Goal: Task Accomplishment & Management: Manage account settings

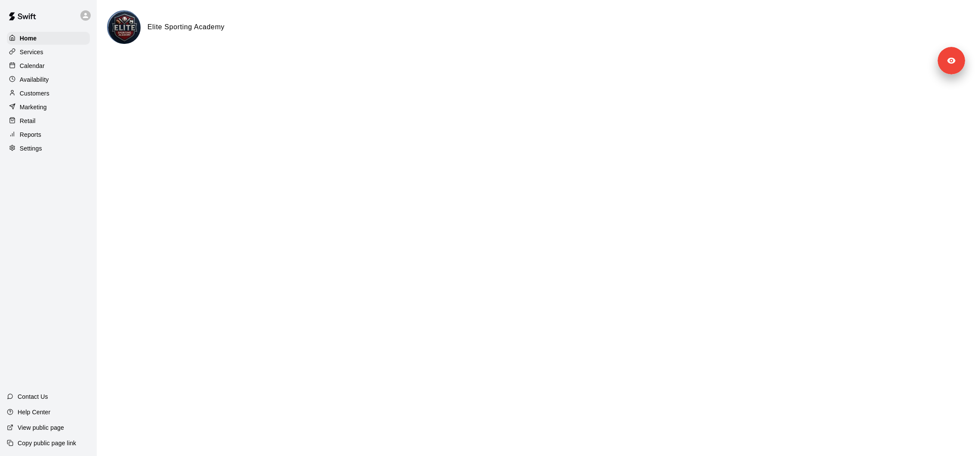
click at [30, 49] on p "Services" at bounding box center [32, 52] width 24 height 9
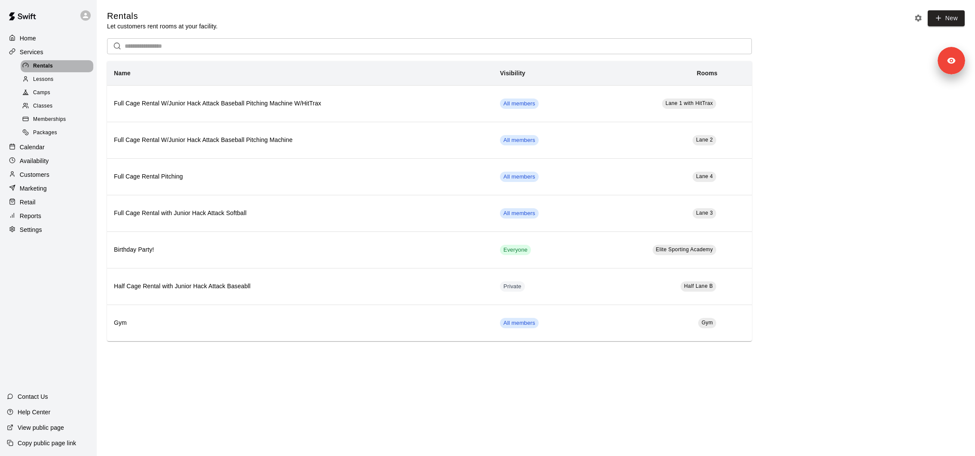
click at [56, 69] on div "Rentals" at bounding box center [57, 66] width 73 height 12
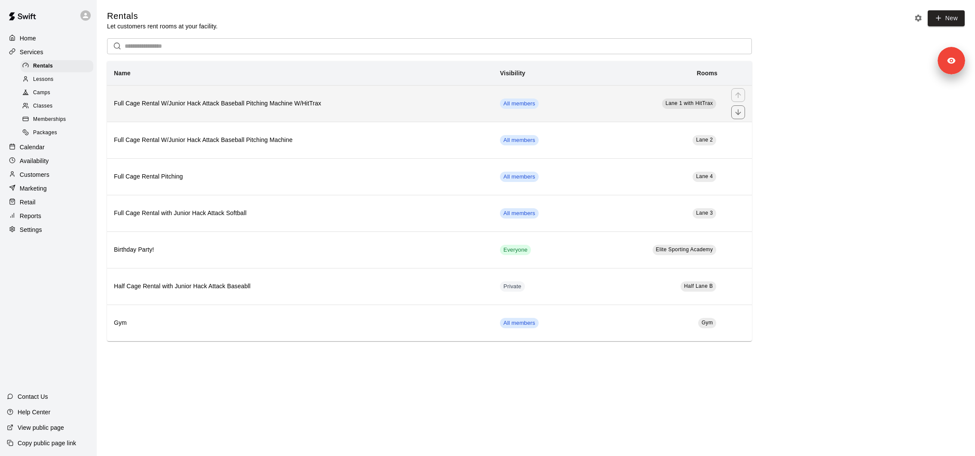
click at [208, 112] on th "Full Cage Rental W/Junior Hack Attack Baseball Pitching Machine W/HitTrax" at bounding box center [300, 103] width 386 height 37
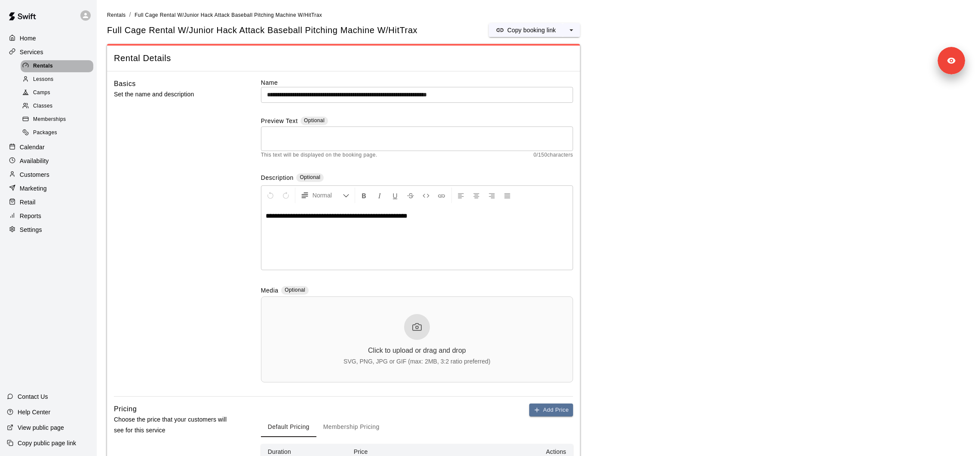
click at [46, 67] on span "Rentals" at bounding box center [43, 66] width 20 height 9
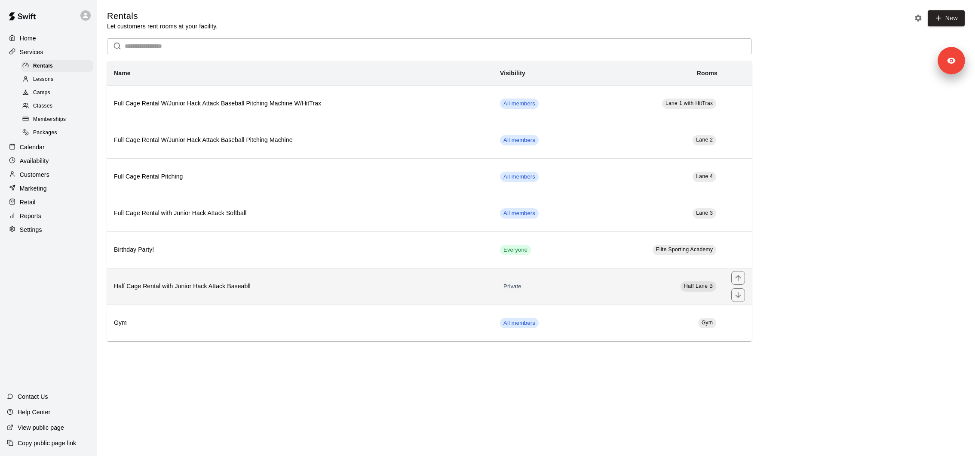
click at [198, 291] on th "Half Cage Rental with Junior Hack Attack Baseabll" at bounding box center [300, 286] width 386 height 37
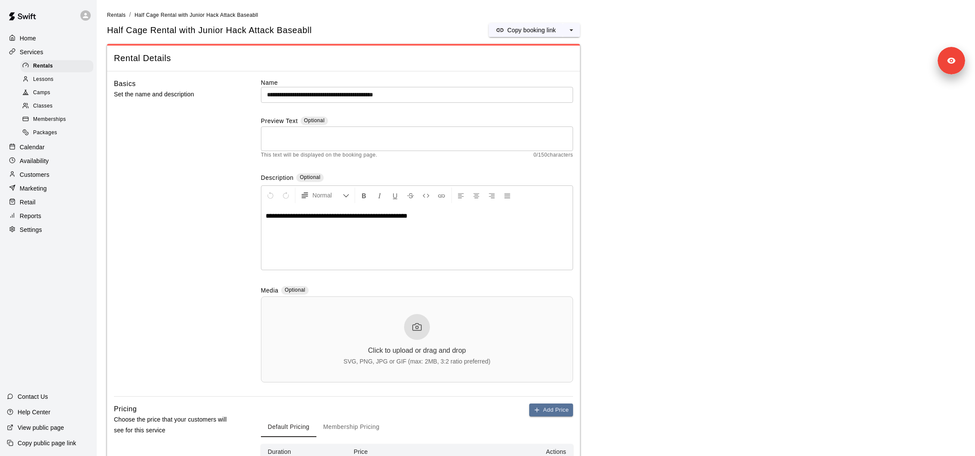
scroll to position [450, 0]
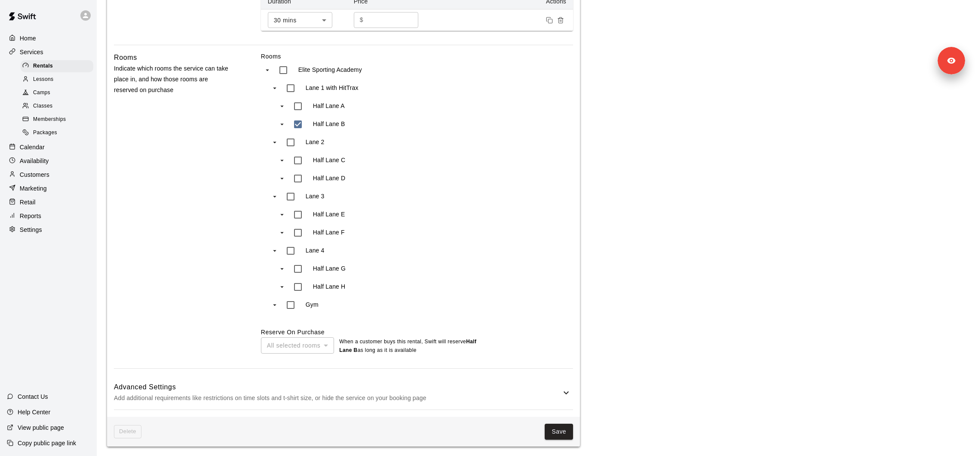
click at [46, 82] on span "Lessons" at bounding box center [43, 79] width 21 height 9
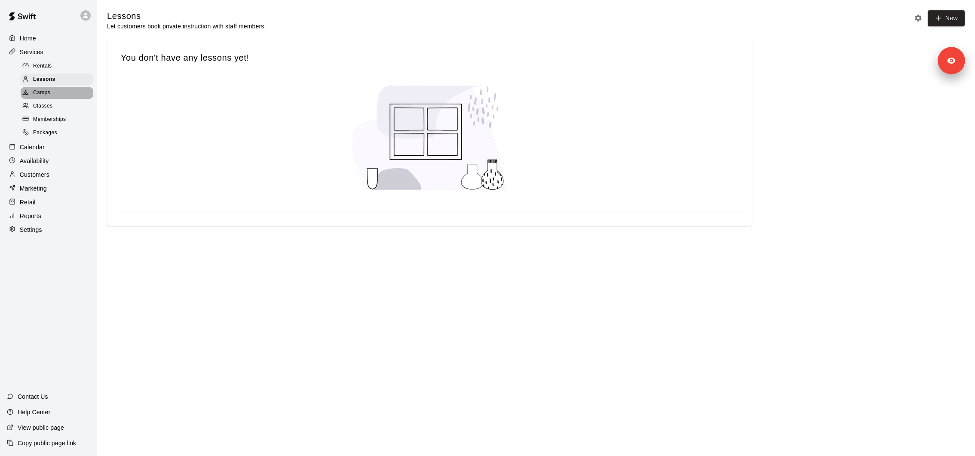
click at [55, 95] on div "Camps" at bounding box center [57, 93] width 73 height 12
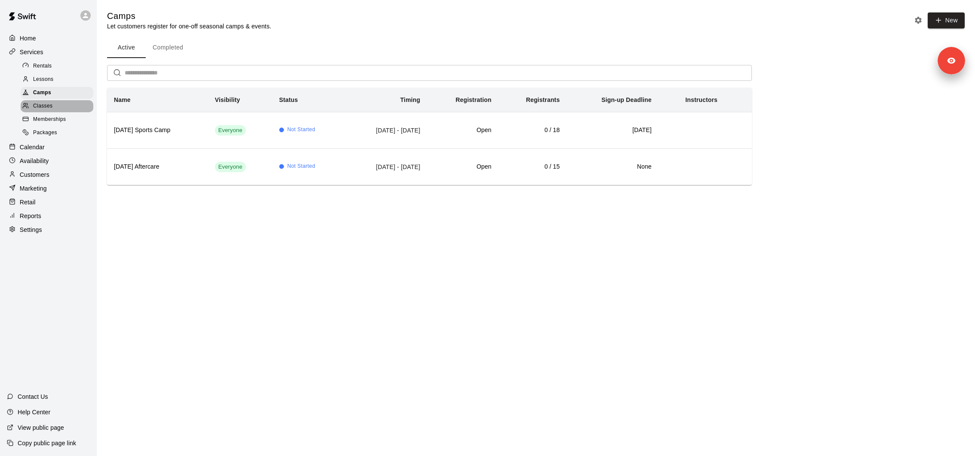
click at [55, 107] on div "Classes" at bounding box center [57, 106] width 73 height 12
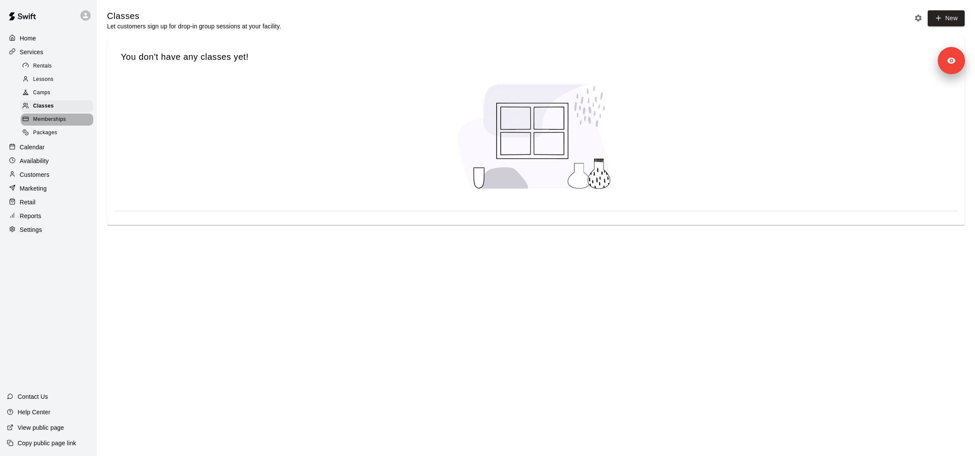
click at [55, 120] on span "Memberships" at bounding box center [49, 119] width 33 height 9
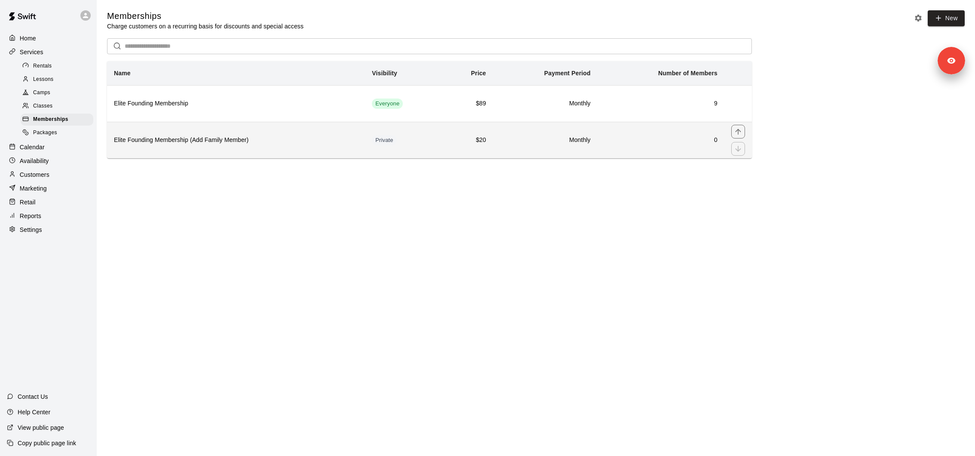
click at [146, 134] on th "Elite Founding Membership (Add Family Member)" at bounding box center [236, 140] width 258 height 37
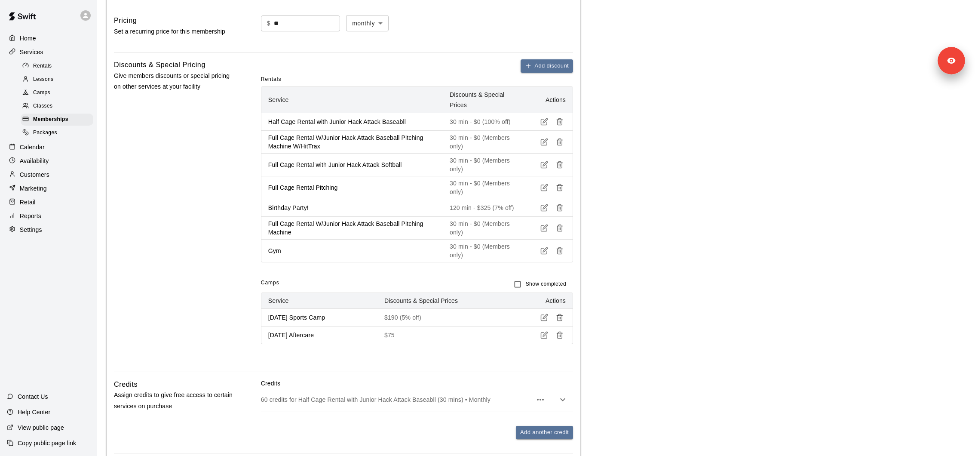
scroll to position [613, 0]
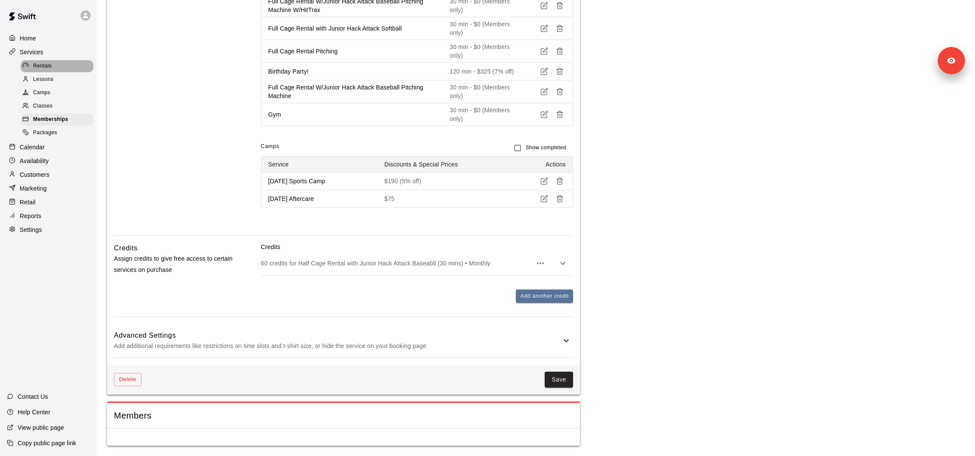
click at [46, 69] on span "Rentals" at bounding box center [42, 66] width 19 height 9
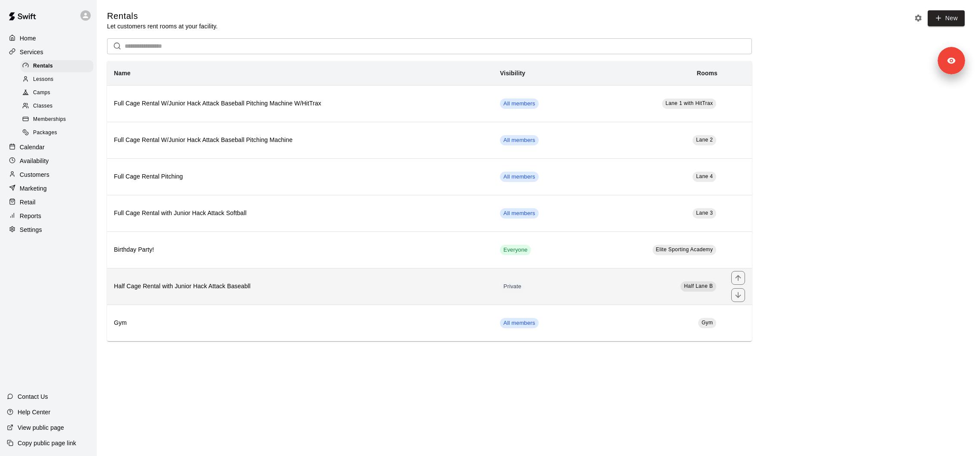
click at [239, 275] on th "Half Cage Rental with Junior Hack Attack Baseabll" at bounding box center [300, 286] width 386 height 37
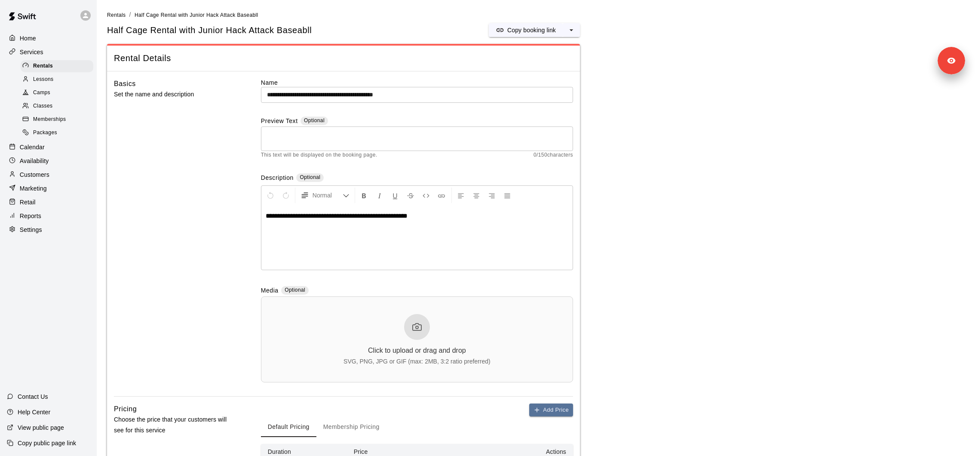
scroll to position [450, 0]
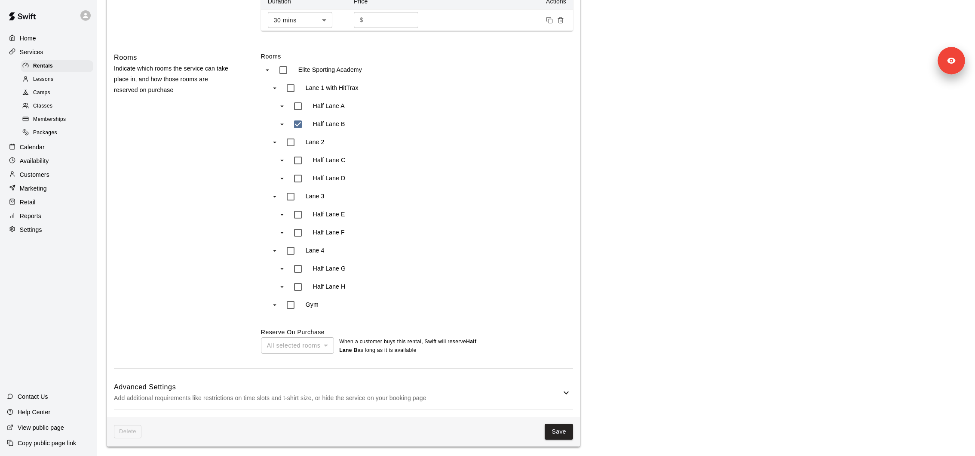
click at [134, 303] on span "Delete" at bounding box center [128, 431] width 28 height 13
click at [66, 64] on div "Rentals" at bounding box center [57, 66] width 73 height 12
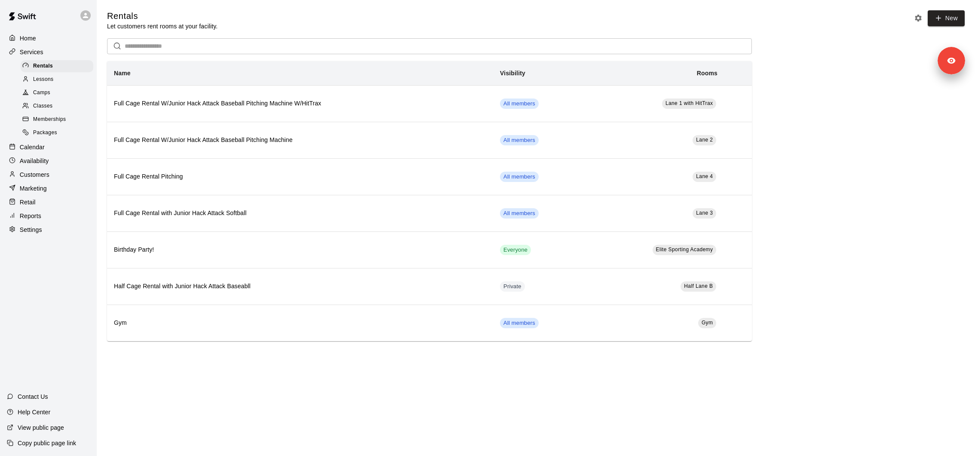
click at [285, 303] on main "Rentals Let customers rent rooms at your facility. New ​ Name Visibility Rooms …" at bounding box center [536, 179] width 878 height 358
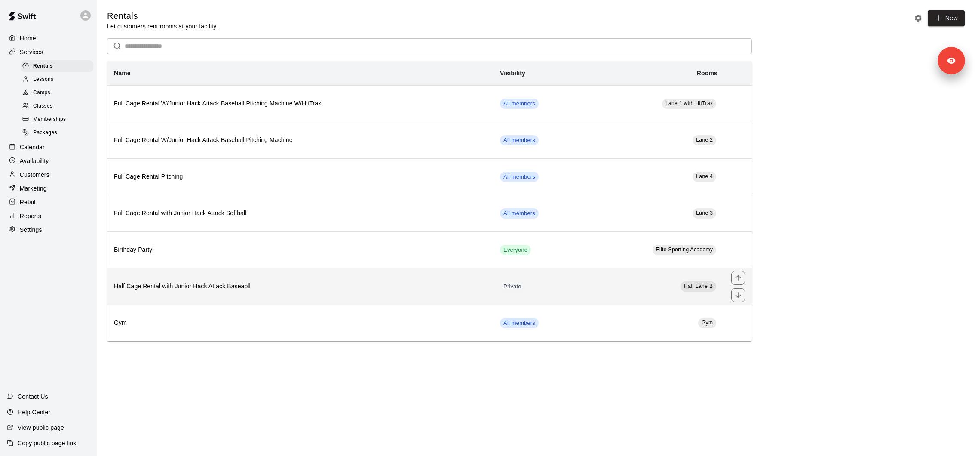
click at [202, 277] on th "Half Cage Rental with Junior Hack Attack Baseabll" at bounding box center [300, 286] width 386 height 37
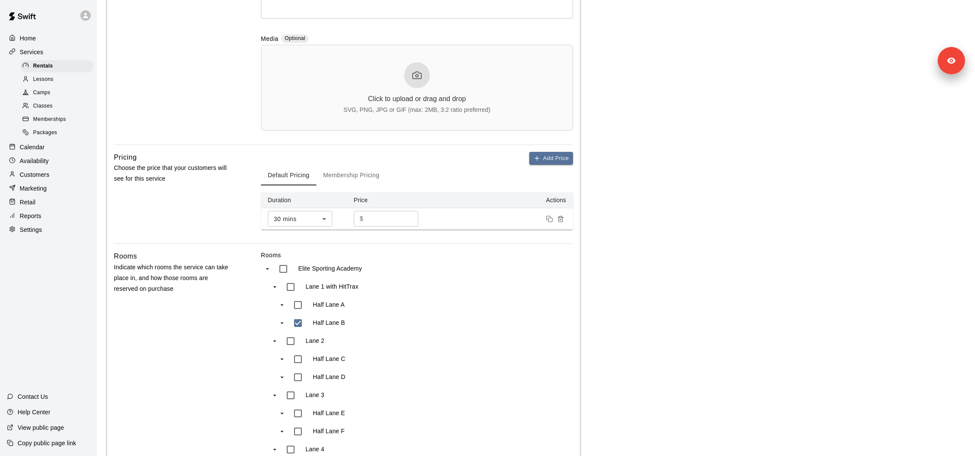
scroll to position [450, 0]
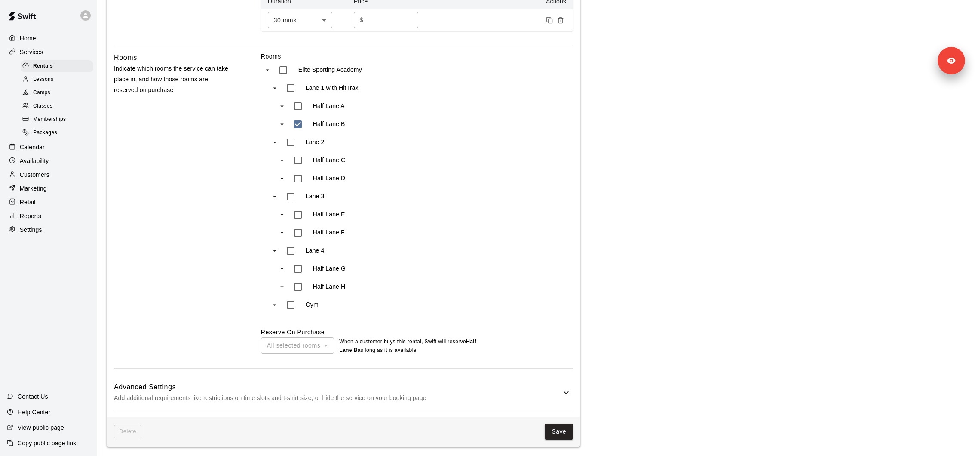
click at [131, 303] on span "Delete" at bounding box center [128, 431] width 28 height 13
click at [40, 147] on p "Calendar" at bounding box center [32, 147] width 25 height 9
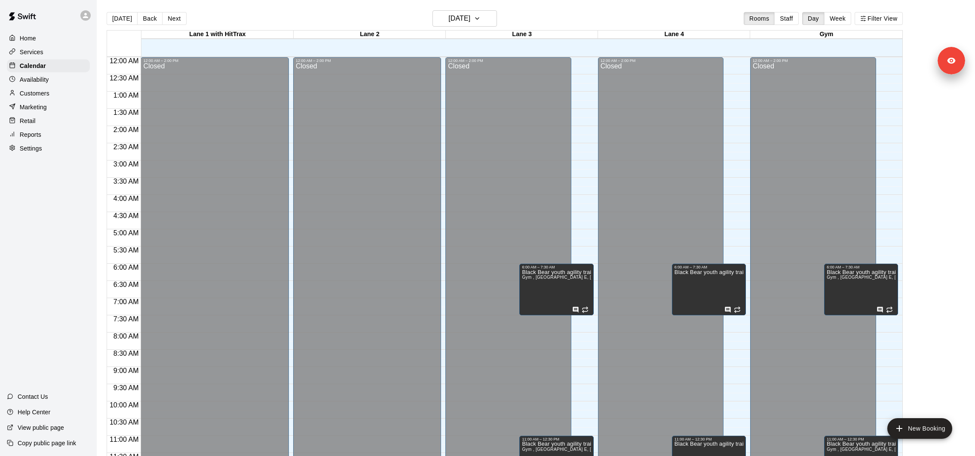
click at [39, 130] on p "Reports" at bounding box center [30, 134] width 21 height 9
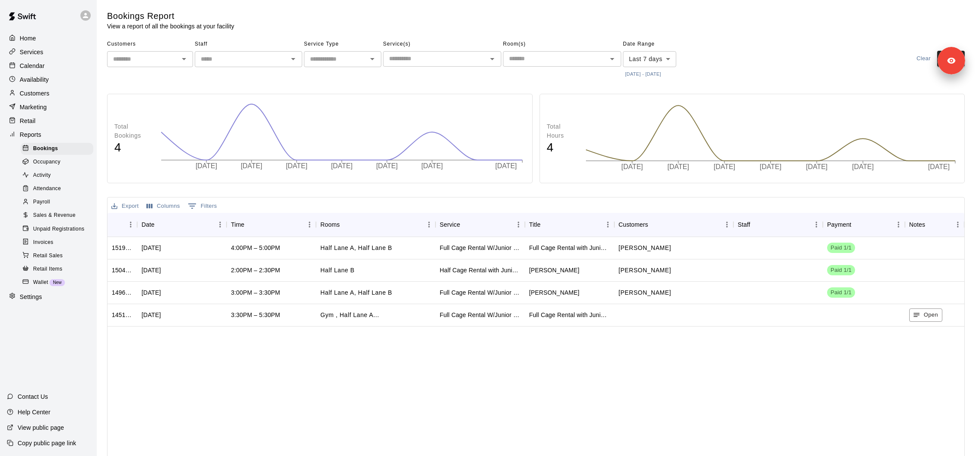
click at [32, 52] on p "Services" at bounding box center [32, 52] width 24 height 9
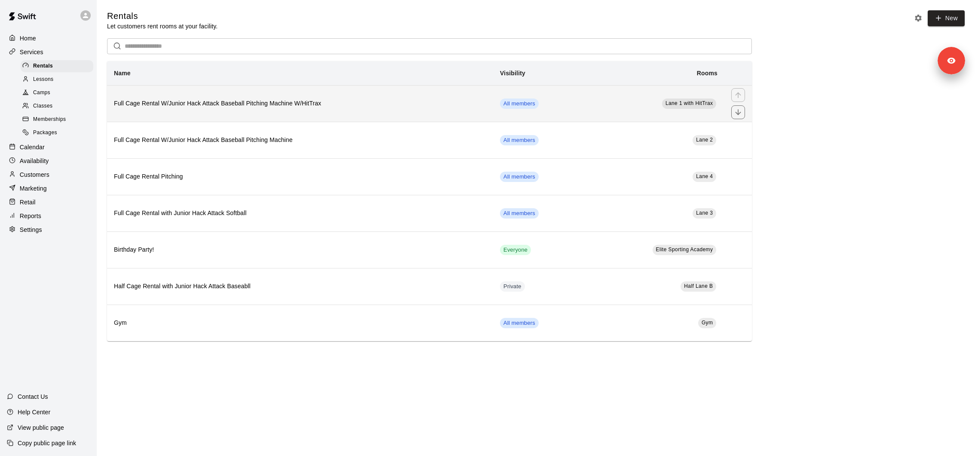
click at [290, 113] on th "Full Cage Rental W/Junior Hack Attack Baseball Pitching Machine W/HitTrax" at bounding box center [300, 103] width 386 height 37
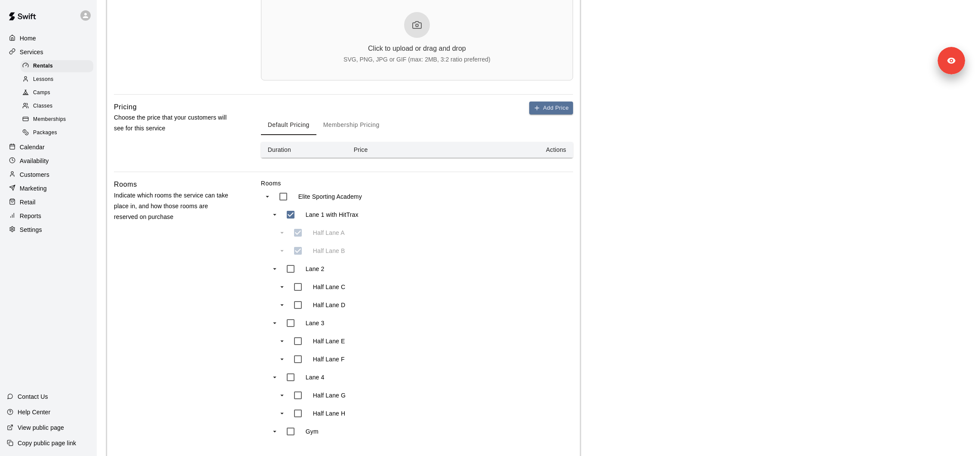
scroll to position [429, 0]
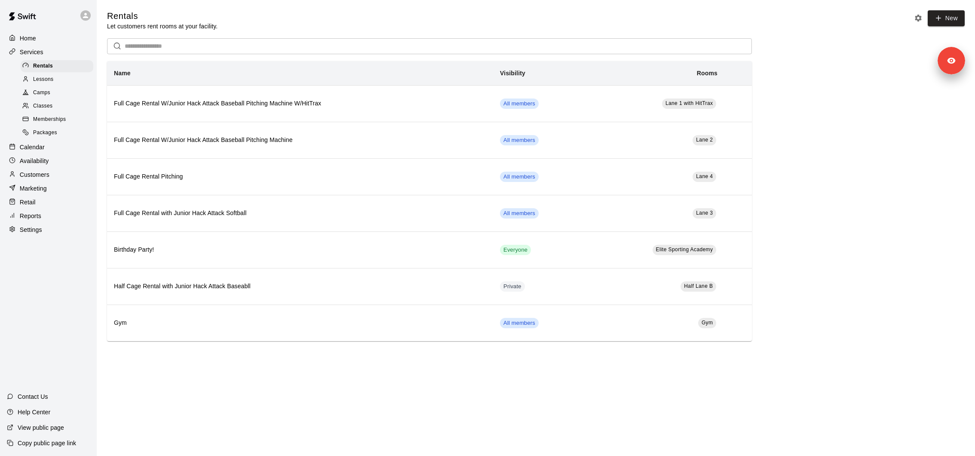
click at [62, 92] on div "Camps" at bounding box center [57, 93] width 73 height 12
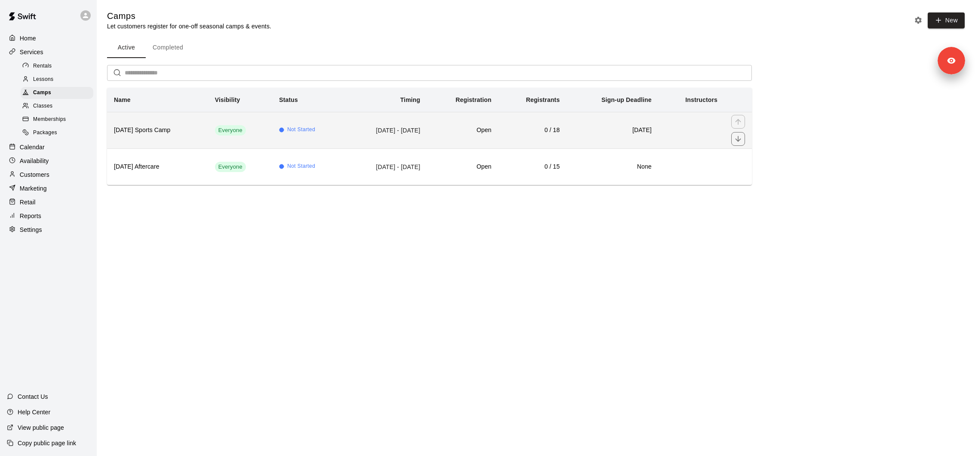
click at [150, 126] on h6 "Thanksgiving Sports Camp" at bounding box center [157, 130] width 87 height 9
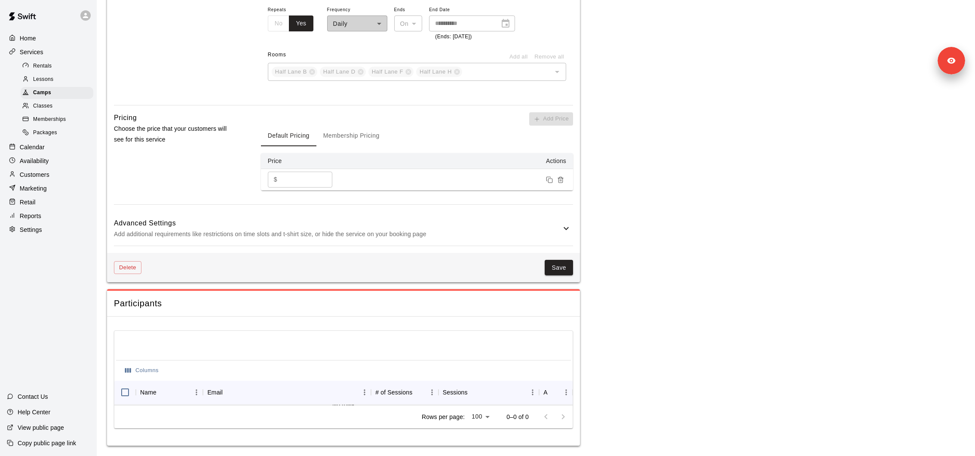
scroll to position [810, 0]
click at [58, 93] on div "Camps" at bounding box center [57, 93] width 73 height 12
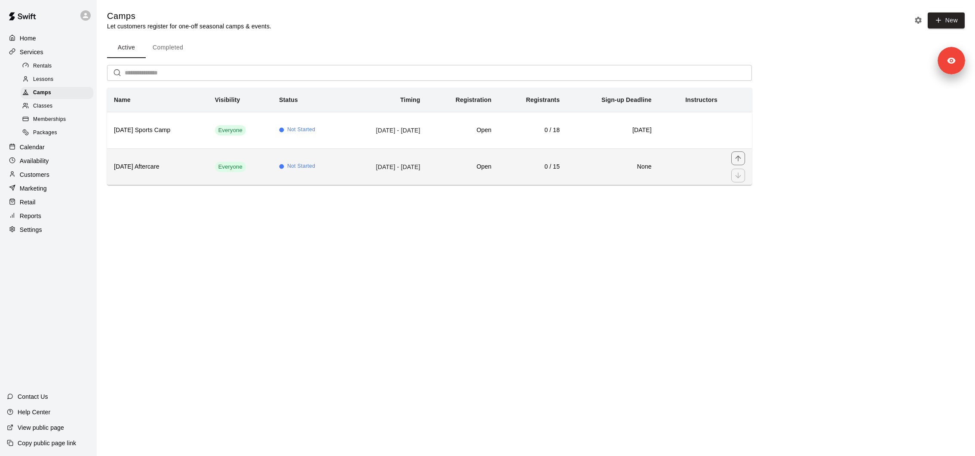
click at [298, 165] on span "Not Started" at bounding box center [301, 166] width 28 height 9
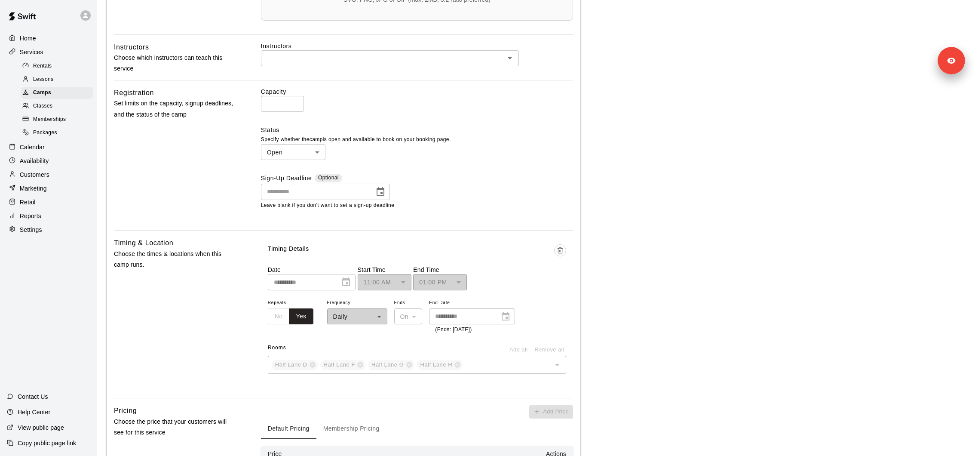
scroll to position [363, 0]
click at [32, 146] on p "Calendar" at bounding box center [32, 147] width 25 height 9
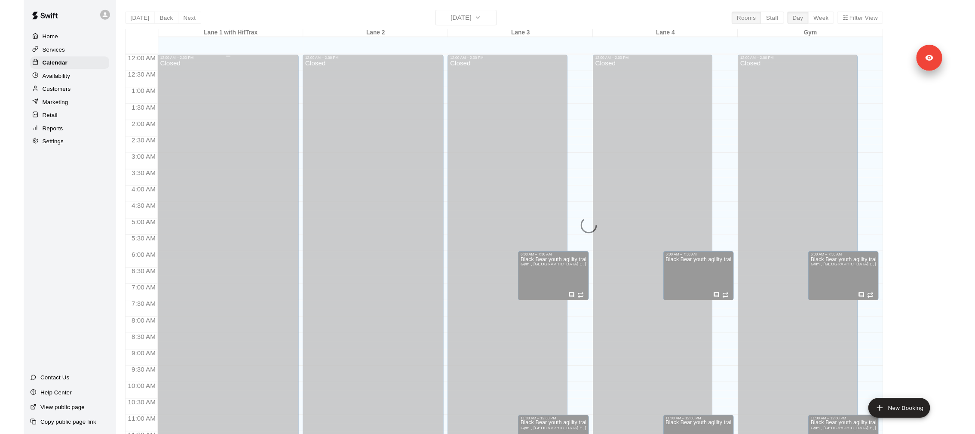
scroll to position [391, 0]
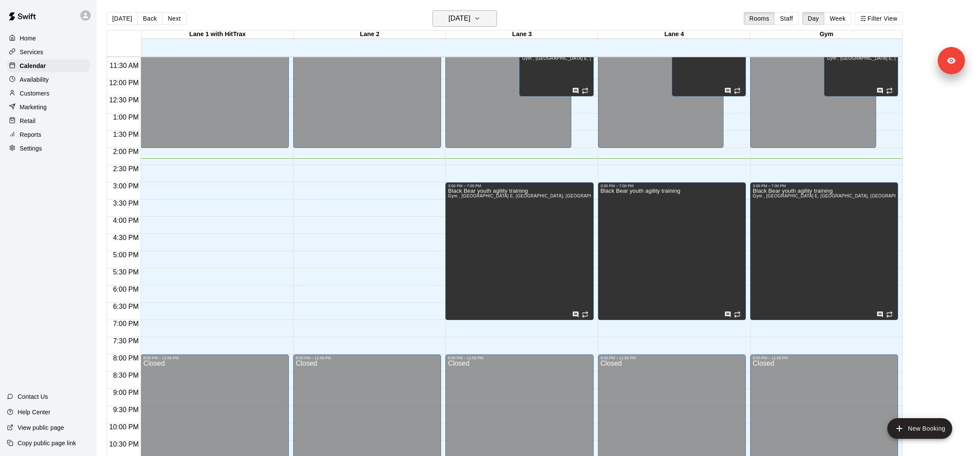
click at [470, 19] on h6 "Tuesday Oct 14" at bounding box center [459, 18] width 22 height 12
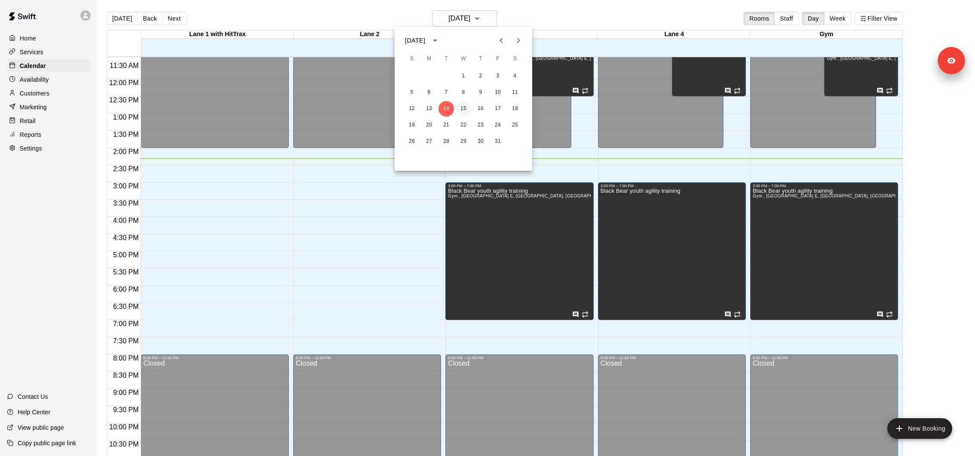
click at [459, 107] on button "15" at bounding box center [463, 108] width 15 height 15
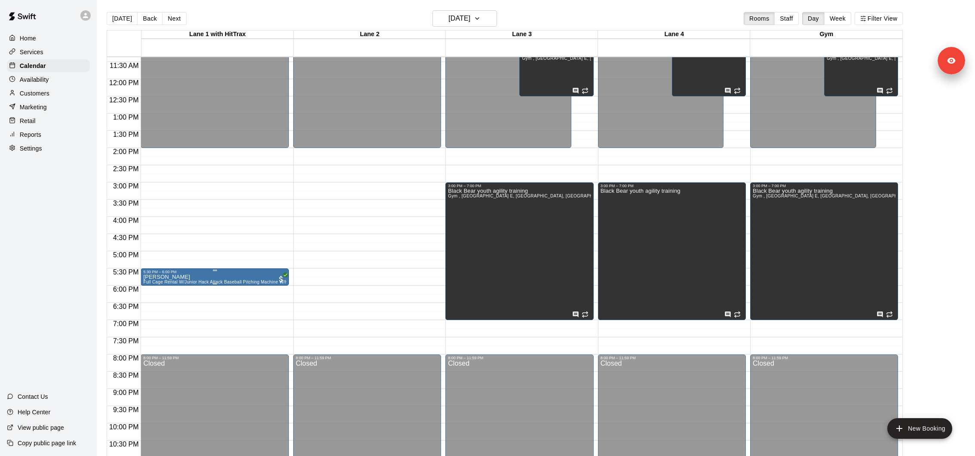
click at [180, 271] on div "5:30 PM – 6:00 PM" at bounding box center [214, 272] width 143 height 4
click at [153, 285] on button "edit" at bounding box center [151, 277] width 17 height 17
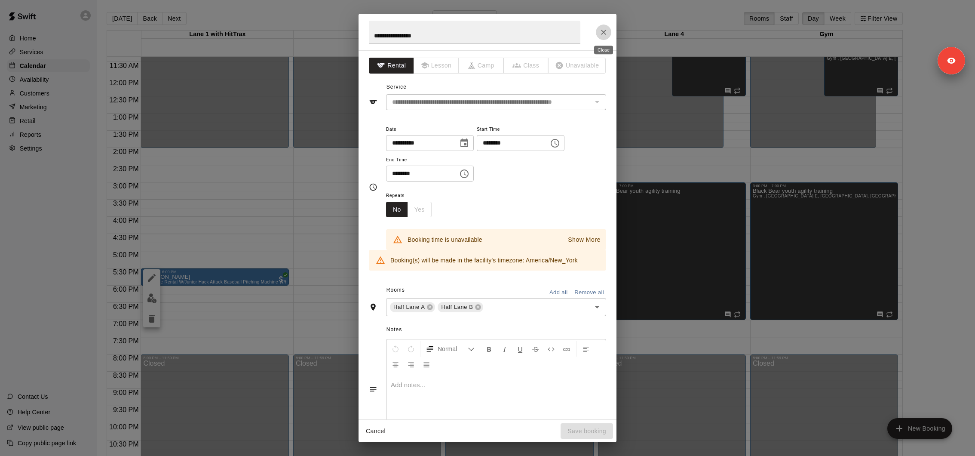
click at [603, 37] on button "Close" at bounding box center [603, 32] width 15 height 15
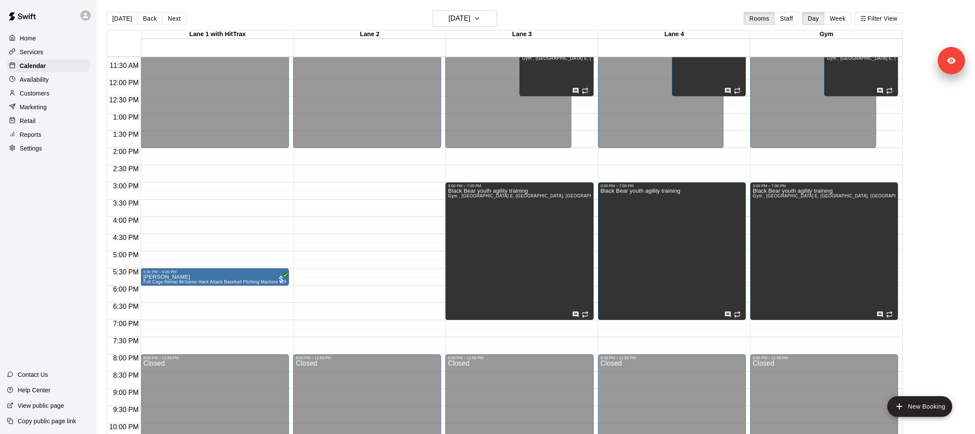
click at [87, 16] on icon at bounding box center [85, 15] width 5 height 5
click at [126, 39] on span "contact@elitesportingacademyfl.com" at bounding box center [132, 41] width 92 height 9
drag, startPoint x: 109, startPoint y: 39, endPoint x: 165, endPoint y: 40, distance: 55.5
click at [165, 40] on span "contact@elitesportingacademyfl.com" at bounding box center [132, 41] width 92 height 9
copy span "elitesportingacademyfl"
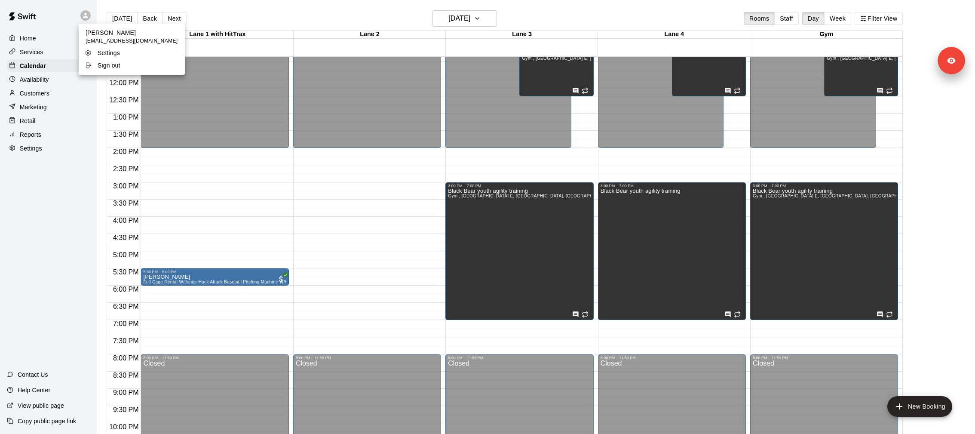
click at [37, 51] on div at bounding box center [487, 217] width 975 height 434
click at [37, 51] on div "Brandon Ahlgren contact@elitesportingacademyfl.com Settings Sign out" at bounding box center [487, 217] width 975 height 434
click at [37, 51] on p "Services" at bounding box center [32, 52] width 24 height 9
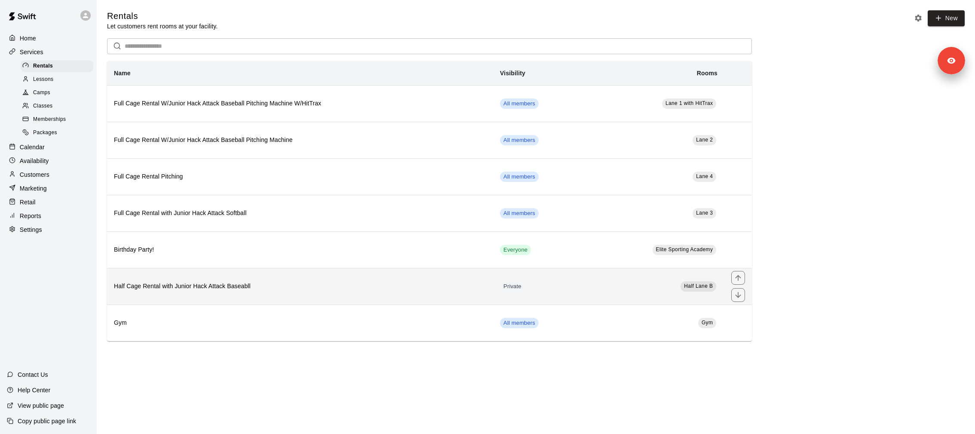
click at [196, 278] on th "Half Cage Rental with Junior Hack Attack Baseabll" at bounding box center [300, 286] width 386 height 37
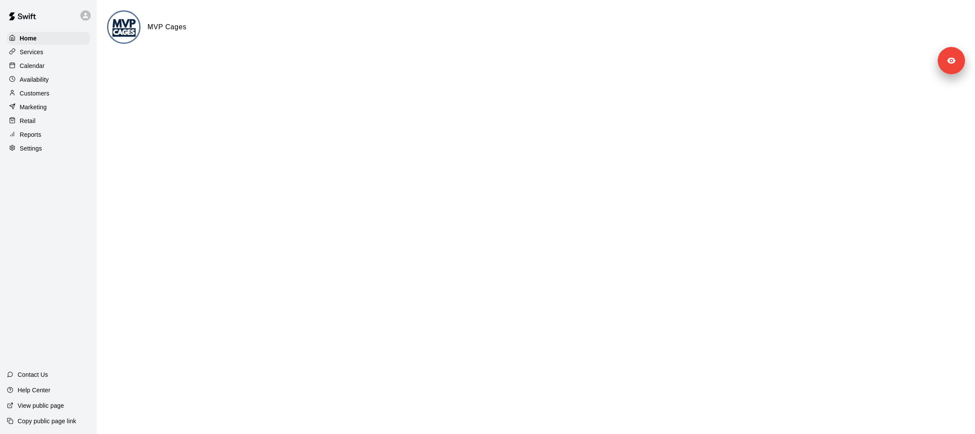
click at [35, 146] on p "Settings" at bounding box center [31, 148] width 22 height 9
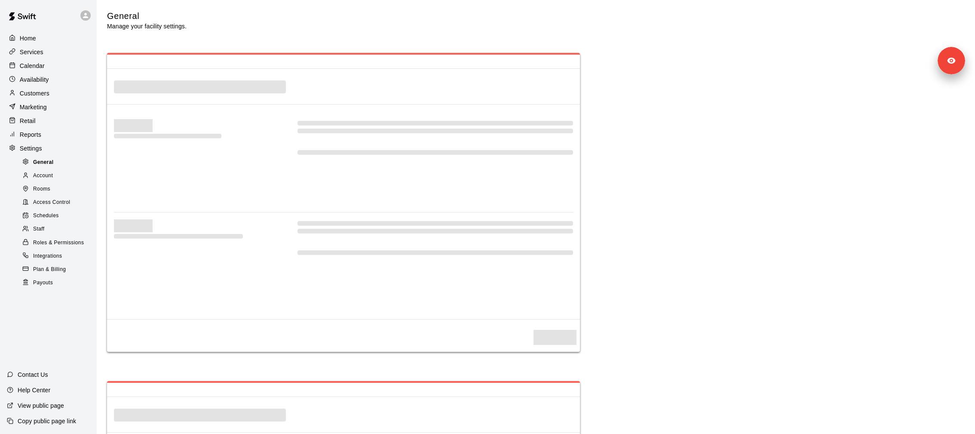
select select "**"
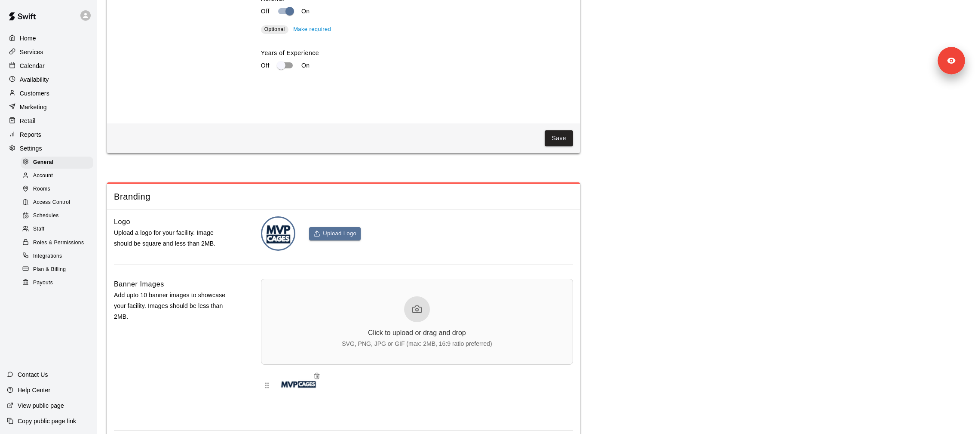
scroll to position [1785, 0]
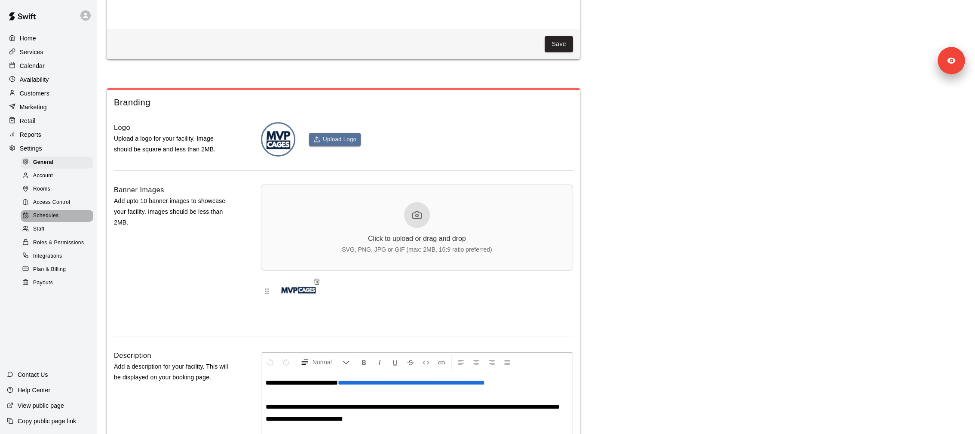
click at [53, 217] on span "Schedules" at bounding box center [46, 215] width 26 height 9
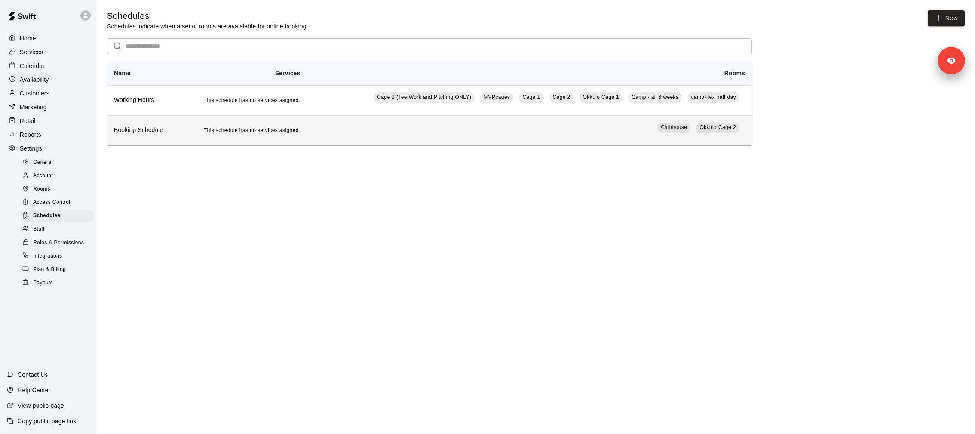
click at [153, 131] on h6 "Booking Schedule" at bounding box center [143, 130] width 59 height 9
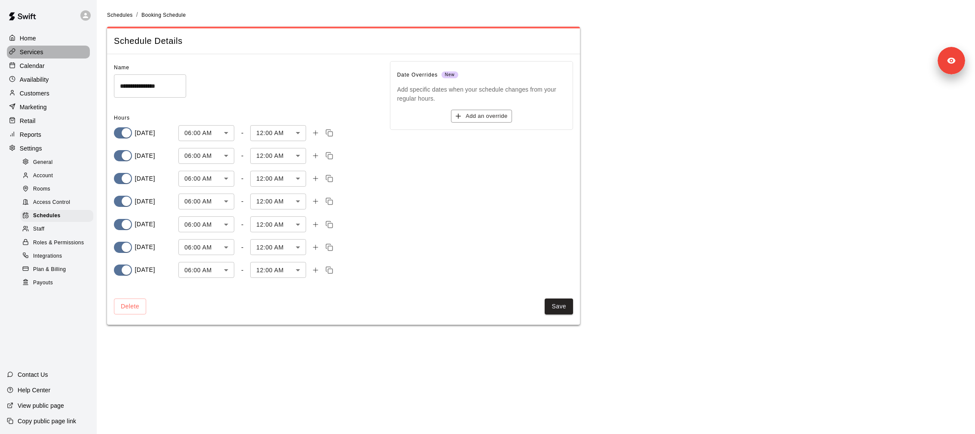
click at [46, 56] on div "Services" at bounding box center [48, 52] width 83 height 13
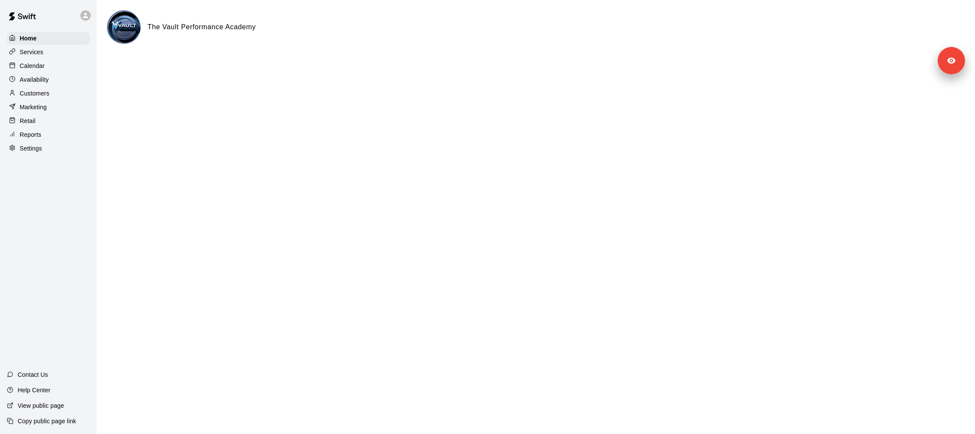
click at [38, 124] on div "Retail" at bounding box center [48, 120] width 83 height 13
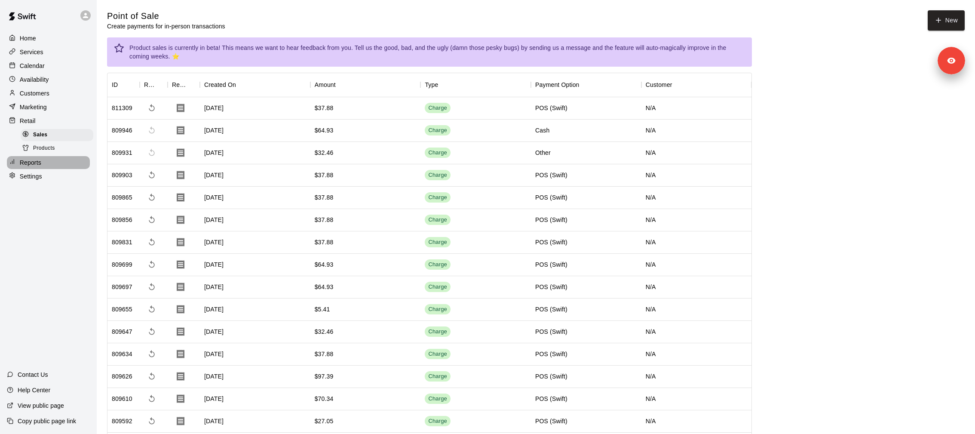
click at [40, 163] on p "Reports" at bounding box center [30, 162] width 21 height 9
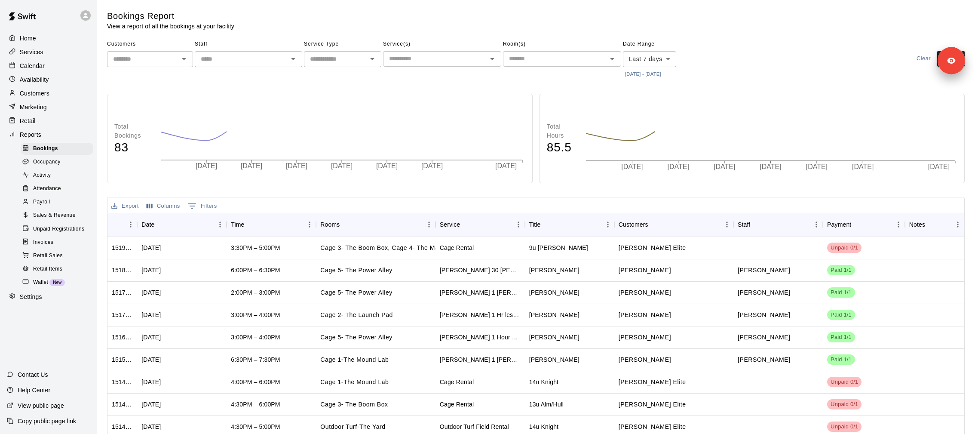
click at [49, 200] on span "Payroll" at bounding box center [41, 202] width 17 height 9
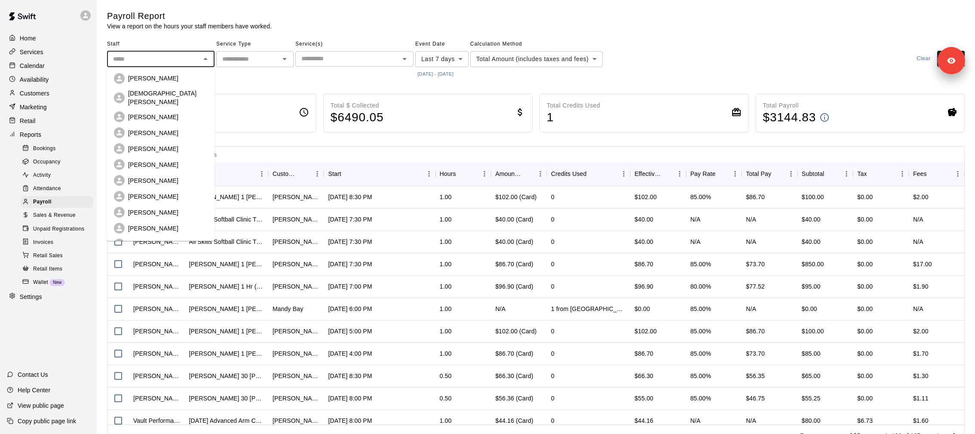
click at [169, 63] on input "text" at bounding box center [154, 59] width 88 height 11
click at [232, 15] on h5 "Payroll Report" at bounding box center [189, 16] width 165 height 12
click at [155, 54] on input "text" at bounding box center [154, 59] width 88 height 11
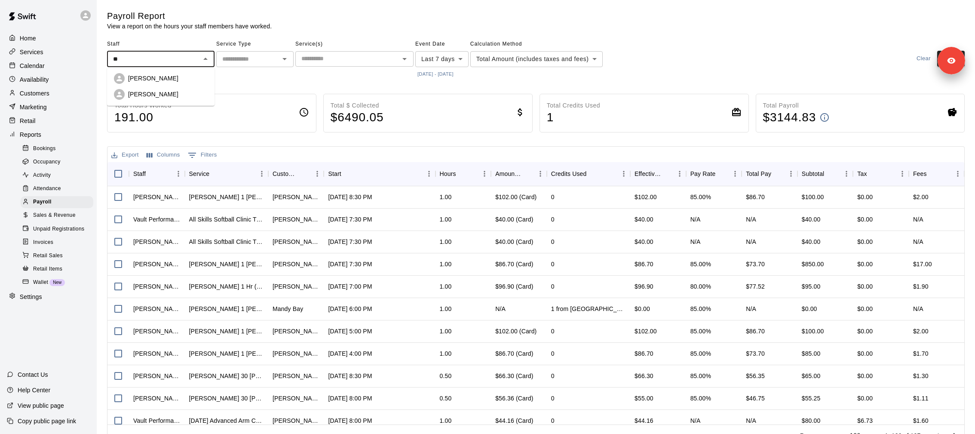
click at [164, 97] on p "Chad Massengale" at bounding box center [153, 94] width 50 height 9
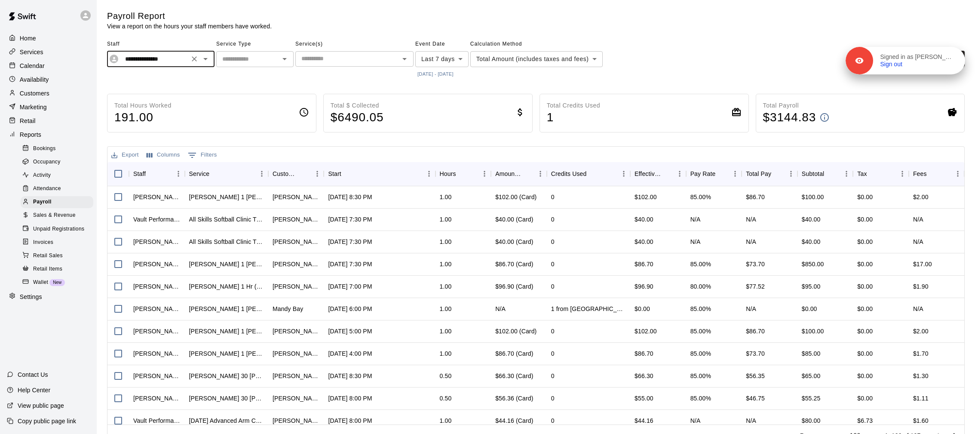
type input "**********"
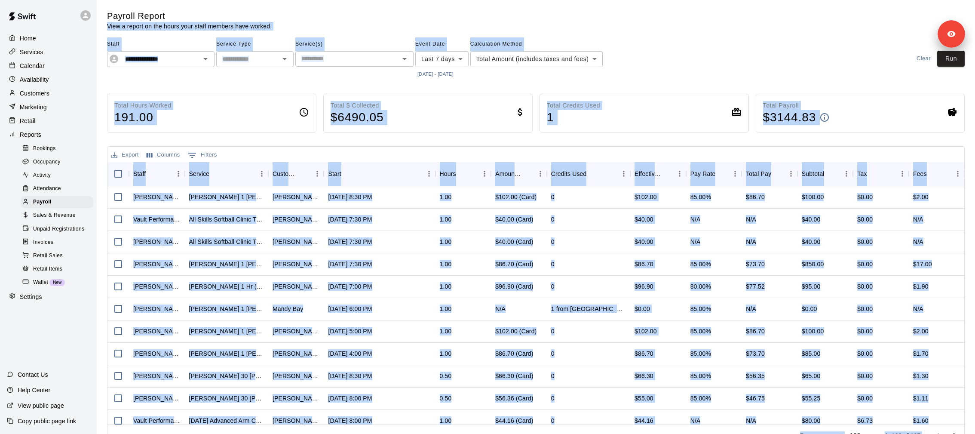
drag, startPoint x: 951, startPoint y: 63, endPoint x: 951, endPoint y: 11, distance: 52.0
click at [951, 11] on body "**********" at bounding box center [487, 225] width 975 height 450
click at [951, 68] on div "**********" at bounding box center [536, 58] width 858 height 43
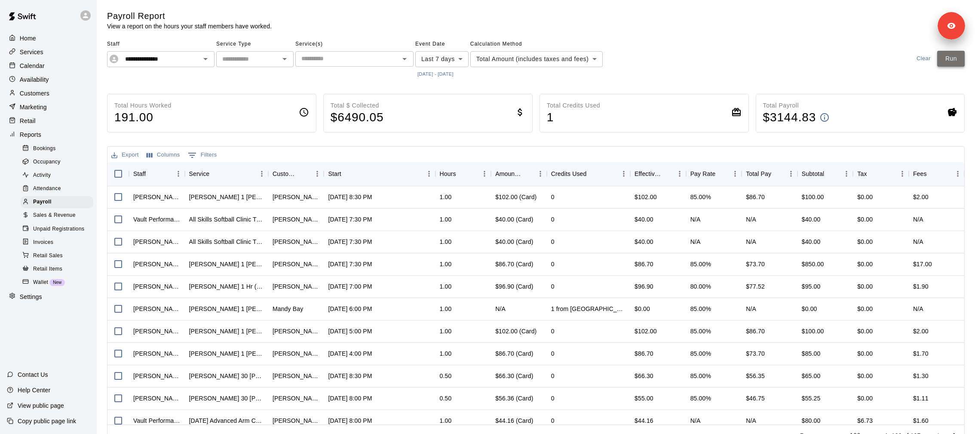
click at [951, 65] on button "Run" at bounding box center [951, 59] width 28 height 16
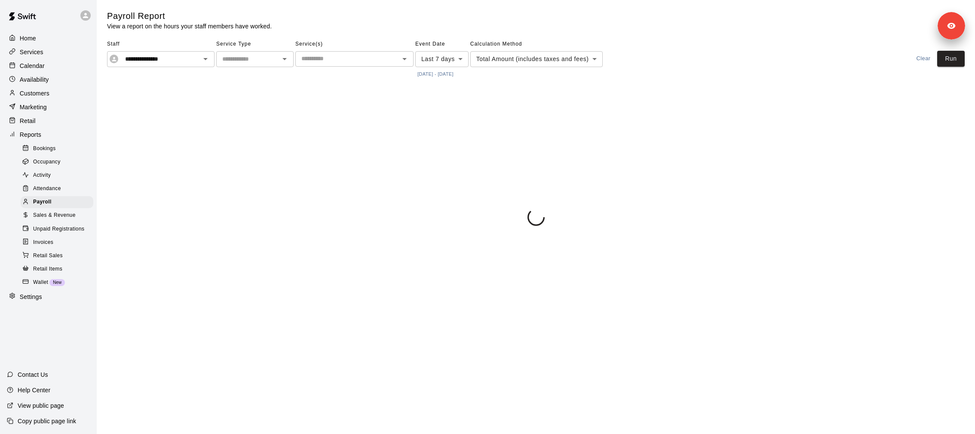
click at [827, 50] on div "**********" at bounding box center [536, 58] width 858 height 43
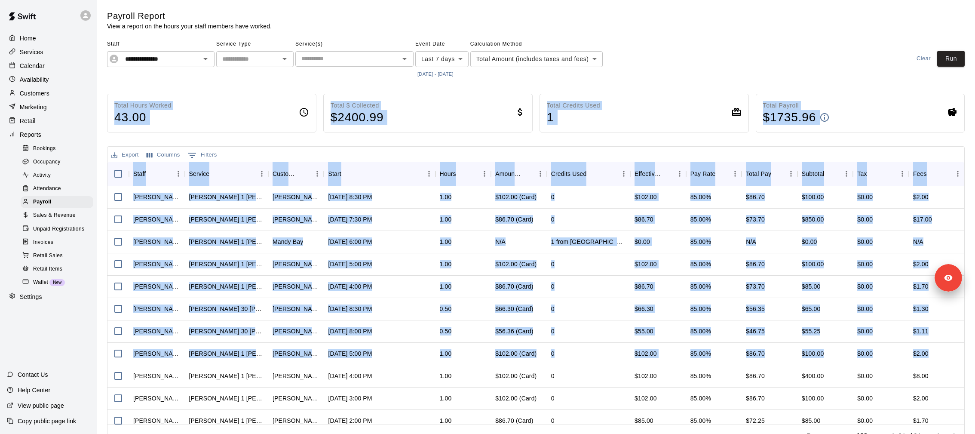
scroll to position [16, 0]
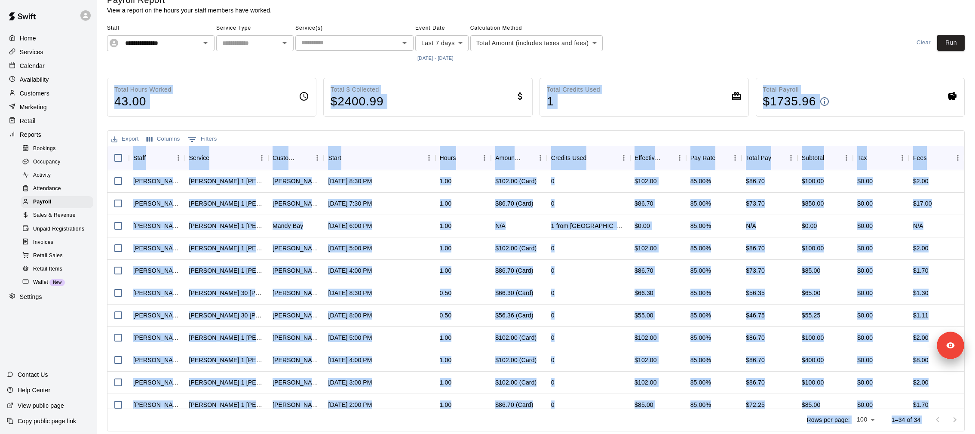
drag, startPoint x: 950, startPoint y: 30, endPoint x: 948, endPoint y: 507, distance: 477.1
click at [948, 433] on html "**********" at bounding box center [487, 209] width 975 height 450
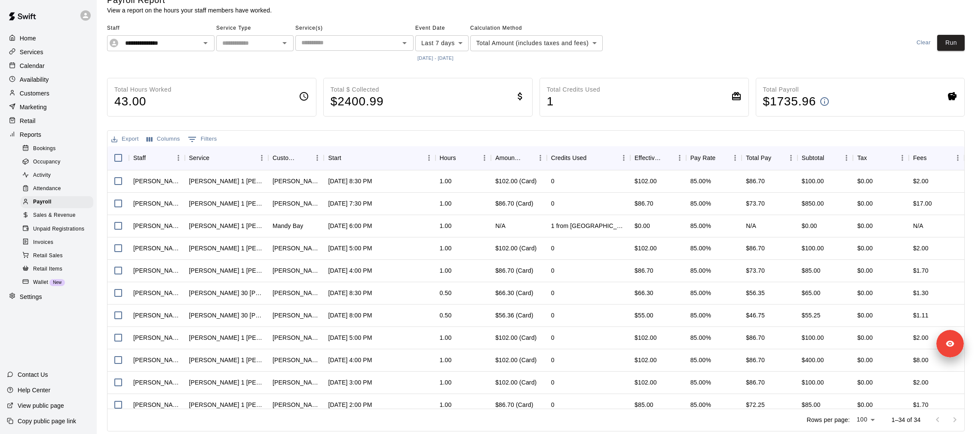
click at [846, 17] on main "**********" at bounding box center [536, 212] width 858 height 437
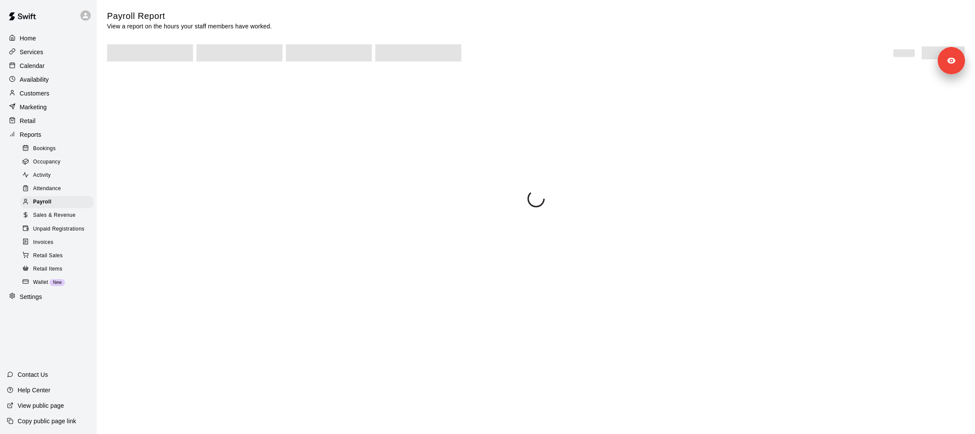
click at [146, 57] on span at bounding box center [150, 52] width 86 height 17
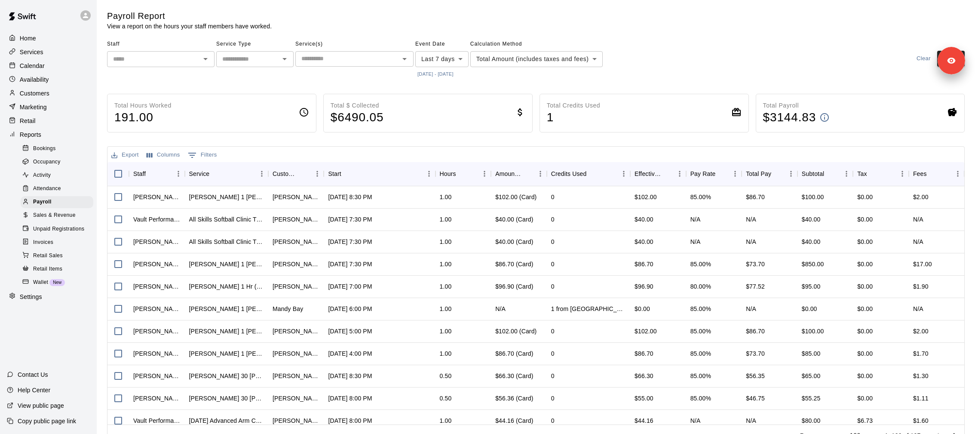
click at [146, 57] on input "text" at bounding box center [154, 59] width 88 height 11
click at [155, 84] on li "Chad Massengale" at bounding box center [160, 78] width 107 height 16
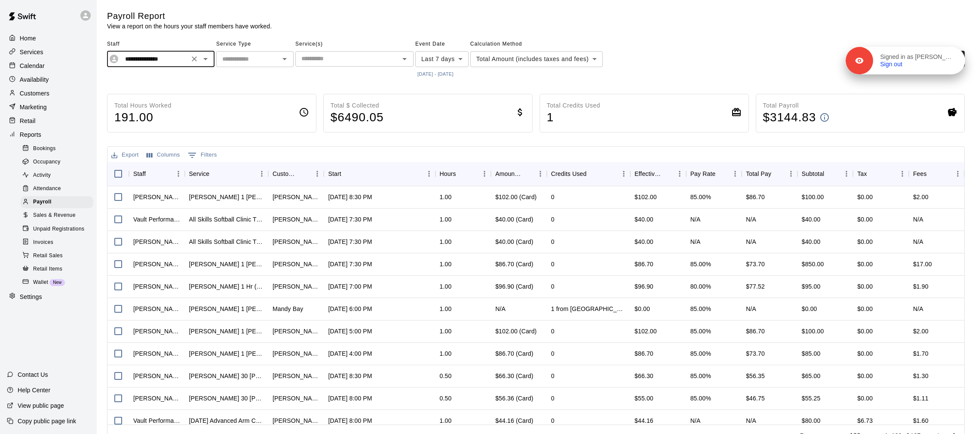
type input "**********"
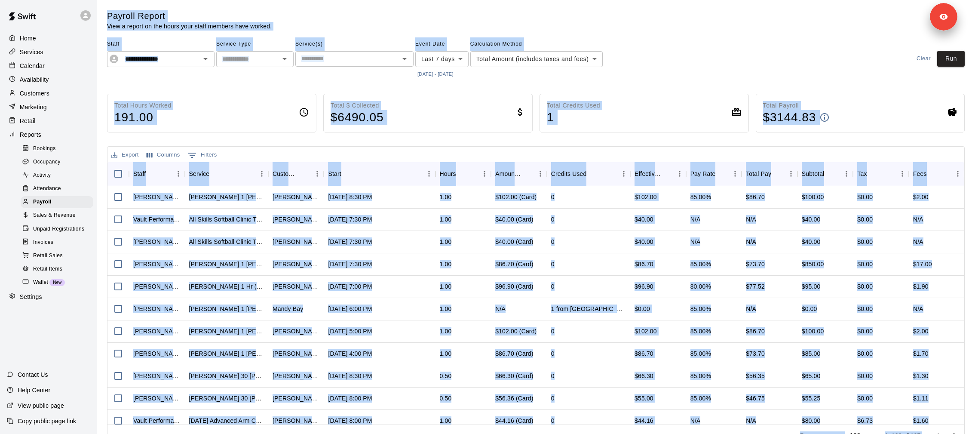
drag, startPoint x: 947, startPoint y: 60, endPoint x: 936, endPoint y: -6, distance: 66.4
click at [936, 0] on html "**********" at bounding box center [487, 225] width 975 height 450
click at [832, 56] on div "**********" at bounding box center [536, 58] width 858 height 43
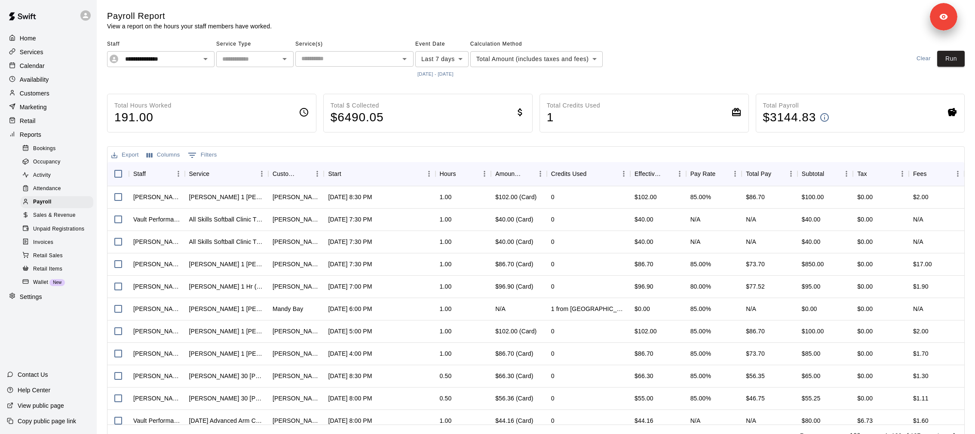
click at [552, 47] on span "Calculation Method" at bounding box center [536, 44] width 132 height 14
click at [551, 55] on body "**********" at bounding box center [487, 225] width 975 height 450
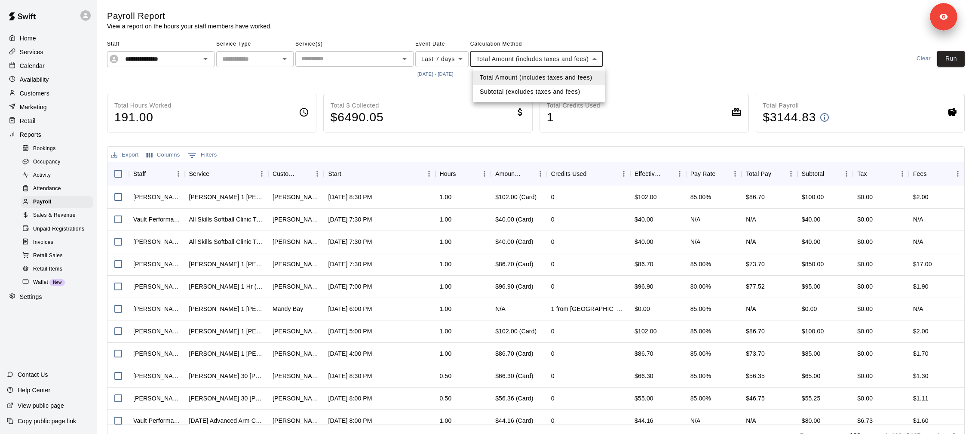
click at [547, 92] on li "Subtotal (excludes taxes and fees)" at bounding box center [539, 92] width 132 height 14
type input "********"
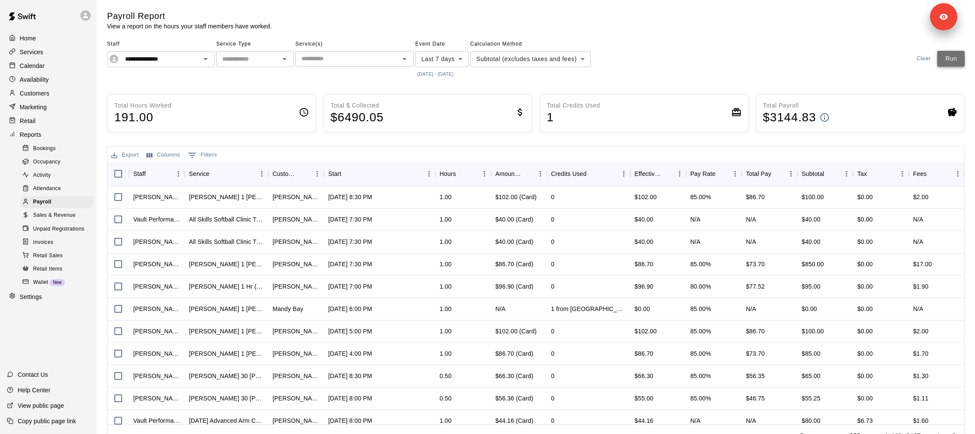
click at [950, 58] on button "Run" at bounding box center [951, 59] width 28 height 16
click at [168, 154] on button "Columns" at bounding box center [163, 154] width 38 height 13
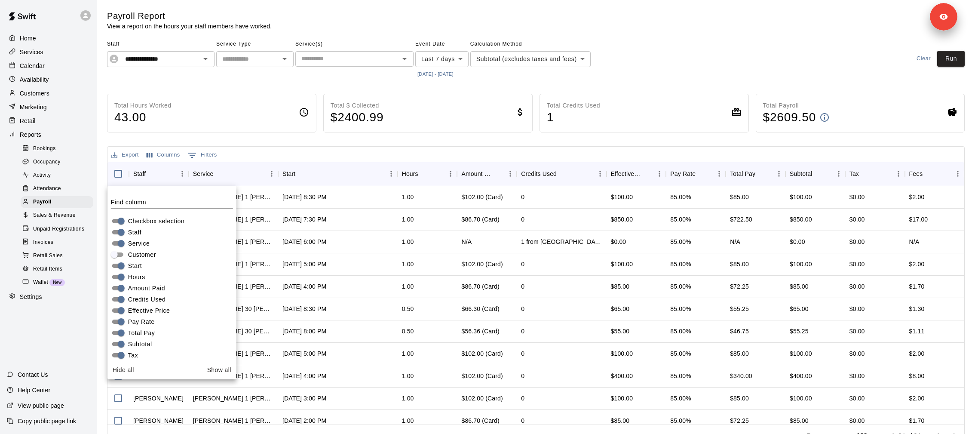
click at [319, 86] on main "**********" at bounding box center [536, 228] width 858 height 437
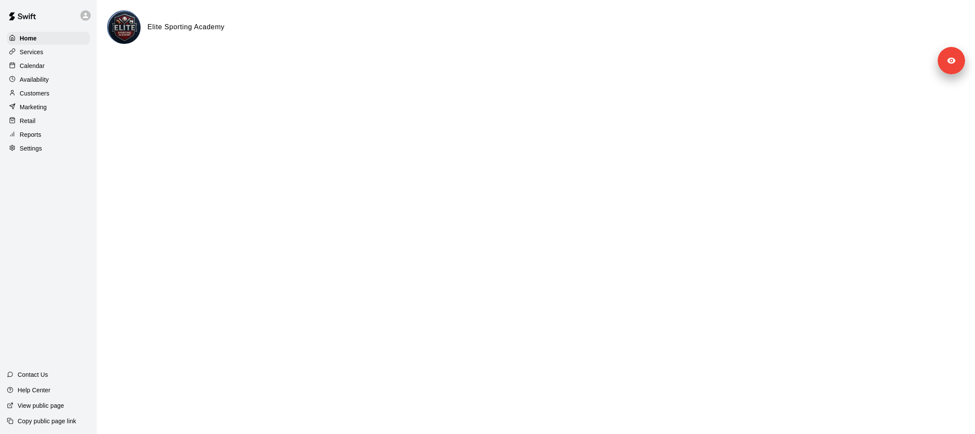
click at [61, 144] on div "Settings" at bounding box center [48, 148] width 83 height 13
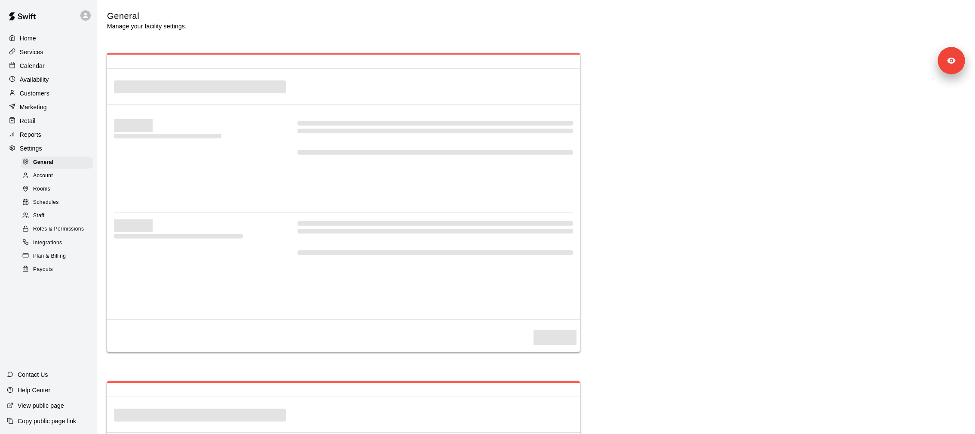
select select "**"
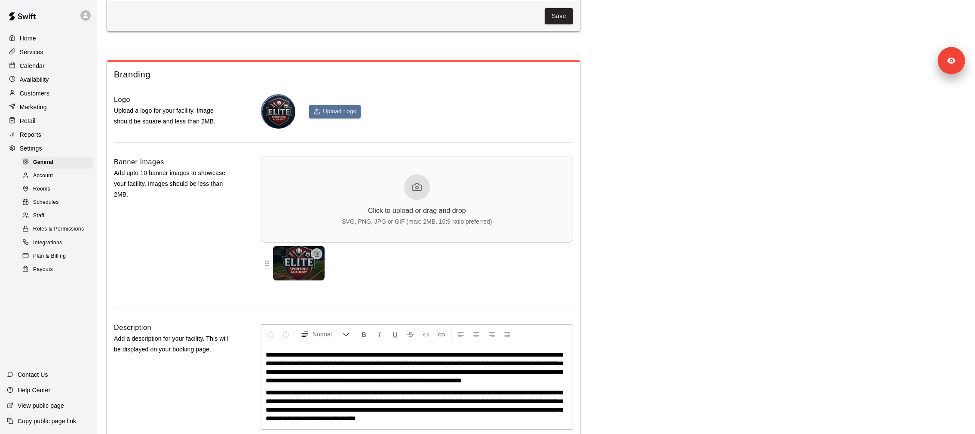
scroll to position [1855, 0]
click at [59, 133] on div "Reports" at bounding box center [48, 134] width 83 height 13
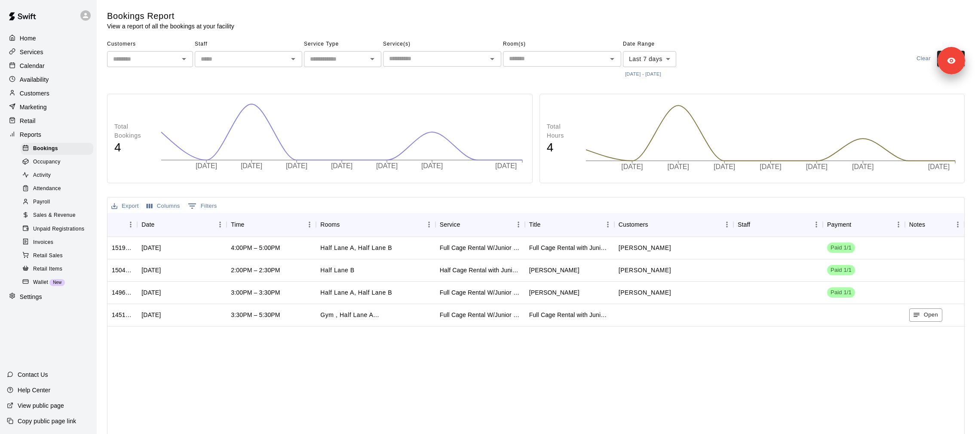
click at [34, 65] on p "Calendar" at bounding box center [32, 65] width 25 height 9
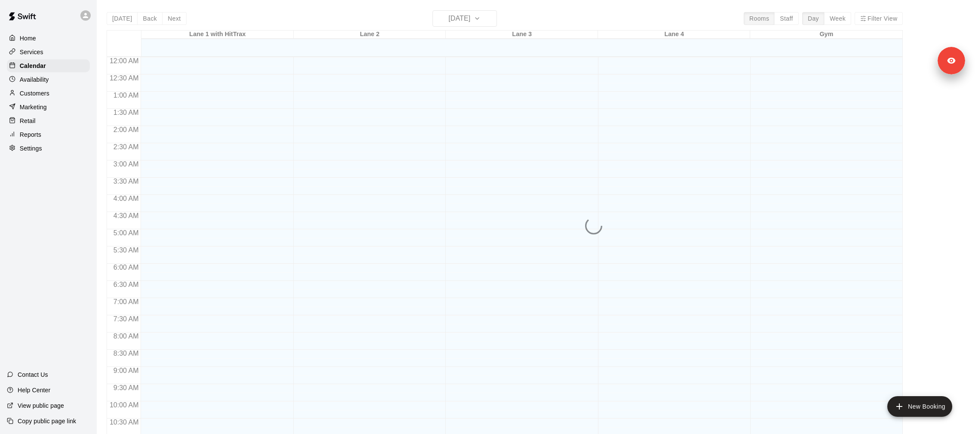
scroll to position [413, 0]
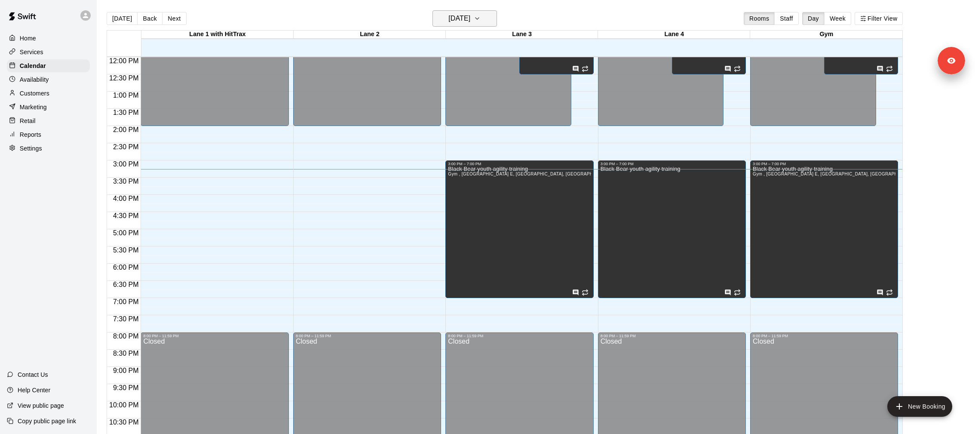
click at [481, 18] on icon "button" at bounding box center [477, 18] width 7 height 10
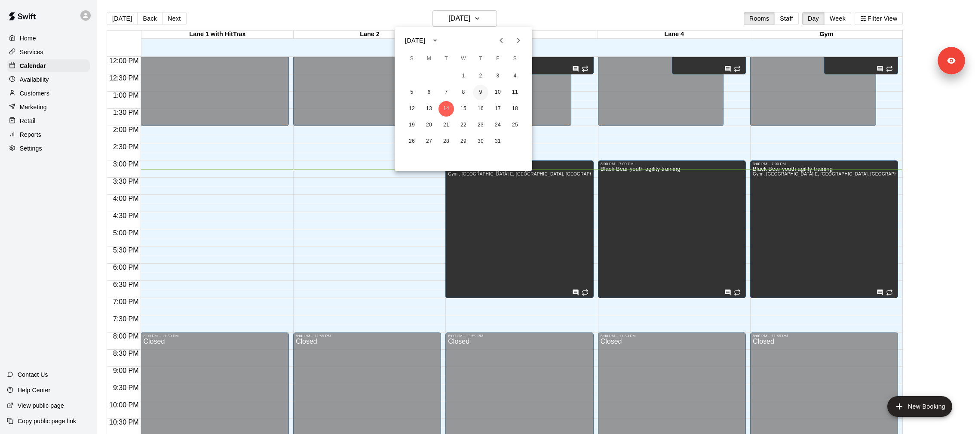
click at [481, 87] on button "9" at bounding box center [480, 92] width 15 height 15
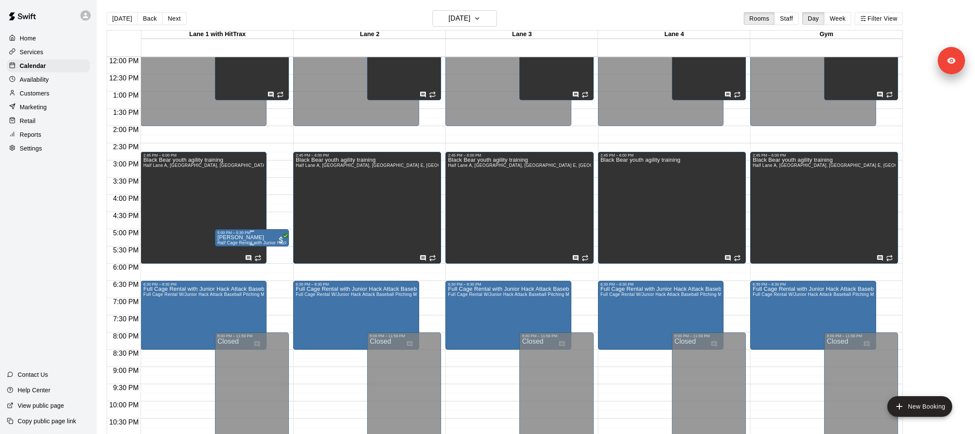
click at [230, 282] on icon "delete" at bounding box center [226, 284] width 10 height 10
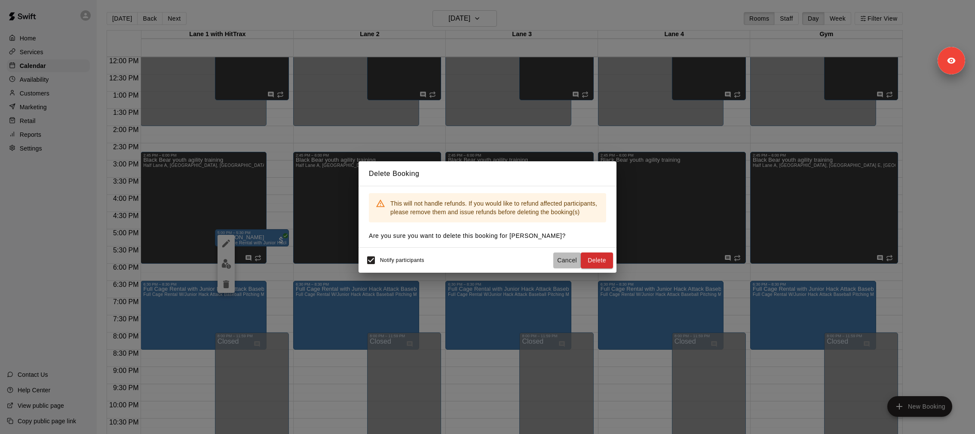
click at [571, 256] on button "Cancel" at bounding box center [567, 260] width 28 height 16
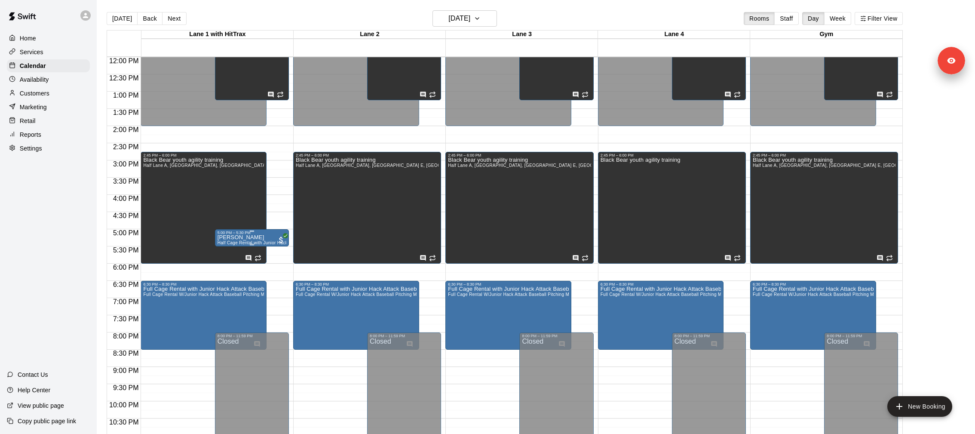
click at [240, 233] on div "5:00 PM – 5:30 PM" at bounding box center [251, 232] width 69 height 4
click at [227, 265] on button "edit" at bounding box center [225, 259] width 17 height 17
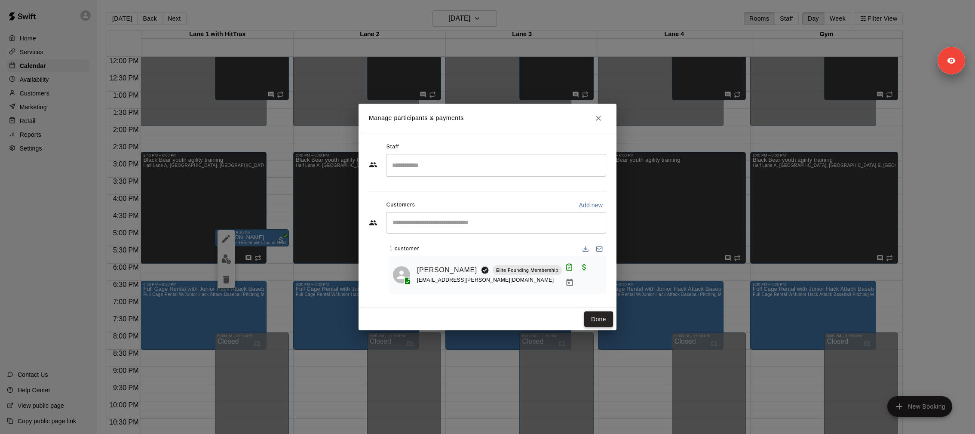
click at [594, 314] on button "Done" at bounding box center [598, 319] width 29 height 16
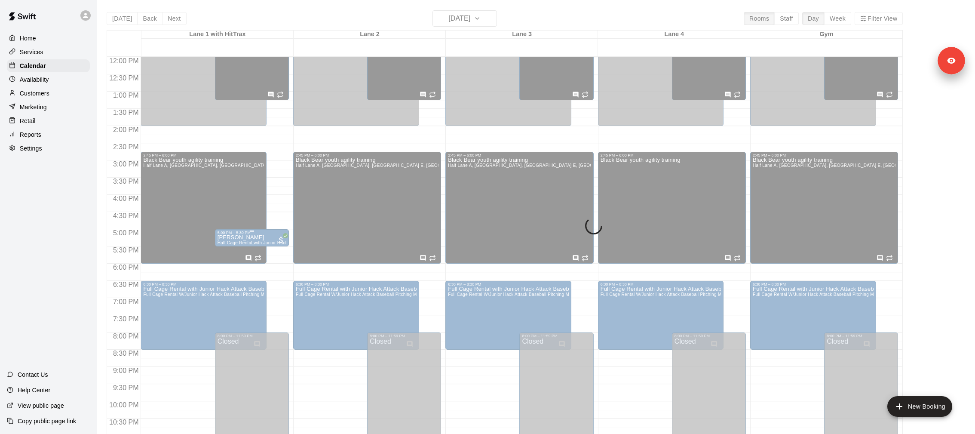
click at [240, 237] on p "[PERSON_NAME]" at bounding box center [251, 237] width 69 height 0
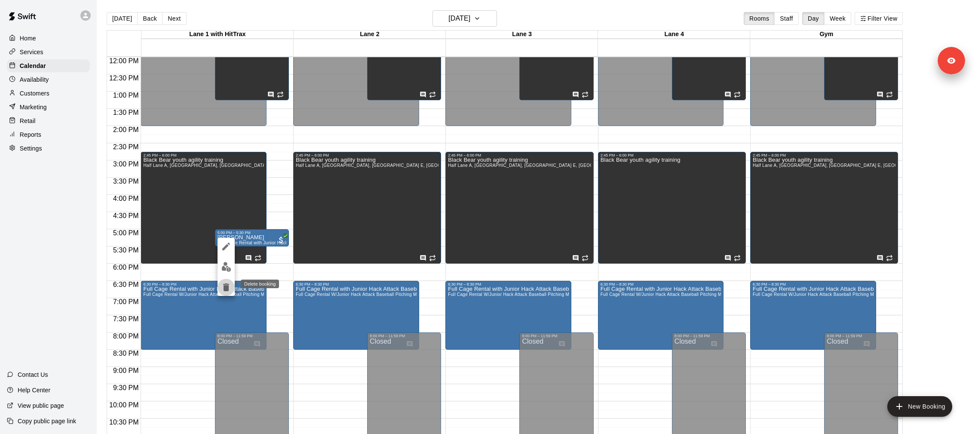
click at [231, 283] on button "delete" at bounding box center [225, 287] width 17 height 17
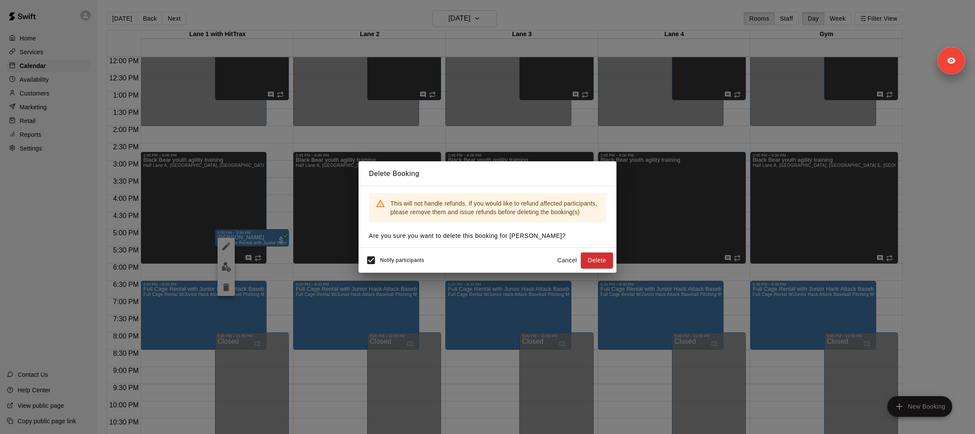
click at [388, 248] on div "Notify participants Cancel Delete" at bounding box center [487, 260] width 258 height 25
click at [595, 262] on button "Delete" at bounding box center [597, 260] width 32 height 16
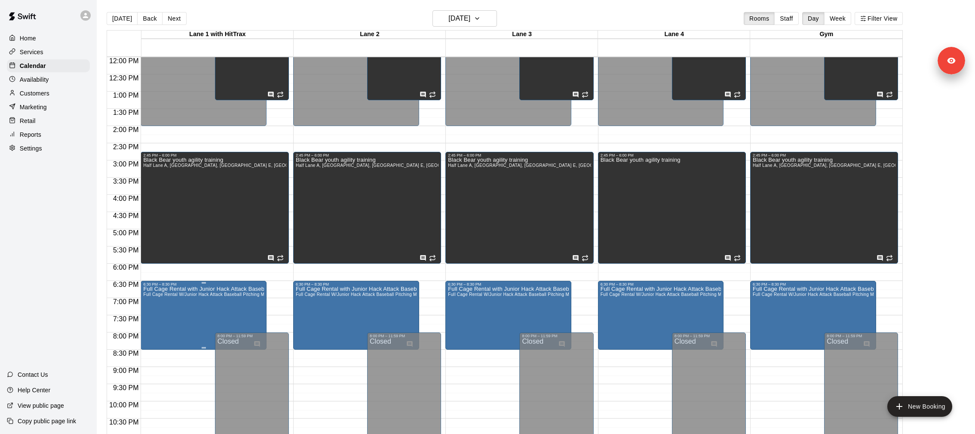
click at [159, 315] on button "edit" at bounding box center [151, 315] width 17 height 17
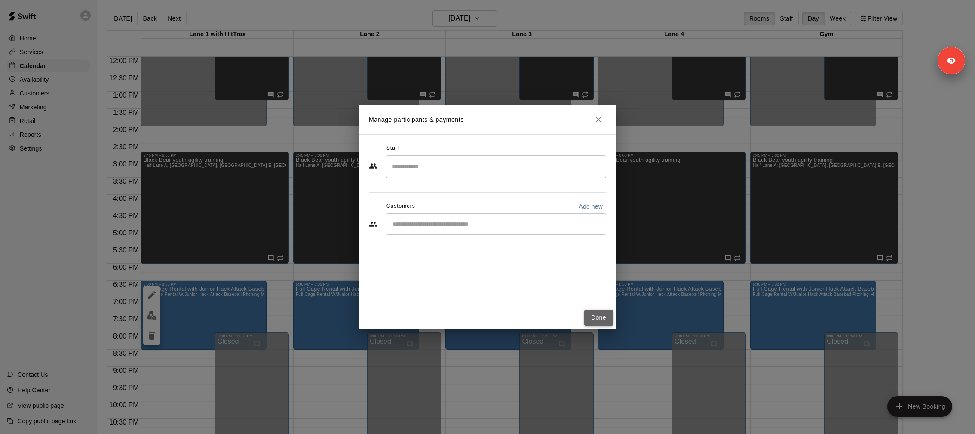
click at [612, 314] on button "Done" at bounding box center [598, 317] width 29 height 16
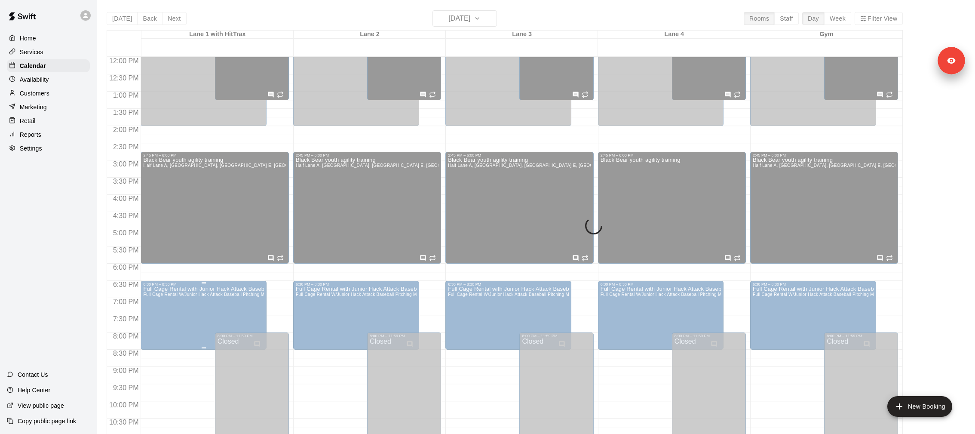
click at [141, 306] on div "12:00 AM 12:30 AM 1:00 AM 1:30 AM 2:00 AM 2:30 AM 3:00 AM 3:30 AM 4:00 AM 4:30 …" at bounding box center [504, 249] width 795 height 387
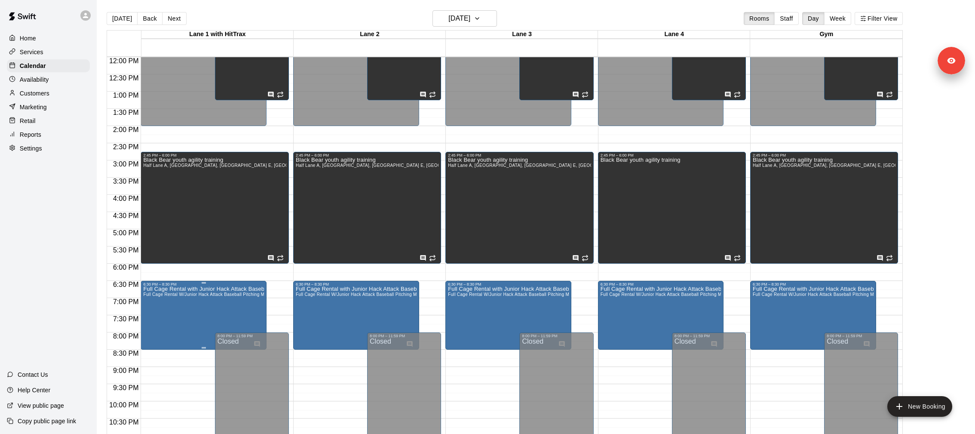
click at [154, 297] on icon "edit" at bounding box center [152, 295] width 10 height 10
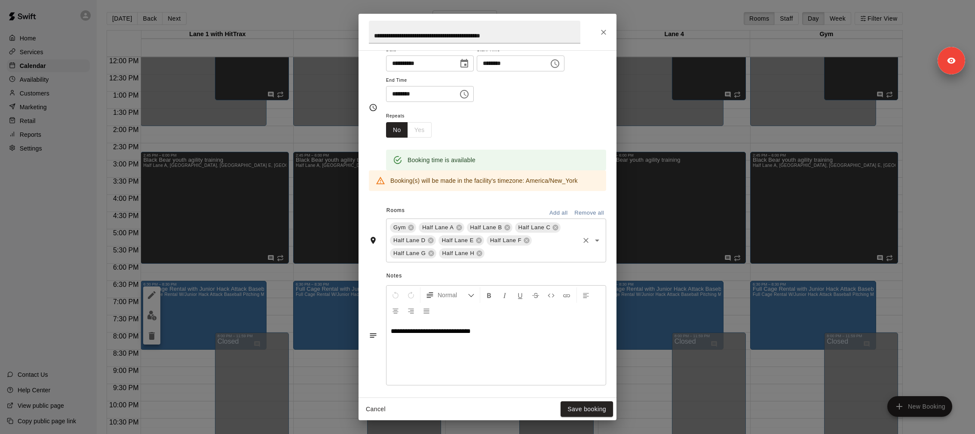
scroll to position [138, 0]
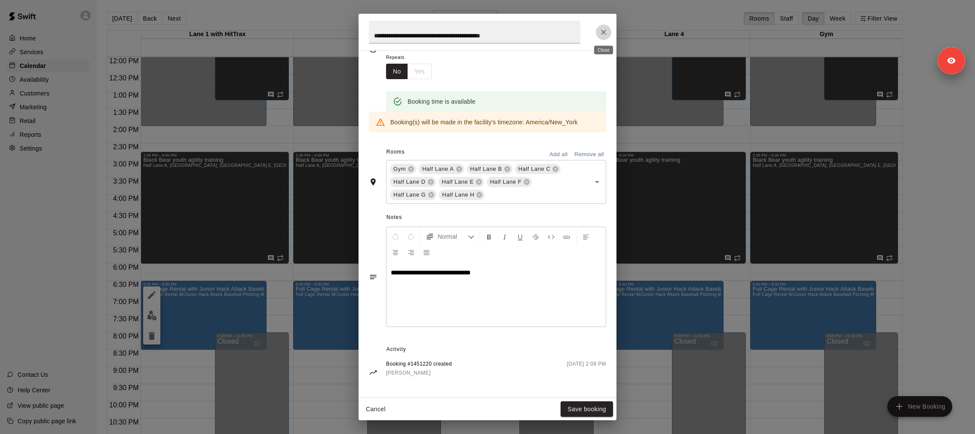
click at [606, 32] on icon "Close" at bounding box center [603, 32] width 9 height 9
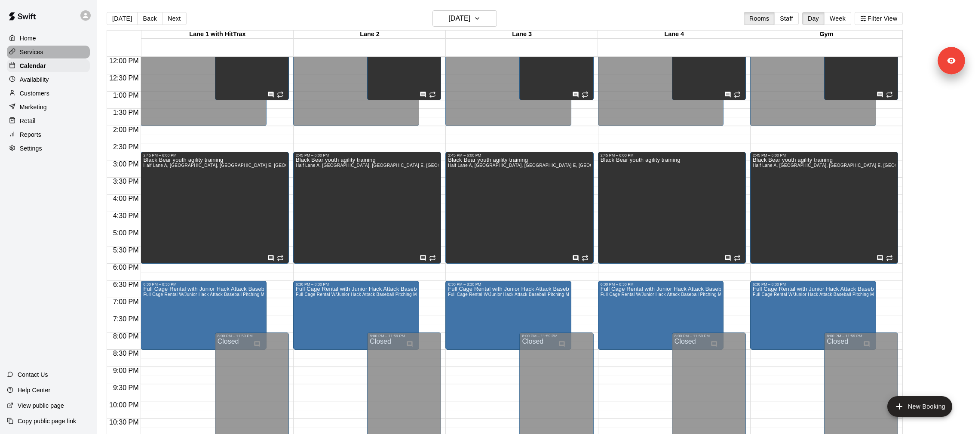
click at [46, 54] on div "Services" at bounding box center [48, 52] width 83 height 13
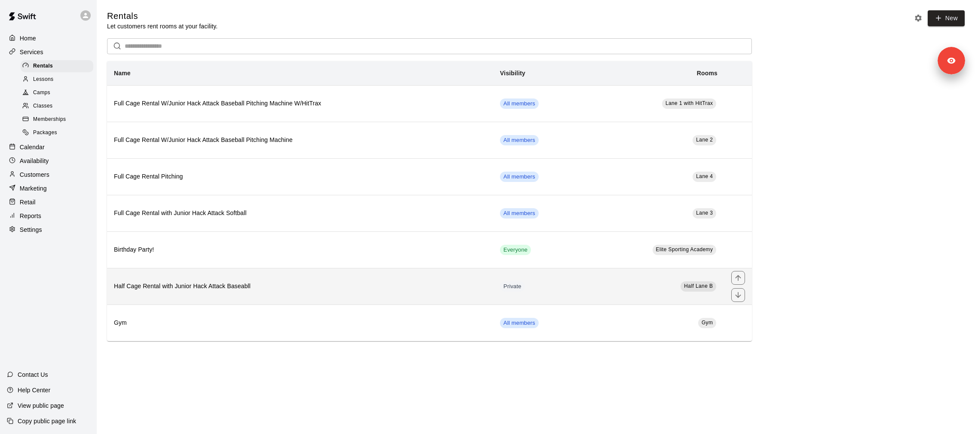
click at [188, 274] on th "Half Cage Rental with Junior Hack Attack Baseabll" at bounding box center [300, 286] width 386 height 37
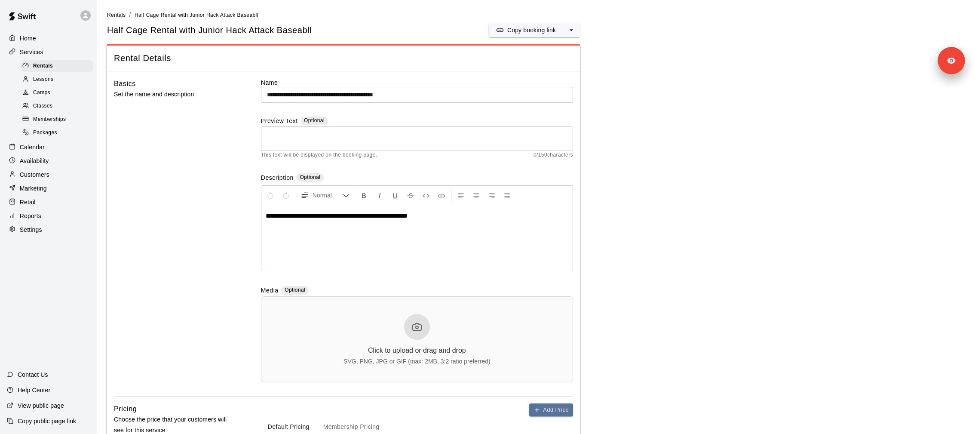
scroll to position [472, 0]
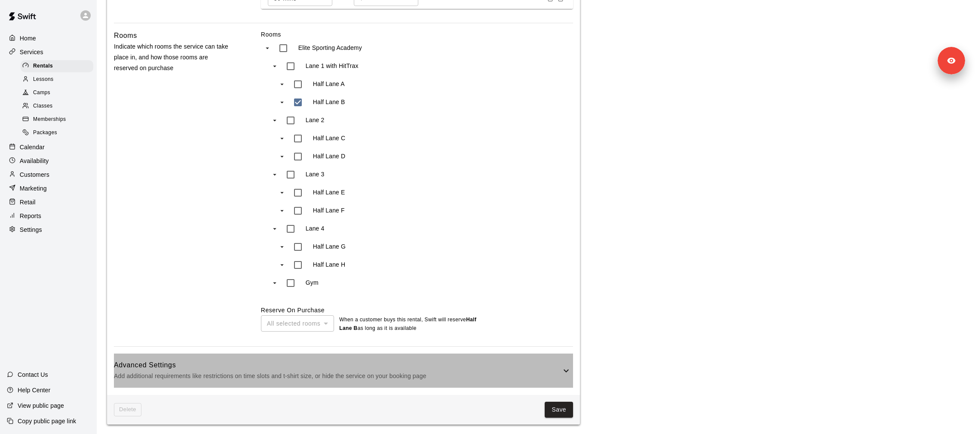
click at [150, 374] on p "Add additional requirements like restrictions on time slots and t-shirt size, o…" at bounding box center [337, 376] width 447 height 11
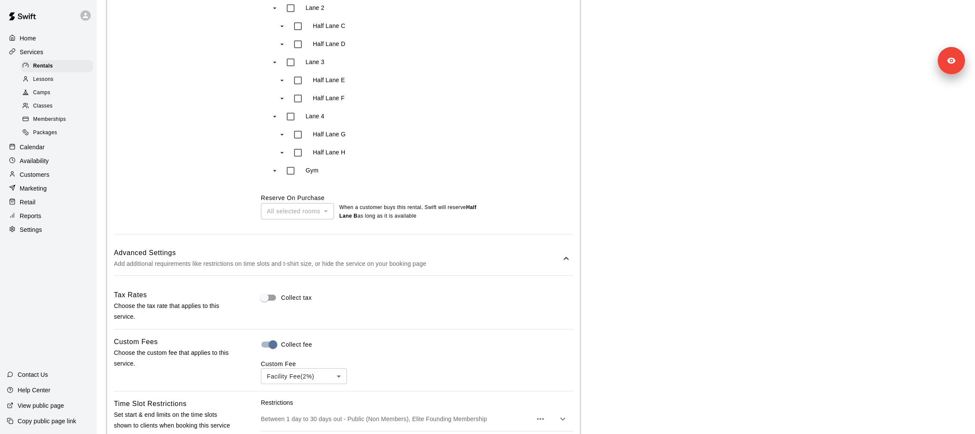
scroll to position [863, 0]
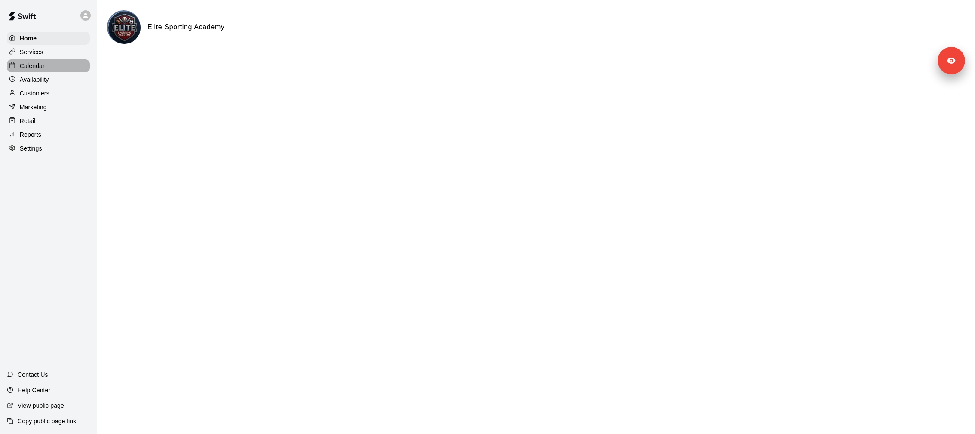
click at [53, 61] on div "Calendar" at bounding box center [48, 65] width 83 height 13
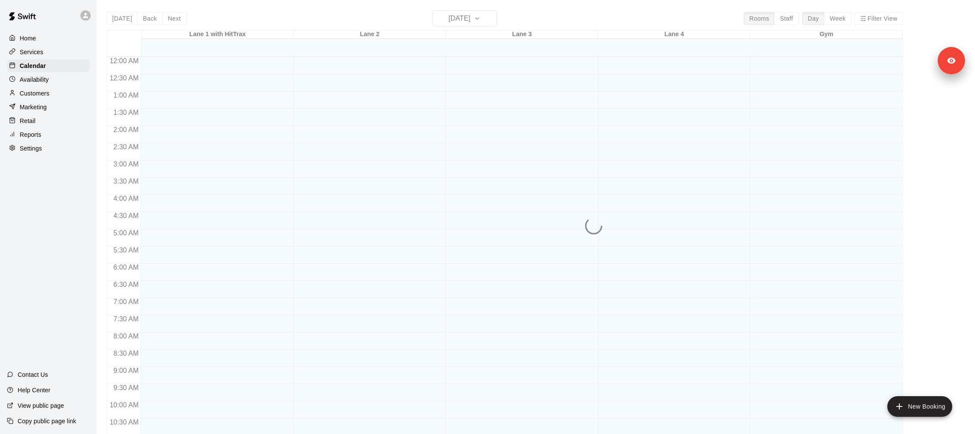
scroll to position [413, 0]
click at [52, 56] on div "Services" at bounding box center [48, 52] width 83 height 13
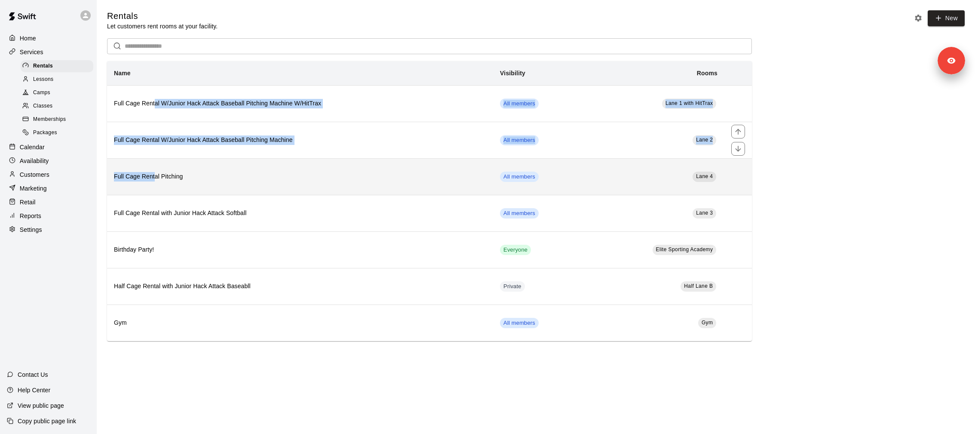
drag, startPoint x: 155, startPoint y: 106, endPoint x: 153, endPoint y: 182, distance: 76.1
click at [153, 178] on tbody "Full Cage Rental W/Junior Hack Attack Baseball Pitching Machine W/HitTrax All m…" at bounding box center [429, 213] width 645 height 256
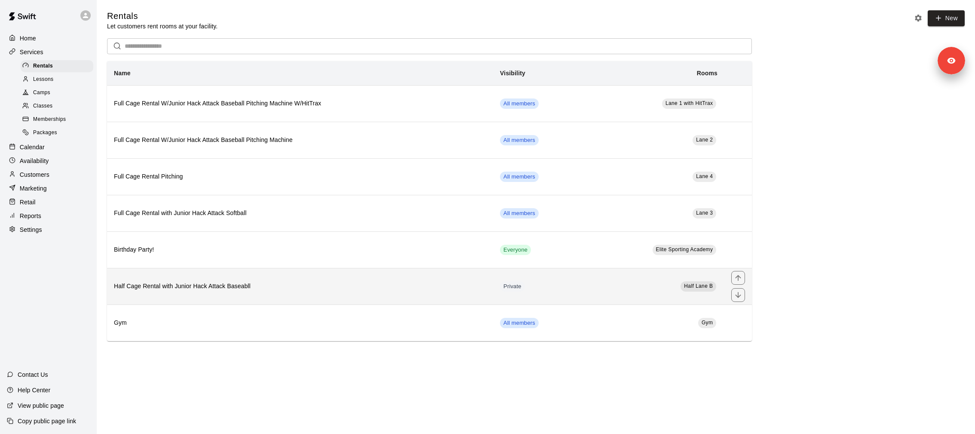
click at [168, 300] on th "Half Cage Rental with Junior Hack Attack Baseabll" at bounding box center [300, 286] width 386 height 37
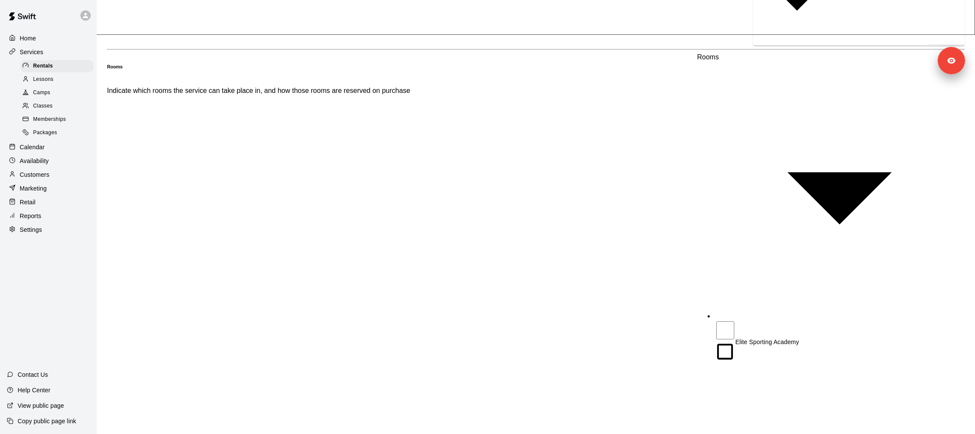
scroll to position [472, 0]
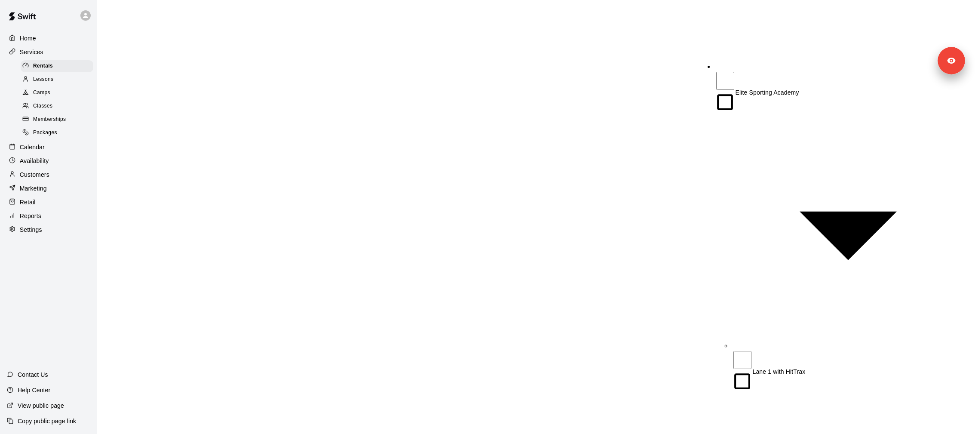
scroll to position [738, 0]
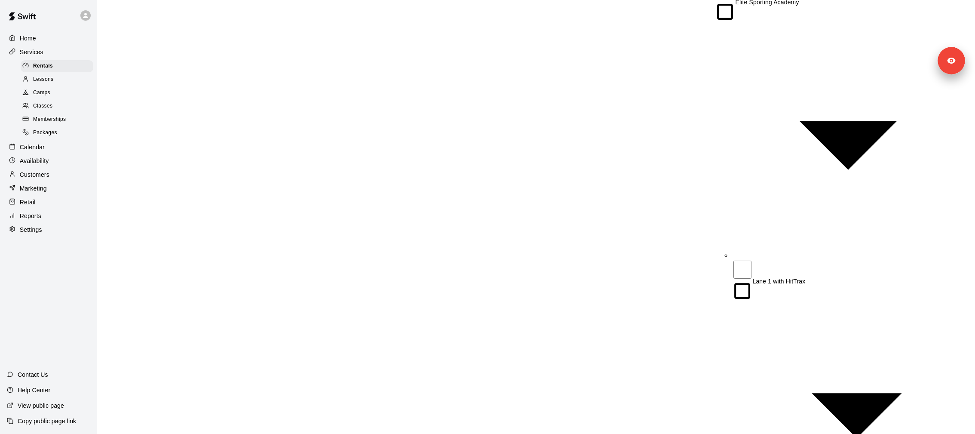
click at [64, 129] on div "Packages" at bounding box center [57, 133] width 73 height 12
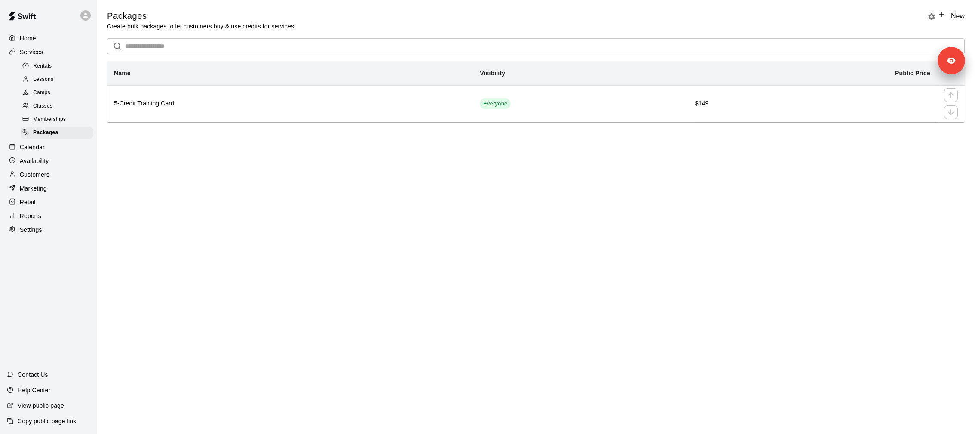
click at [142, 113] on th "5-Credit Training Card" at bounding box center [290, 103] width 366 height 37
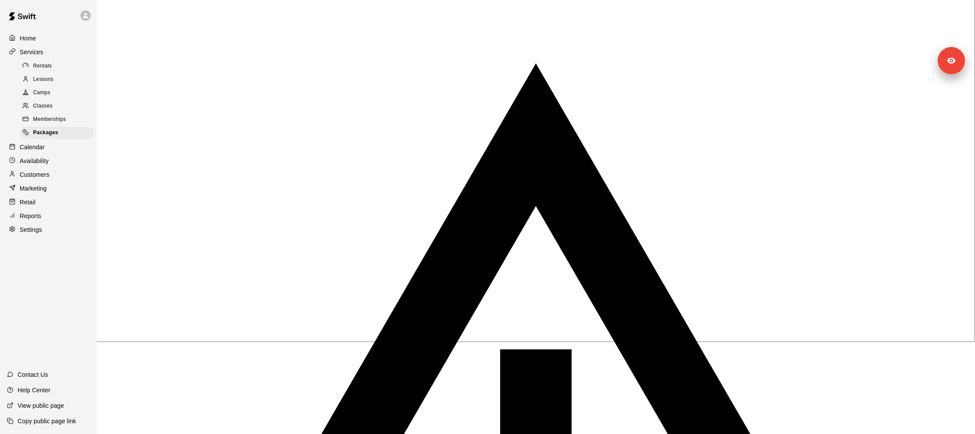
scroll to position [289, 0]
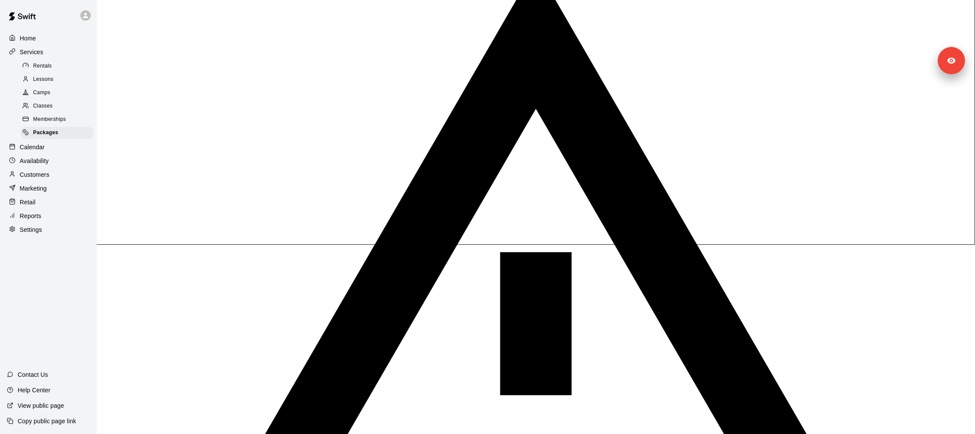
scroll to position [389, 0]
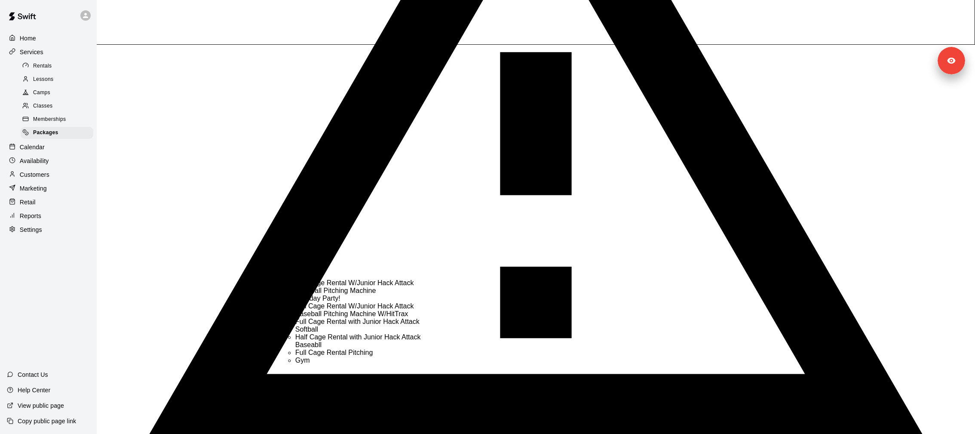
click at [368, 294] on li "Full Cage Rental W/Junior Hack Attack Baseball Pitching Machine" at bounding box center [364, 286] width 138 height 15
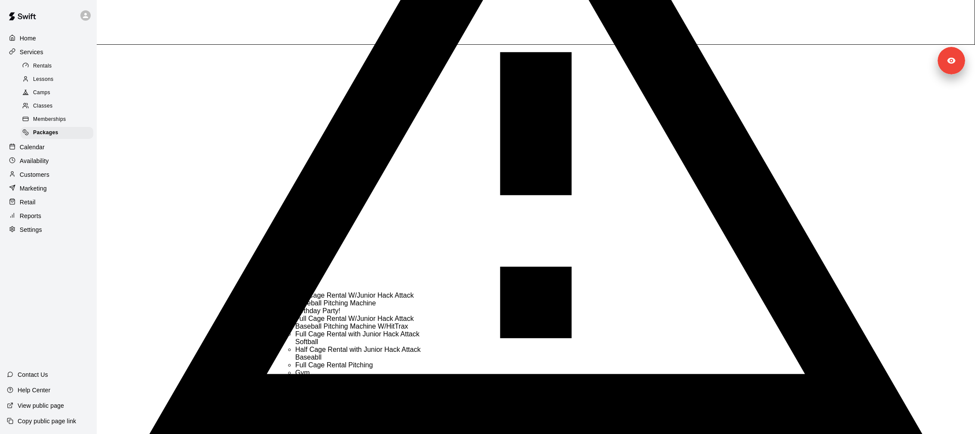
click at [363, 330] on li "Full Cage Rental W/Junior Hack Attack Baseball Pitching Machine W/HitTrax" at bounding box center [364, 322] width 138 height 15
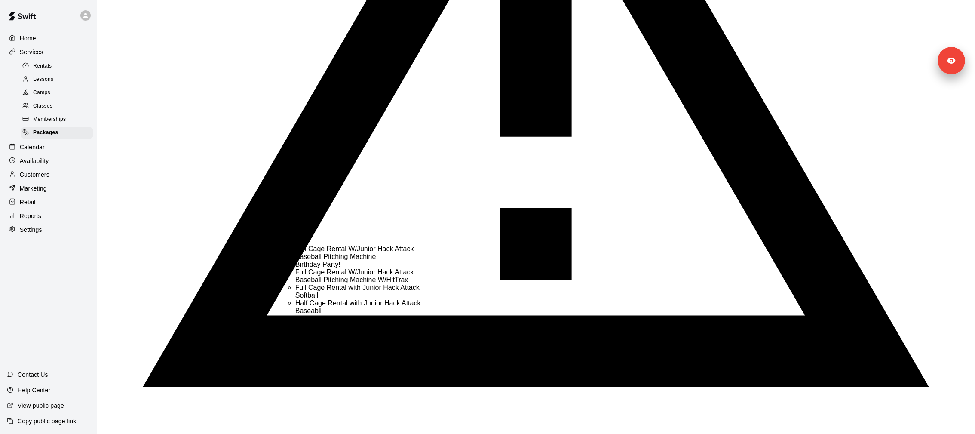
scroll to position [453, 0]
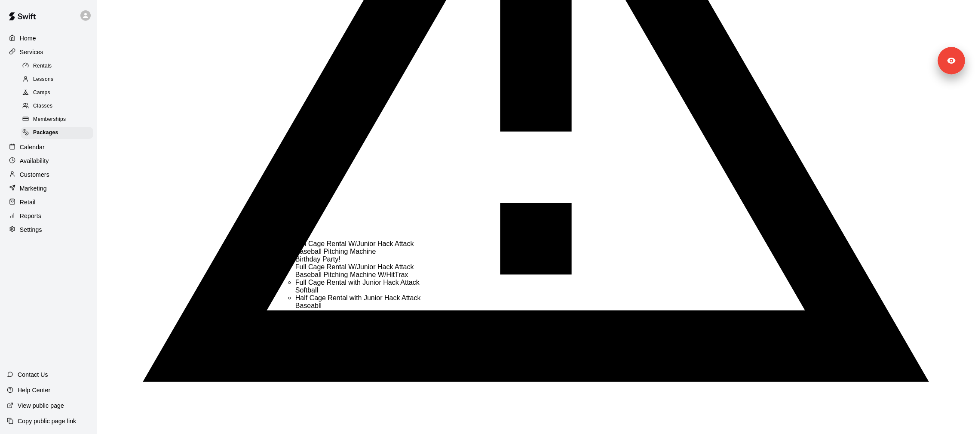
click at [340, 294] on li "Full Cage Rental with Junior Hack Attack Softball" at bounding box center [364, 286] width 138 height 15
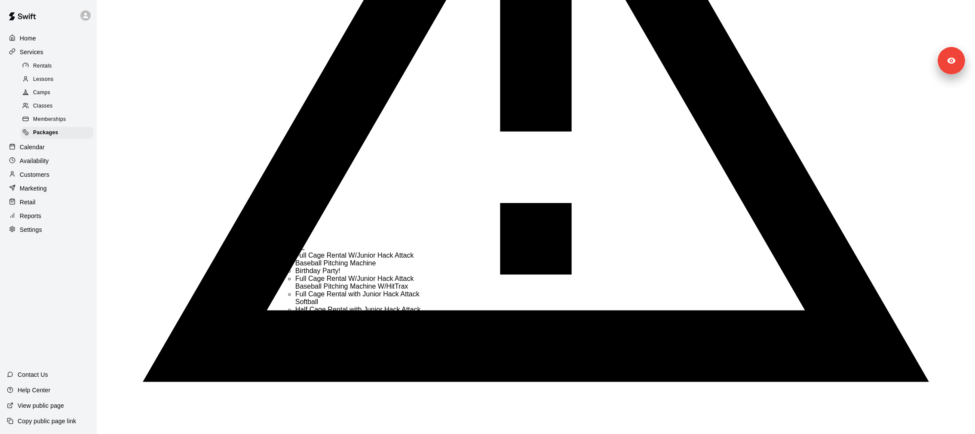
click at [331, 329] on li "Full Cage Rental Pitching" at bounding box center [364, 325] width 138 height 8
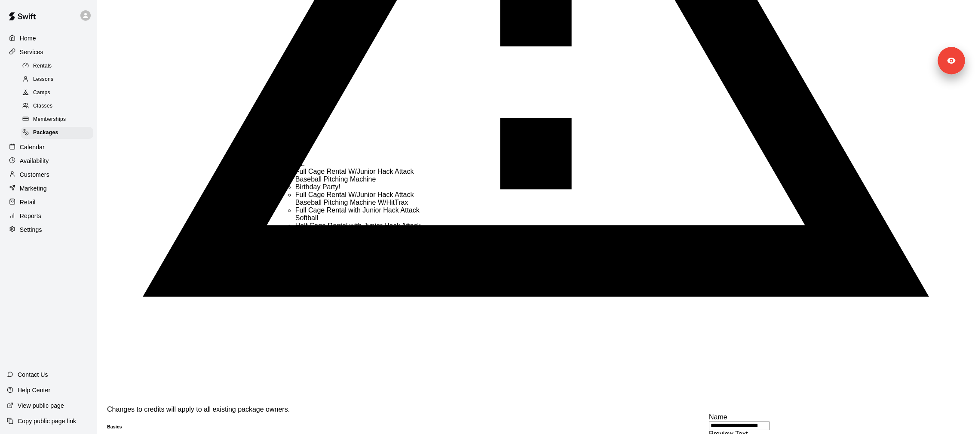
scroll to position [545, 0]
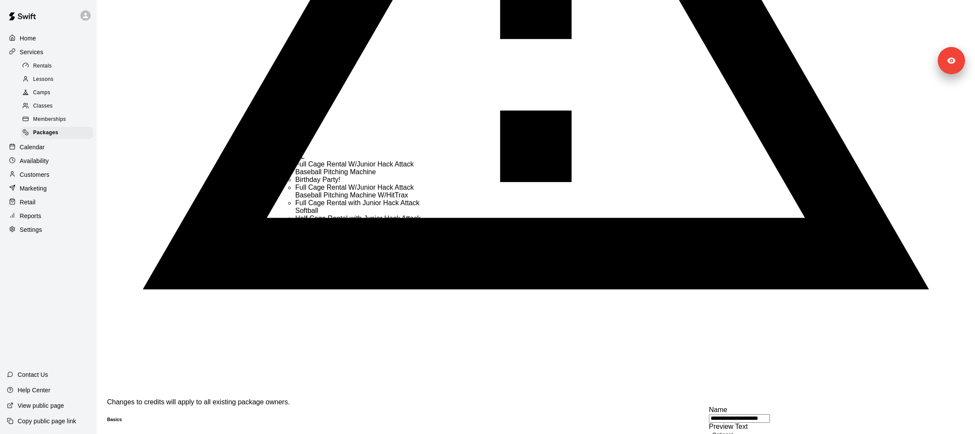
click at [311, 245] on li "Gym" at bounding box center [364, 242] width 138 height 8
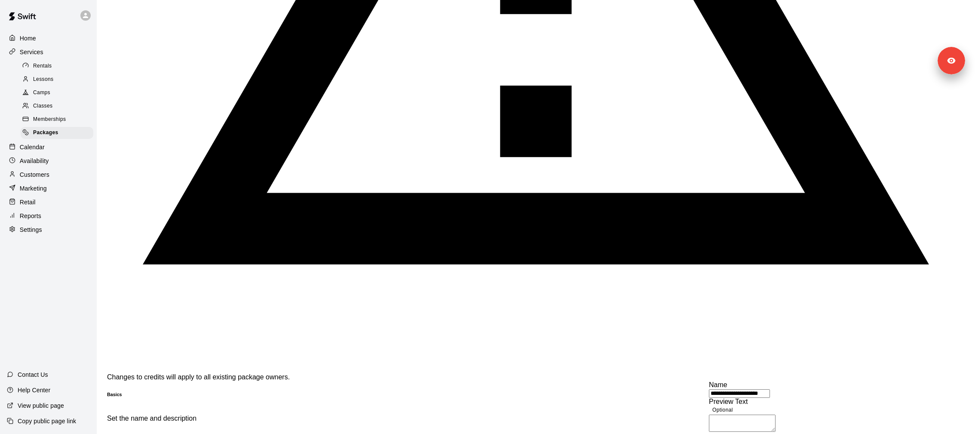
scroll to position [592, 0]
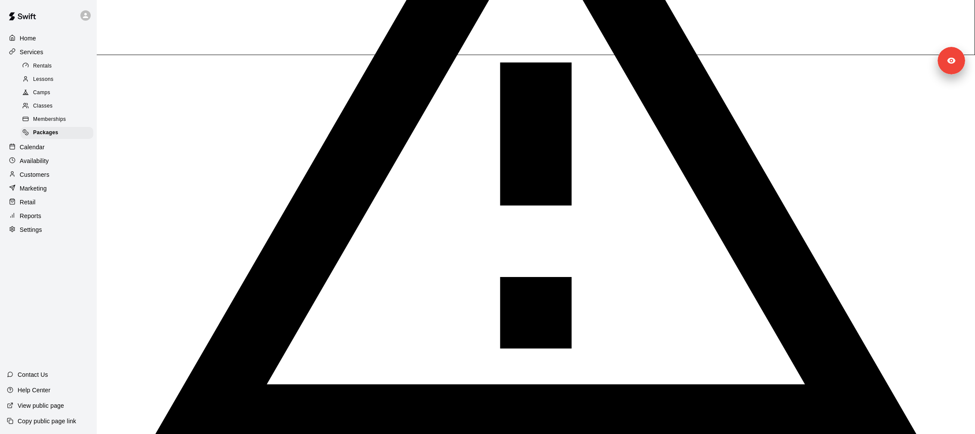
scroll to position [503, 0]
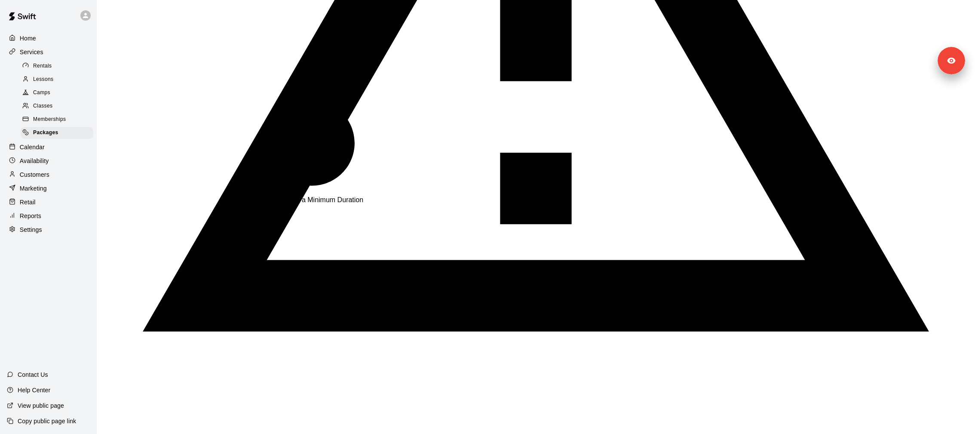
type input "**"
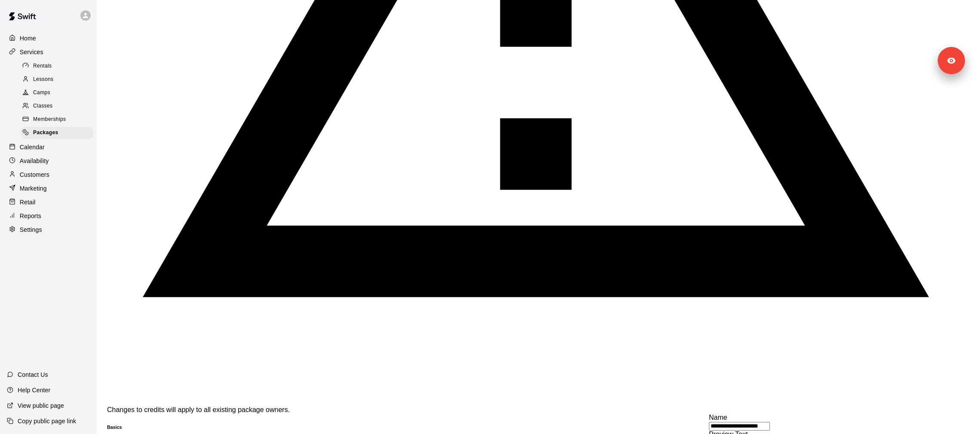
scroll to position [601, 0]
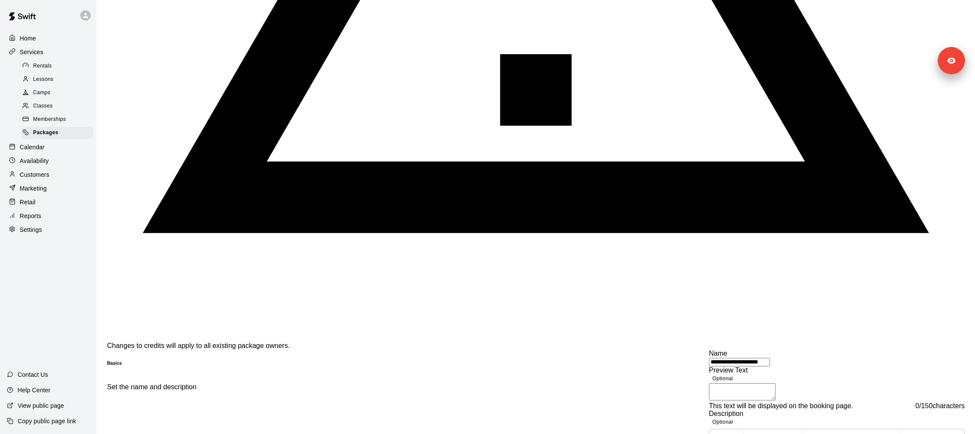
drag, startPoint x: 552, startPoint y: 407, endPoint x: 404, endPoint y: 184, distance: 268.4
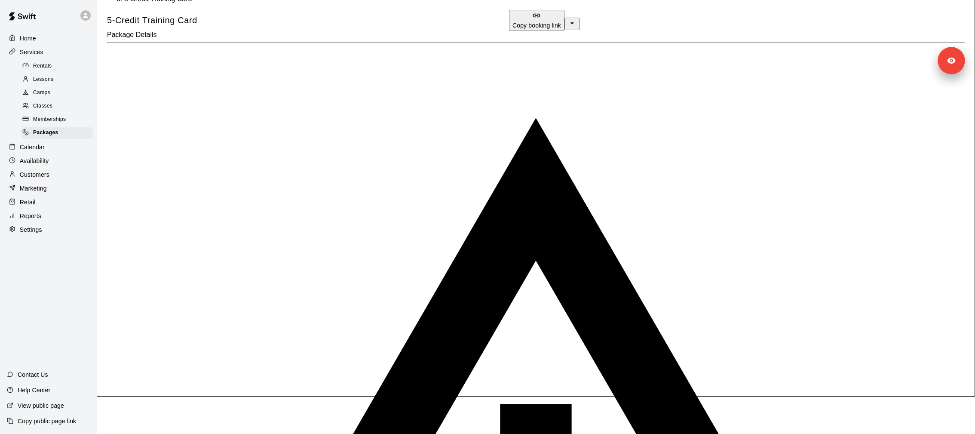
scroll to position [37, 0]
click at [53, 113] on div "Memberships" at bounding box center [57, 119] width 73 height 12
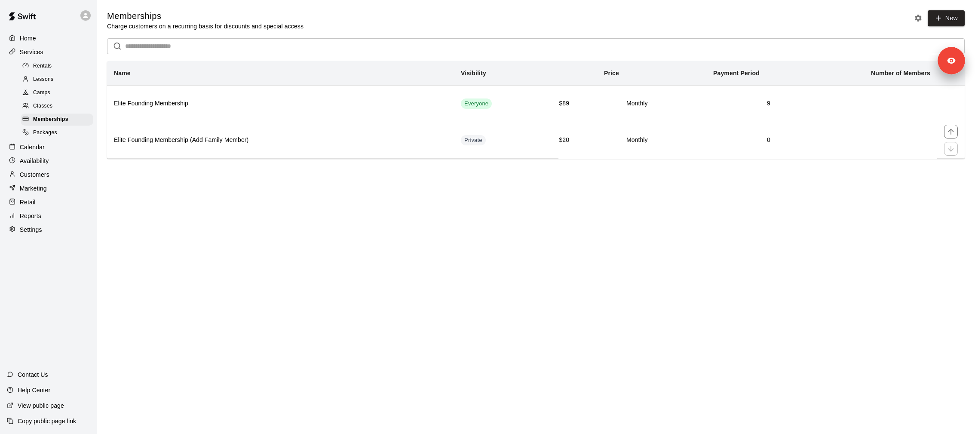
click at [128, 110] on th "Elite Founding Membership" at bounding box center [280, 103] width 347 height 37
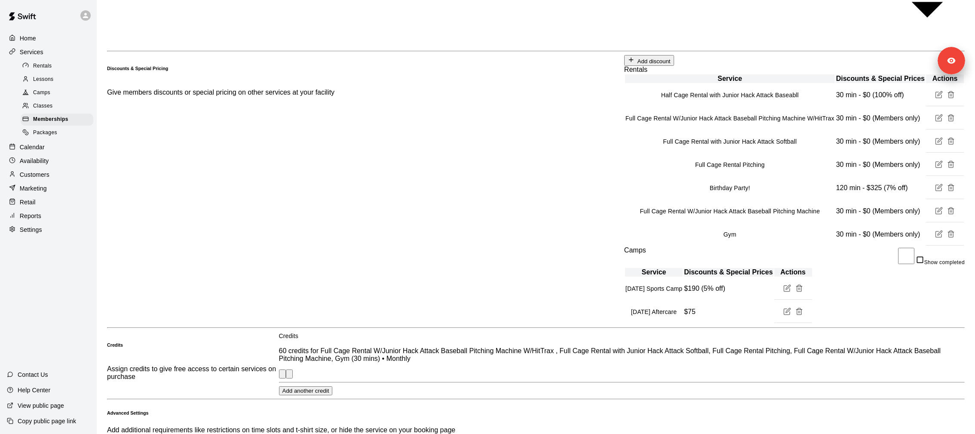
scroll to position [699, 0]
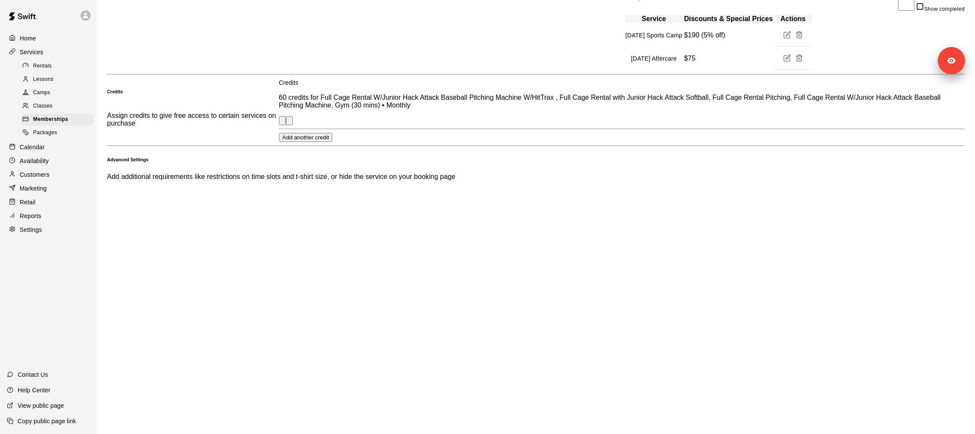
click at [310, 142] on div "Add another credit" at bounding box center [622, 137] width 686 height 9
click at [310, 109] on p "60 credits for Full Cage Rental W/Junior Hack Attack Baseball Pitching Machine …" at bounding box center [622, 101] width 686 height 15
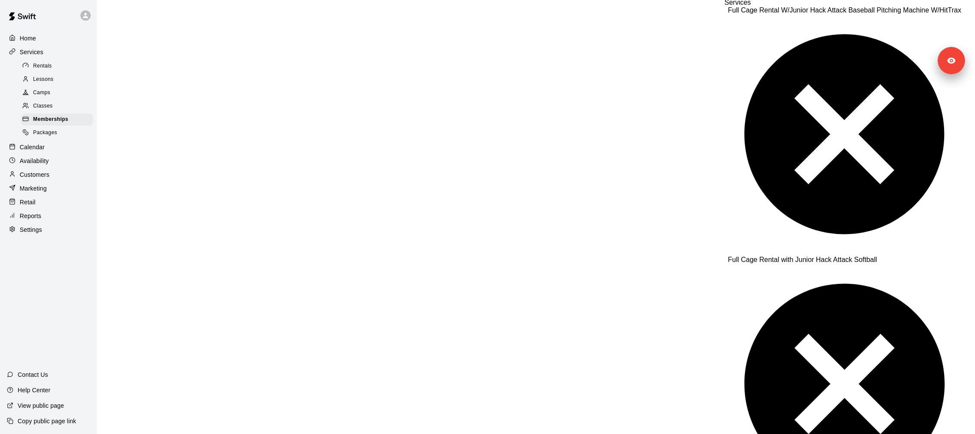
scroll to position [859, 0]
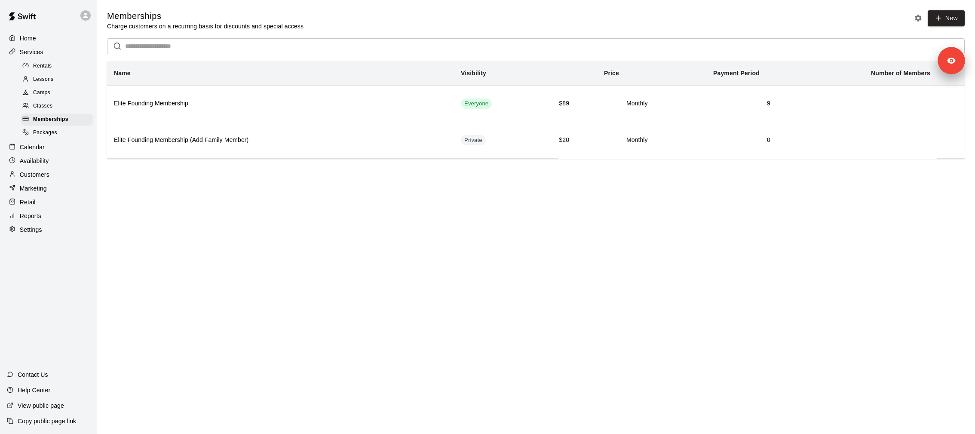
click at [67, 129] on div "Packages" at bounding box center [57, 133] width 73 height 12
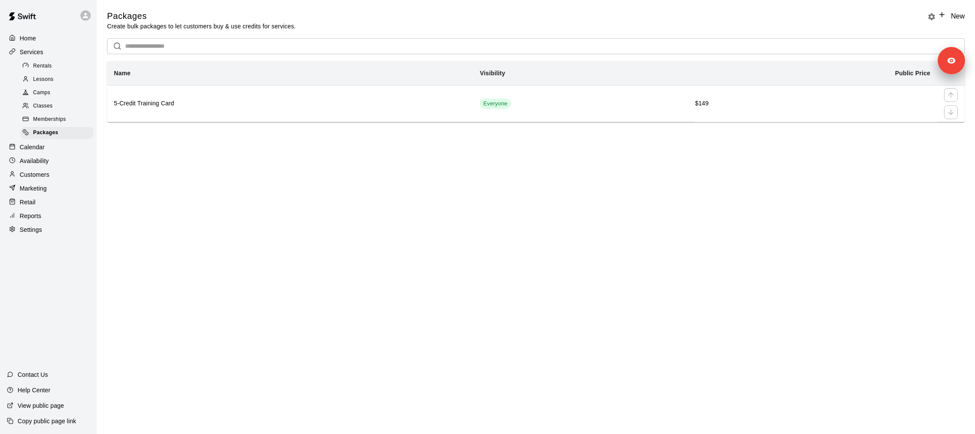
click at [255, 104] on h6 "5-Credit Training Card" at bounding box center [290, 103] width 352 height 9
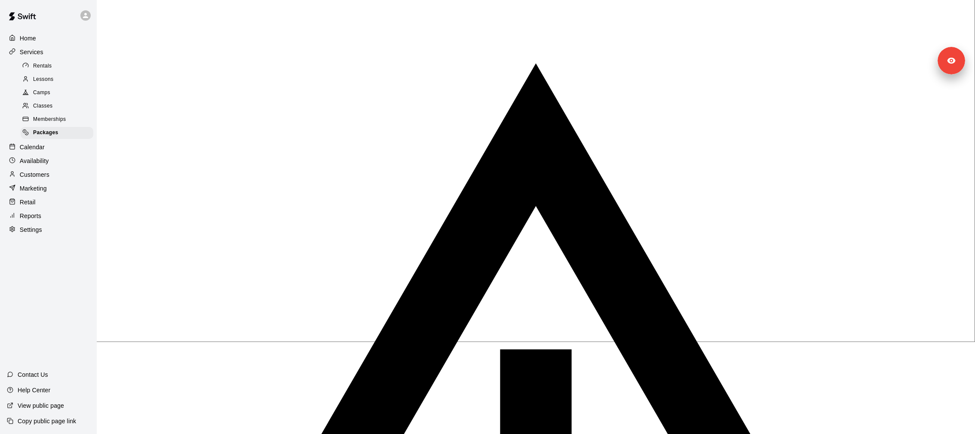
scroll to position [289, 0]
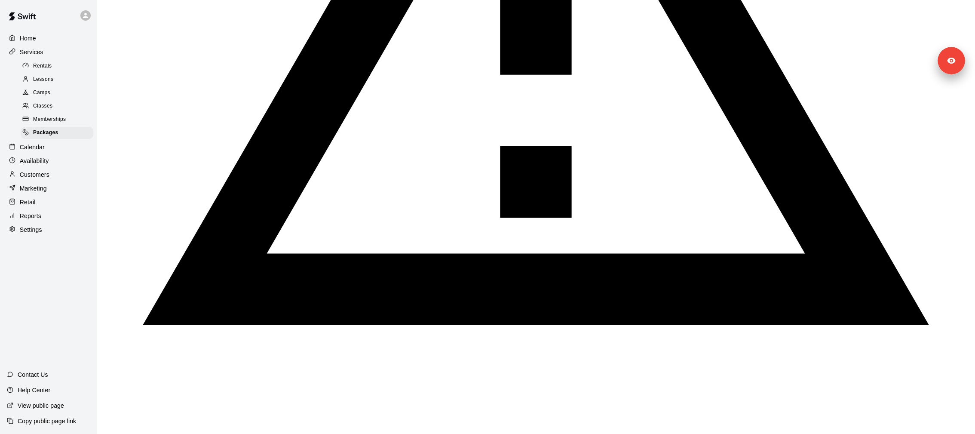
scroll to position [0, 0]
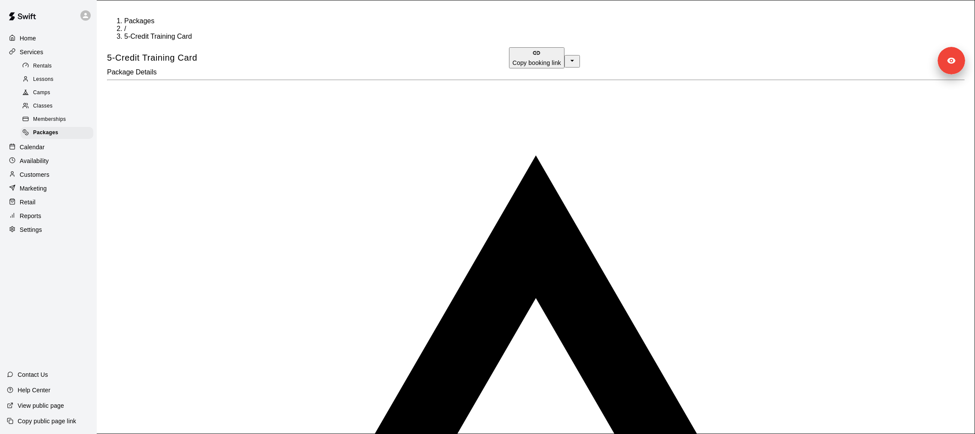
click at [151, 52] on h5 "5-Credit Training Card" at bounding box center [152, 58] width 90 height 12
copy div "5-Credit Training Card Copy booking link"
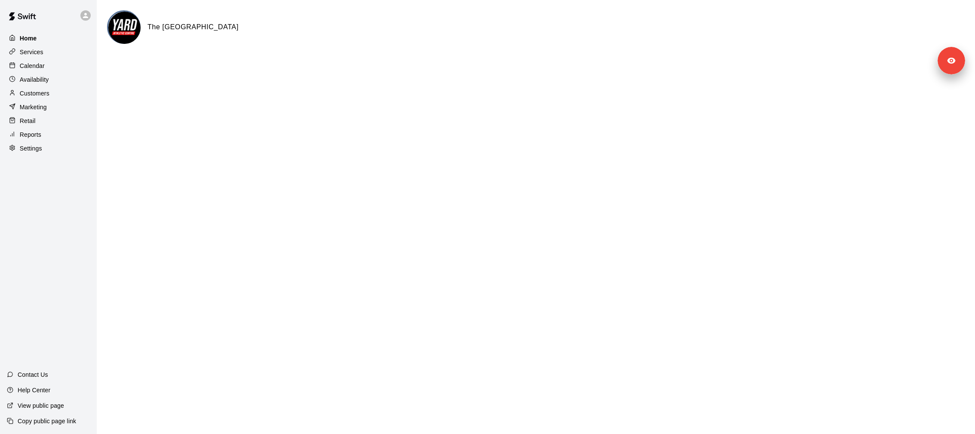
click at [81, 44] on div "Home" at bounding box center [48, 38] width 83 height 13
click at [75, 51] on div "Services" at bounding box center [48, 52] width 83 height 13
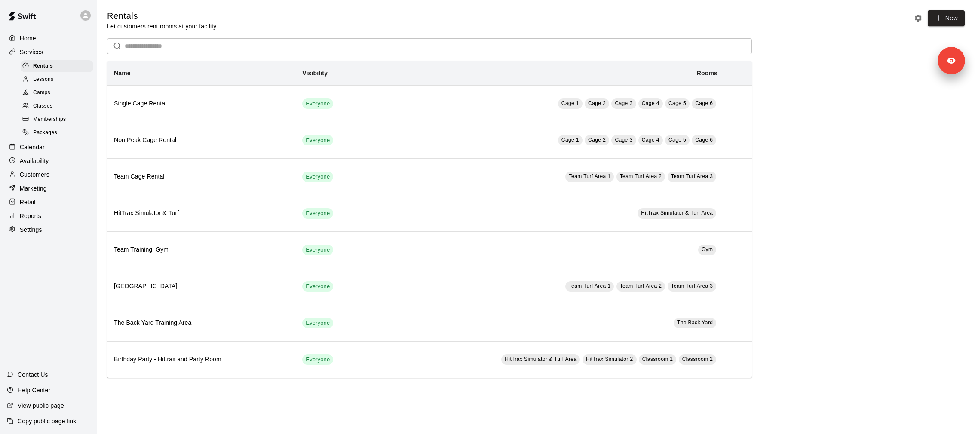
click at [66, 113] on div "Memberships" at bounding box center [57, 119] width 73 height 12
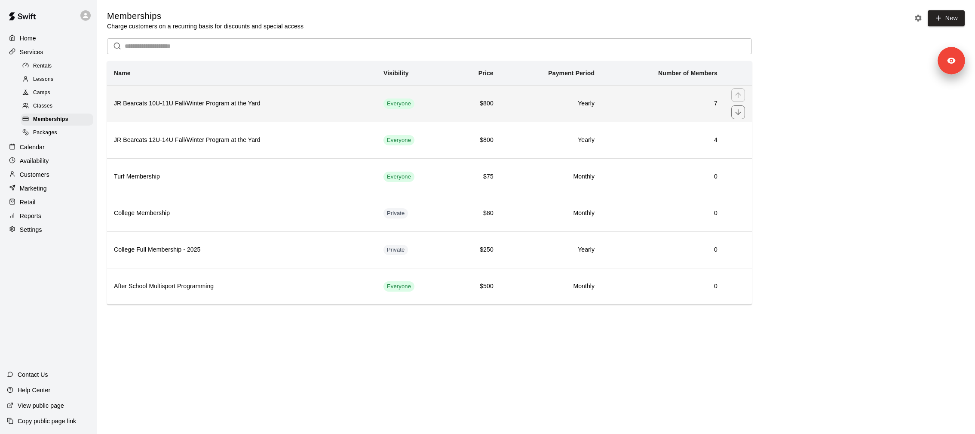
click at [251, 104] on h6 "JR Bearcats 10U-11U Fall/Winter Program at the Yard" at bounding box center [242, 103] width 256 height 9
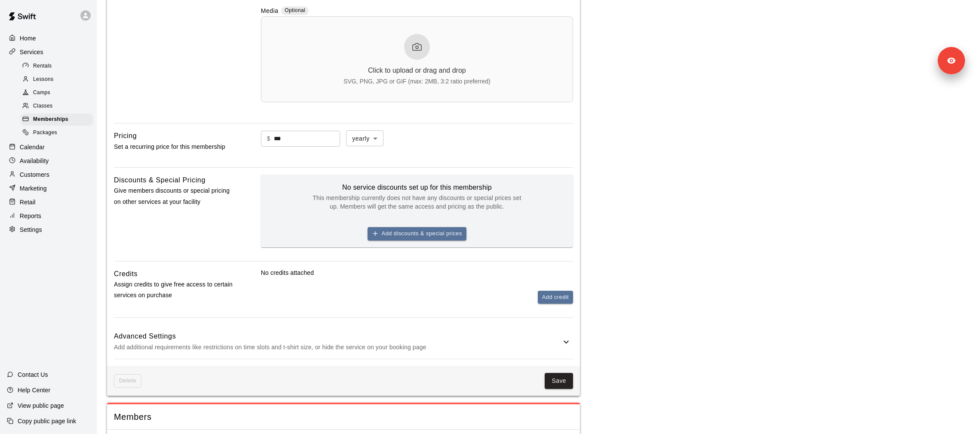
scroll to position [428, 0]
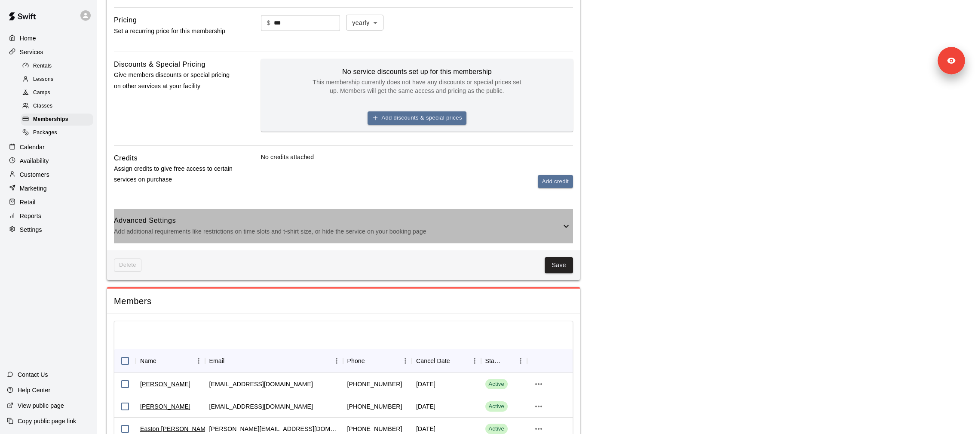
click at [357, 215] on h6 "Advanced Settings" at bounding box center [337, 220] width 447 height 11
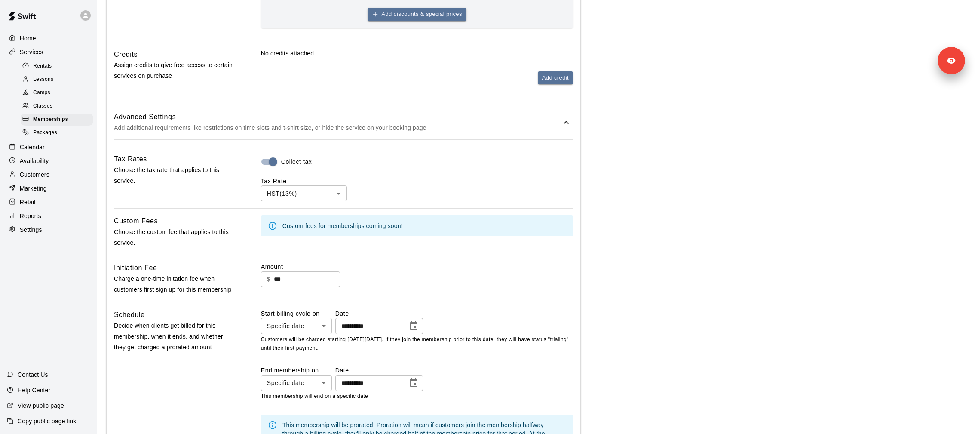
scroll to position [291, 0]
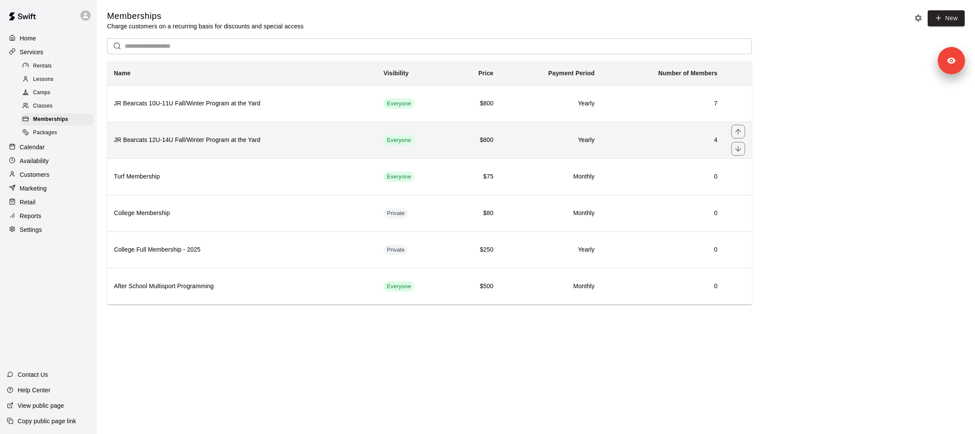
click at [273, 140] on h6 "JR Bearcats 12U-14U Fall/Winter Program at the Yard" at bounding box center [242, 139] width 256 height 9
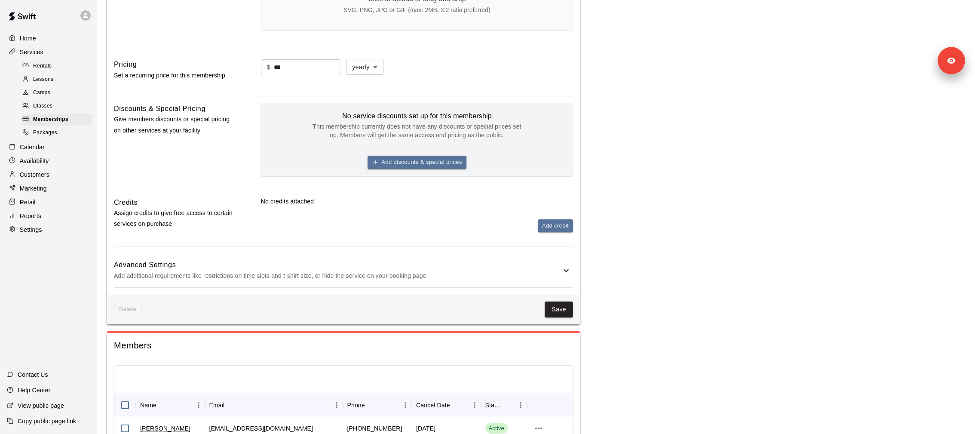
click at [398, 276] on p "Add additional requirements like restrictions on time slots and t-shirt size, o…" at bounding box center [337, 275] width 447 height 11
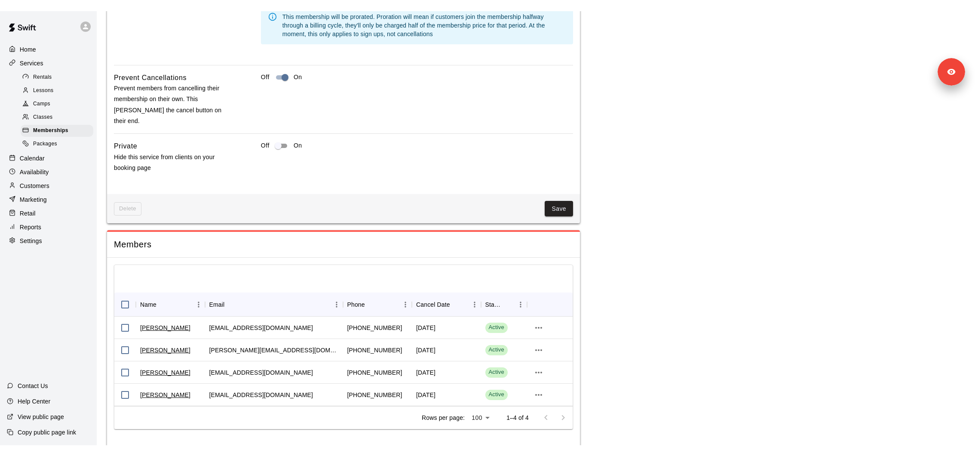
scroll to position [929, 0]
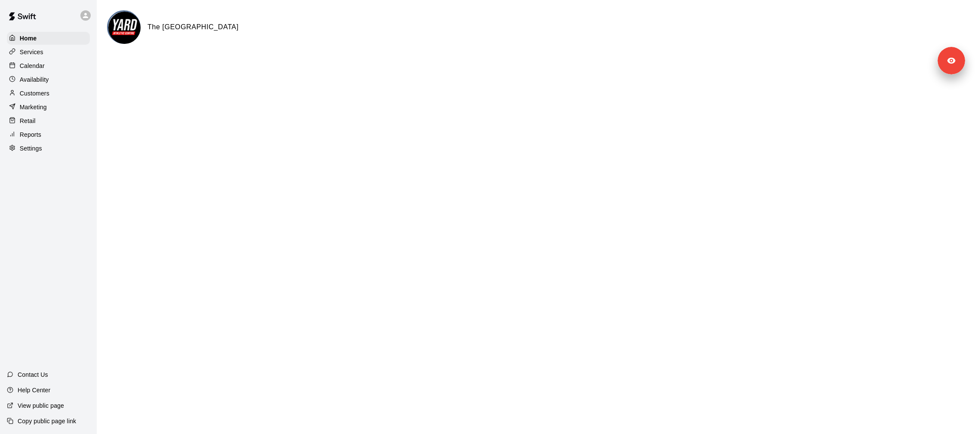
click at [52, 55] on div "Services" at bounding box center [48, 52] width 83 height 13
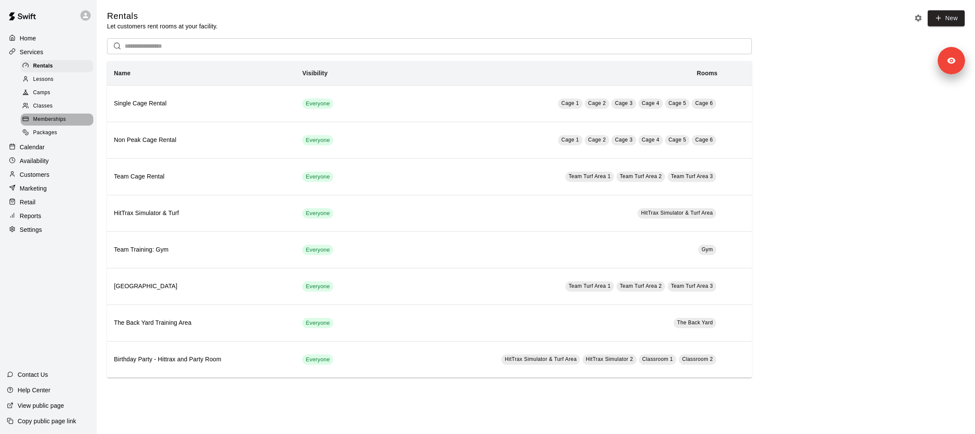
click at [67, 118] on div "Memberships" at bounding box center [57, 119] width 73 height 12
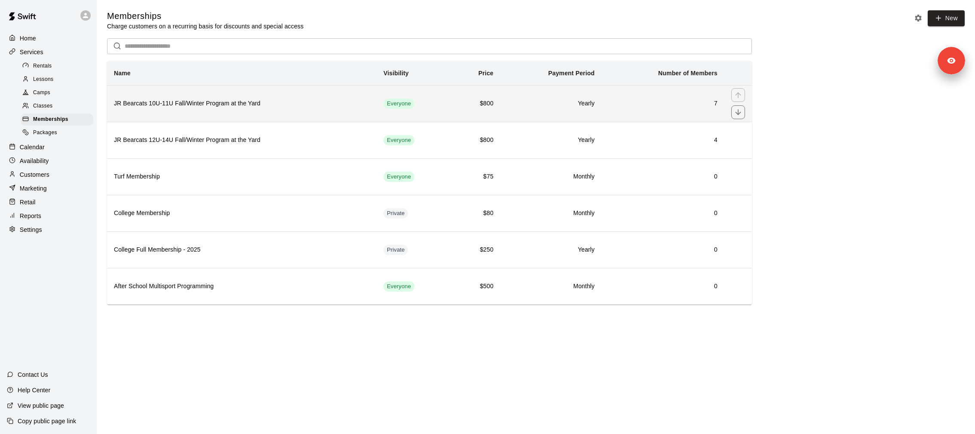
click at [191, 109] on th "JR Bearcats 10U-11U Fall/Winter Program at the Yard" at bounding box center [242, 103] width 270 height 37
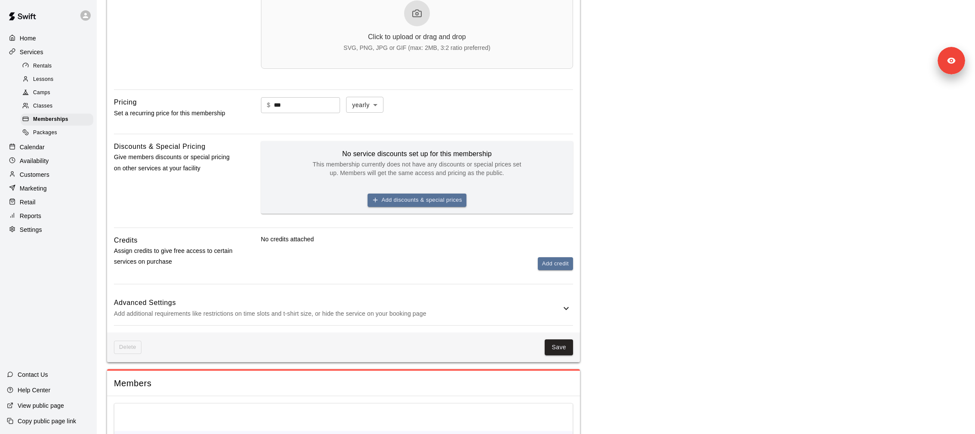
scroll to position [478, 0]
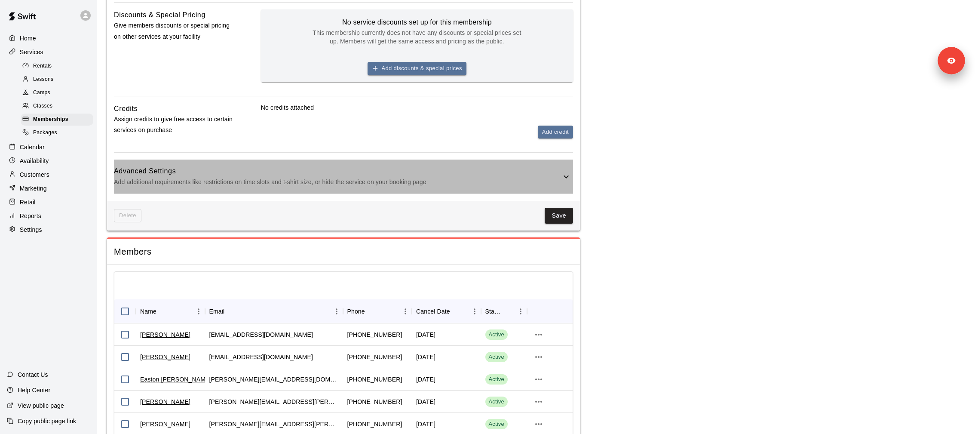
click at [264, 174] on h6 "Advanced Settings" at bounding box center [337, 170] width 447 height 11
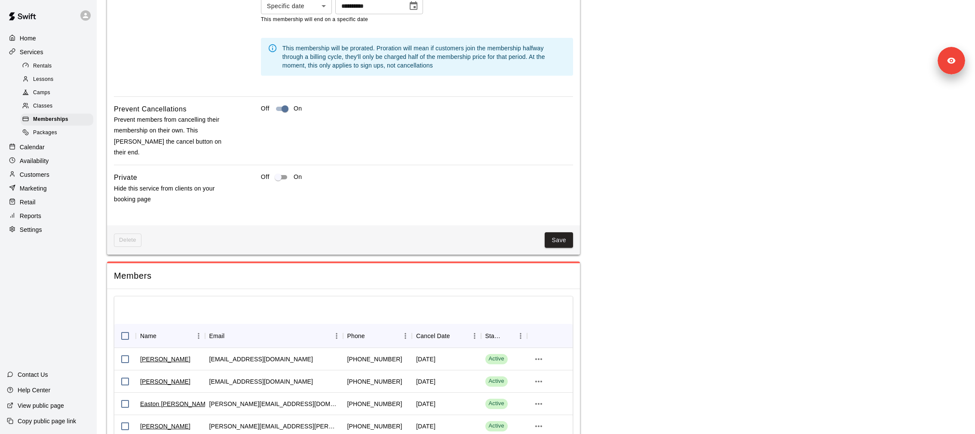
scroll to position [1018, 0]
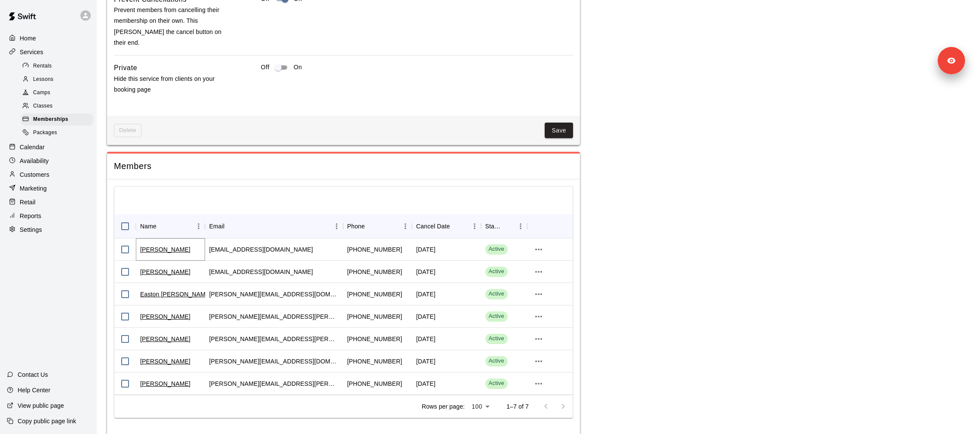
click at [153, 245] on link "[PERSON_NAME]" at bounding box center [165, 249] width 50 height 9
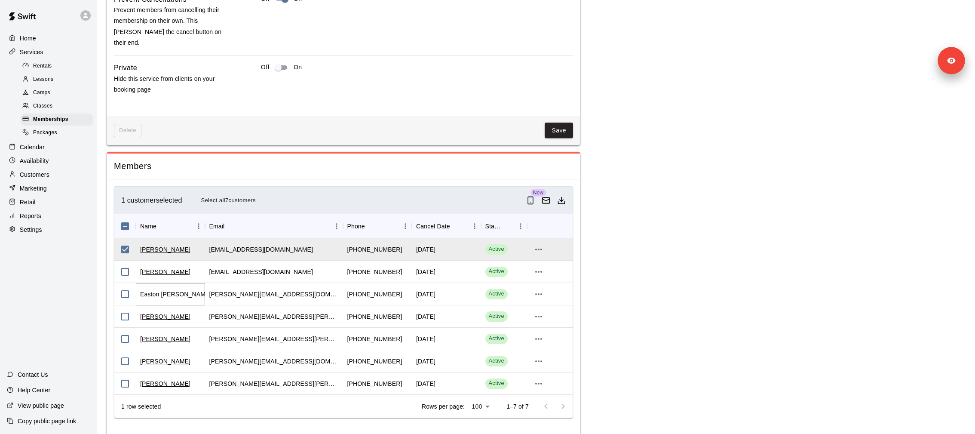
click at [162, 290] on link "Easton [PERSON_NAME]" at bounding box center [175, 294] width 71 height 9
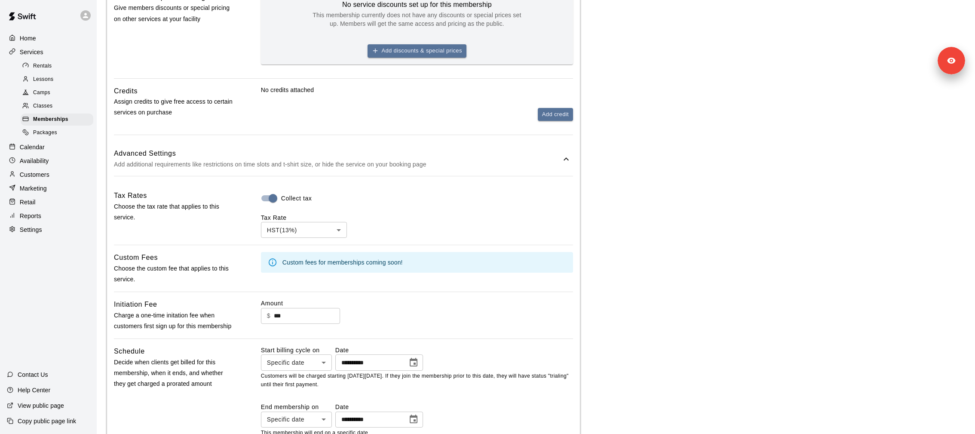
scroll to position [507, 0]
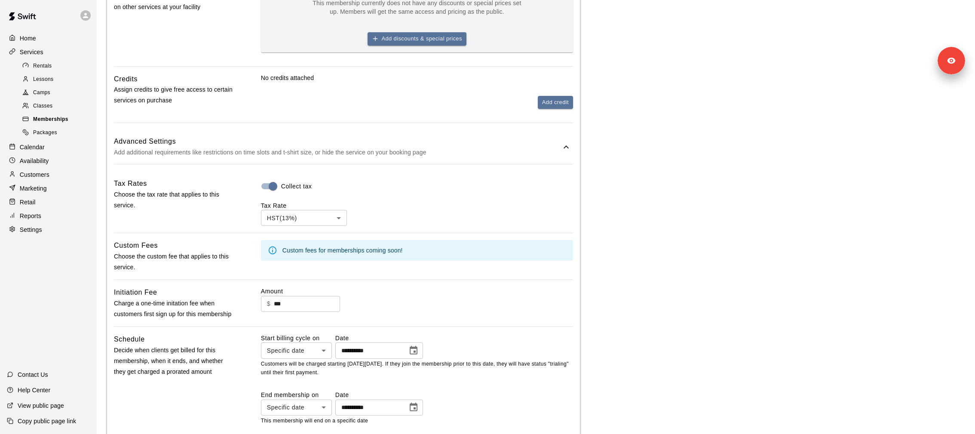
click at [76, 123] on div "Memberships" at bounding box center [57, 119] width 73 height 12
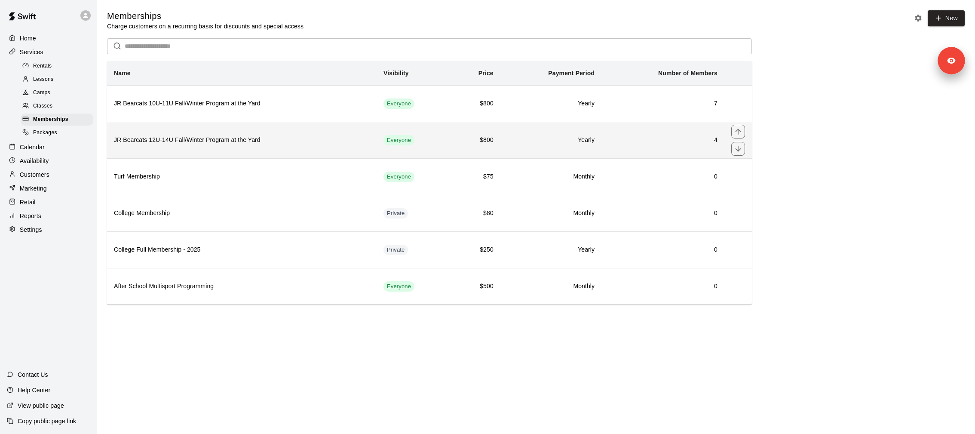
click at [255, 145] on th "JR Bearcats 12U-14U Fall/Winter Program at the Yard" at bounding box center [242, 140] width 270 height 37
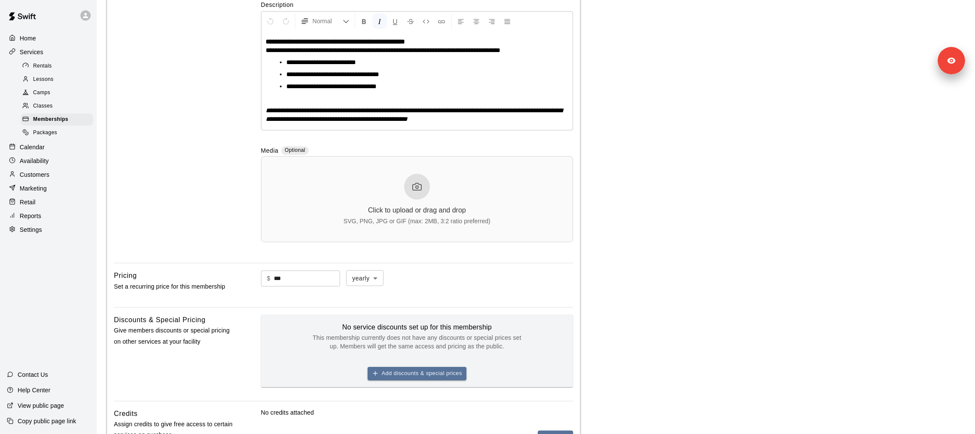
scroll to position [369, 0]
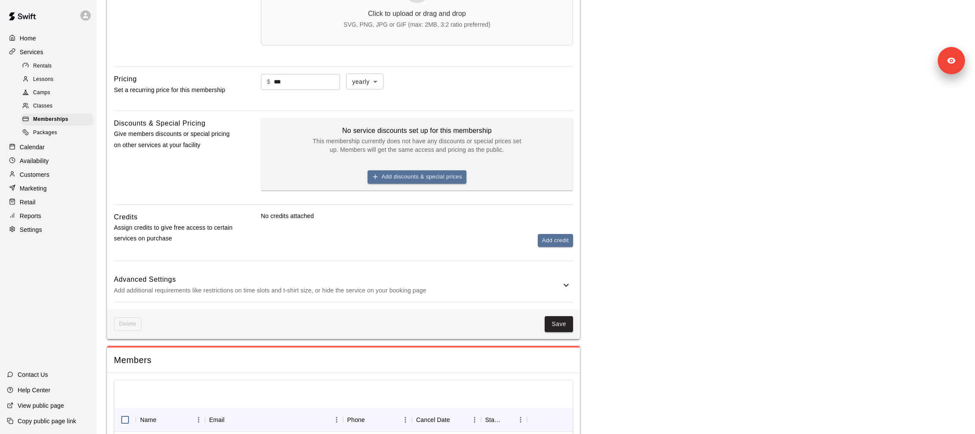
click at [410, 288] on p "Add additional requirements like restrictions on time slots and t-shirt size, o…" at bounding box center [337, 290] width 447 height 11
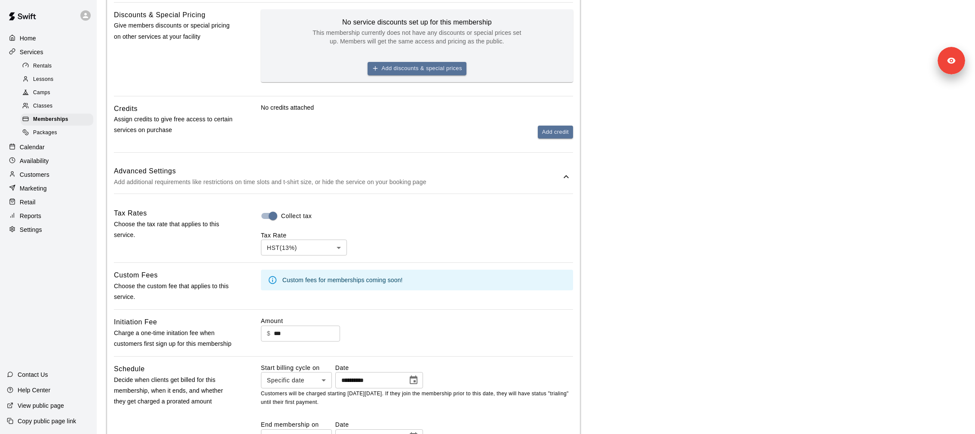
scroll to position [0, 0]
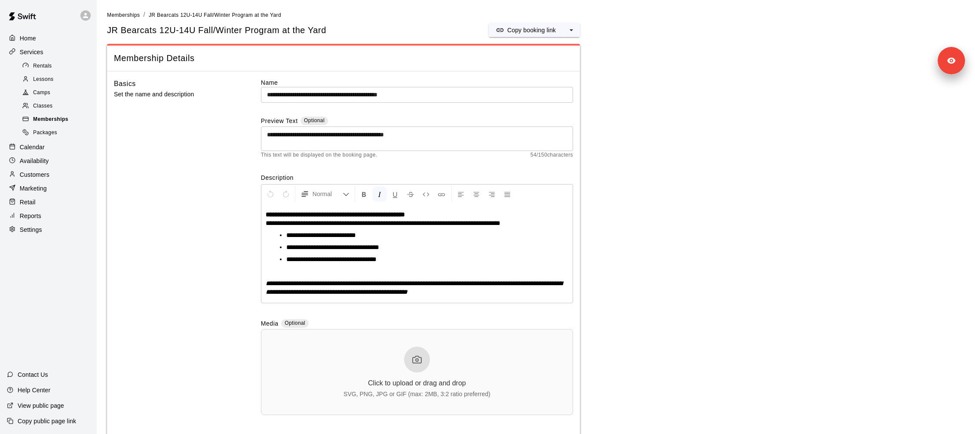
click at [71, 118] on div "Memberships" at bounding box center [57, 119] width 73 height 12
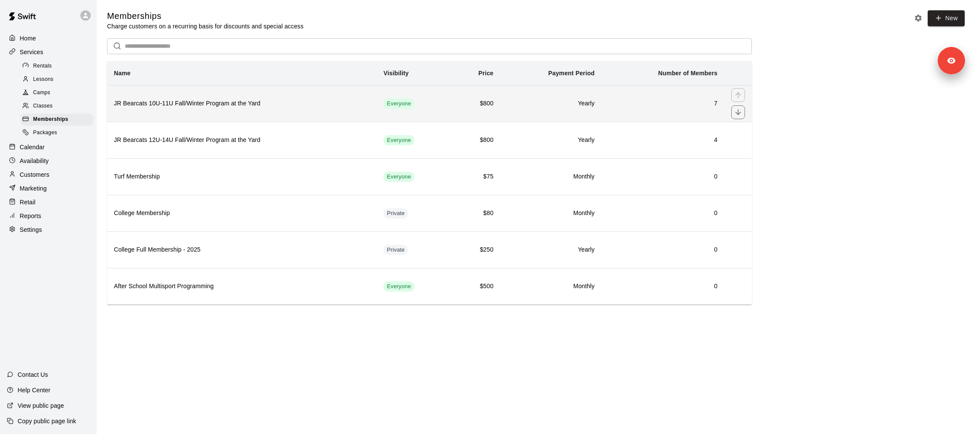
click at [196, 114] on th "JR Bearcats 10U-11U Fall/Winter Program at the Yard" at bounding box center [242, 103] width 270 height 37
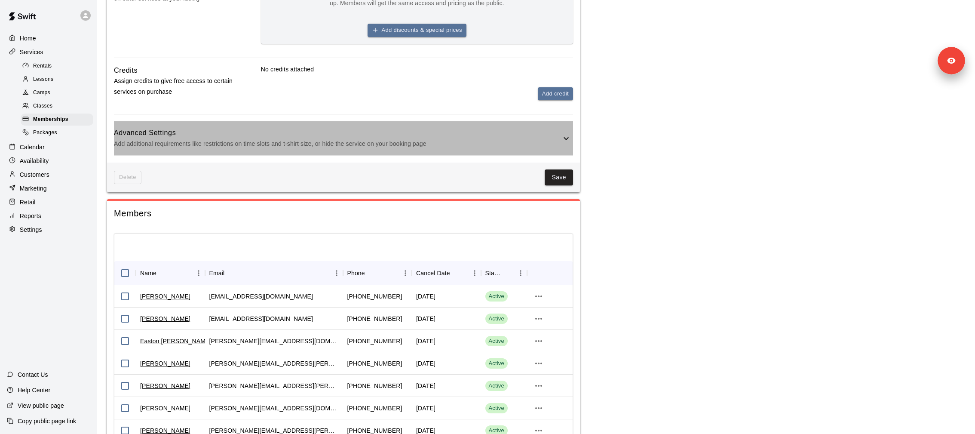
click at [221, 136] on h6 "Advanced Settings" at bounding box center [337, 132] width 447 height 11
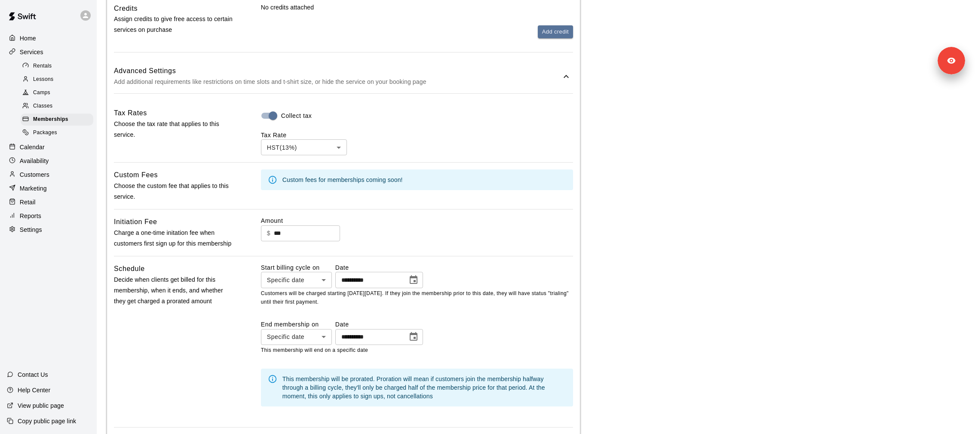
scroll to position [705, 0]
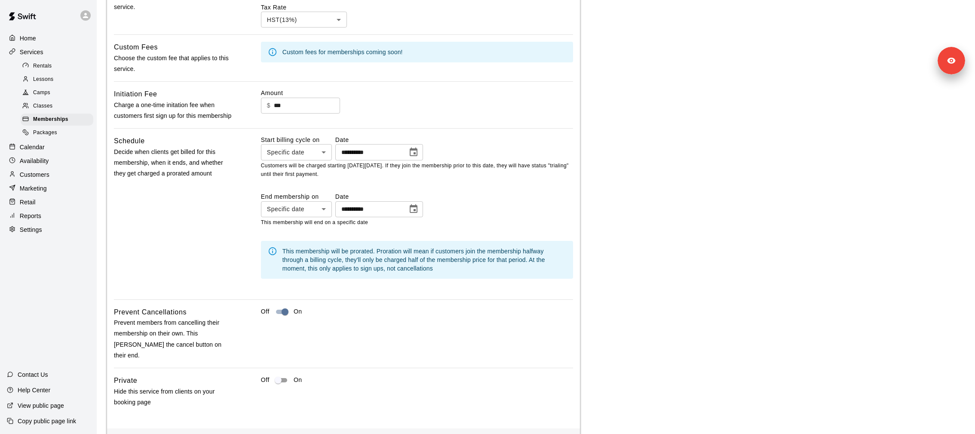
click at [379, 211] on input "**********" at bounding box center [368, 209] width 66 height 16
click at [77, 10] on div at bounding box center [48, 15] width 97 height 31
click at [85, 13] on icon at bounding box center [85, 15] width 5 height 5
click at [52, 413] on div at bounding box center [487, 217] width 975 height 434
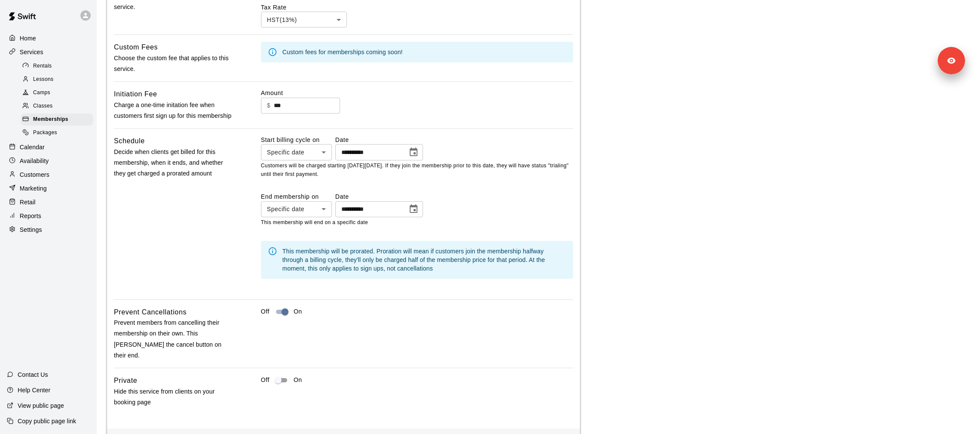
click at [52, 408] on div "Mark Couch info@yardathleticcentre.com Settings Sign out" at bounding box center [487, 217] width 975 height 434
click at [52, 408] on p "View public page" at bounding box center [41, 405] width 46 height 9
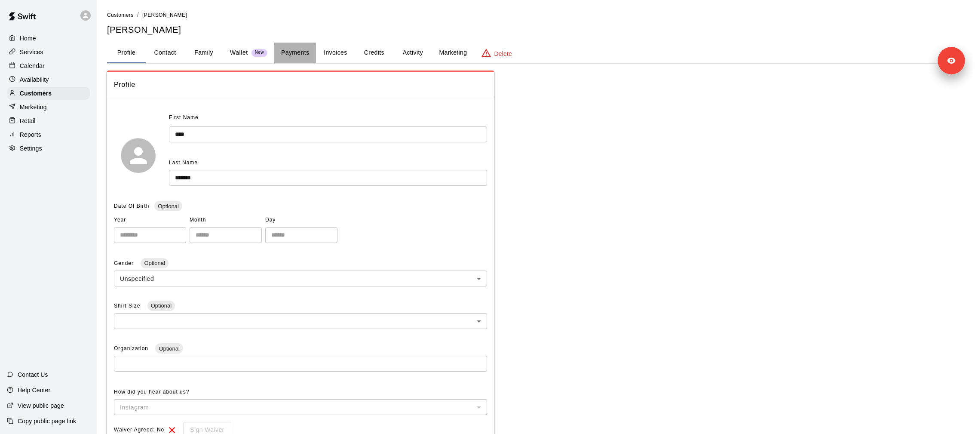
click at [300, 52] on button "Payments" at bounding box center [295, 53] width 42 height 21
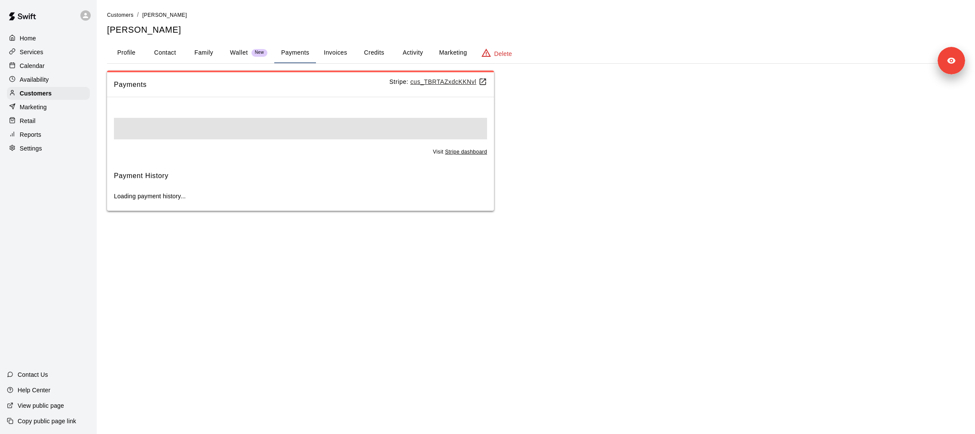
click at [449, 83] on u "cus_TBRTAZxdcKKNvl" at bounding box center [448, 81] width 77 height 7
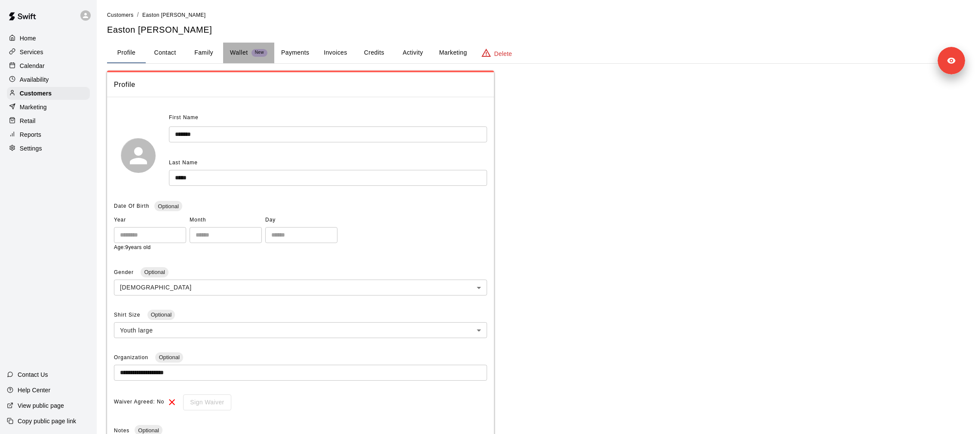
click at [247, 53] on p "Wallet" at bounding box center [239, 52] width 18 height 9
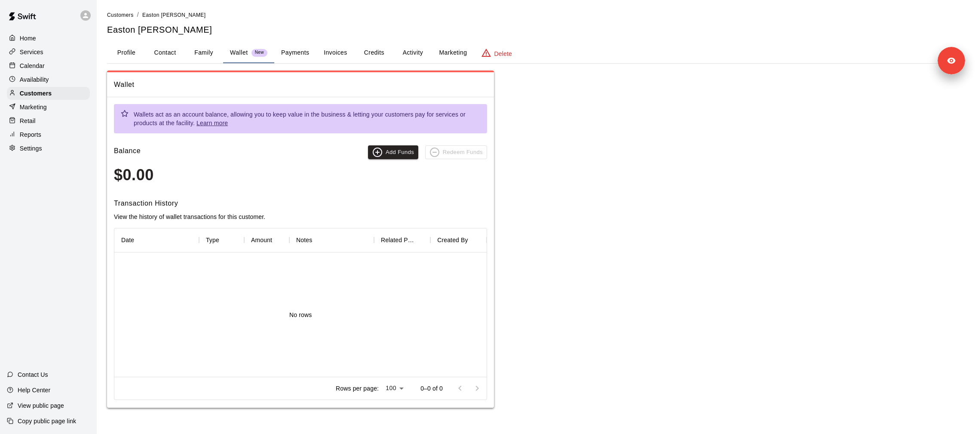
click at [289, 64] on div "Customers / Easton [PERSON_NAME] Easton [PERSON_NAME] Profile Contact Family Wa…" at bounding box center [536, 208] width 858 height 397
click at [287, 49] on button "Payments" at bounding box center [295, 53] width 42 height 21
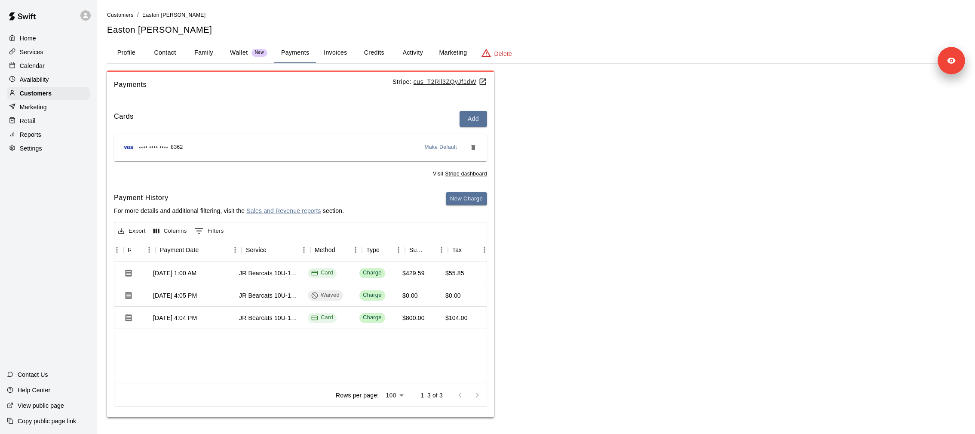
scroll to position [0, 92]
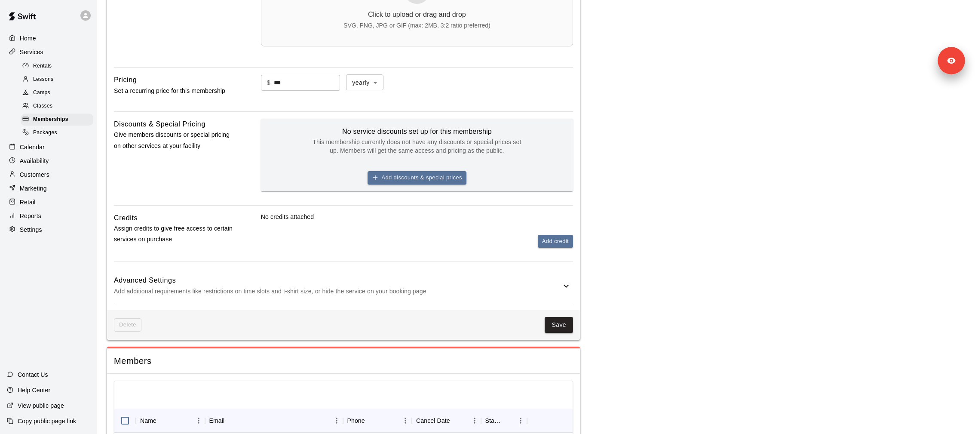
click at [317, 299] on div "Advanced Settings Add additional requirements like restrictions on time slots a…" at bounding box center [343, 286] width 459 height 34
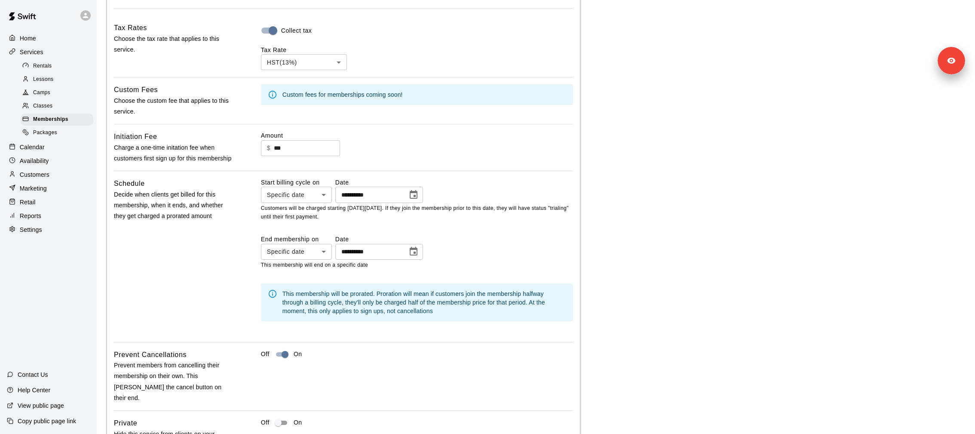
scroll to position [664, 0]
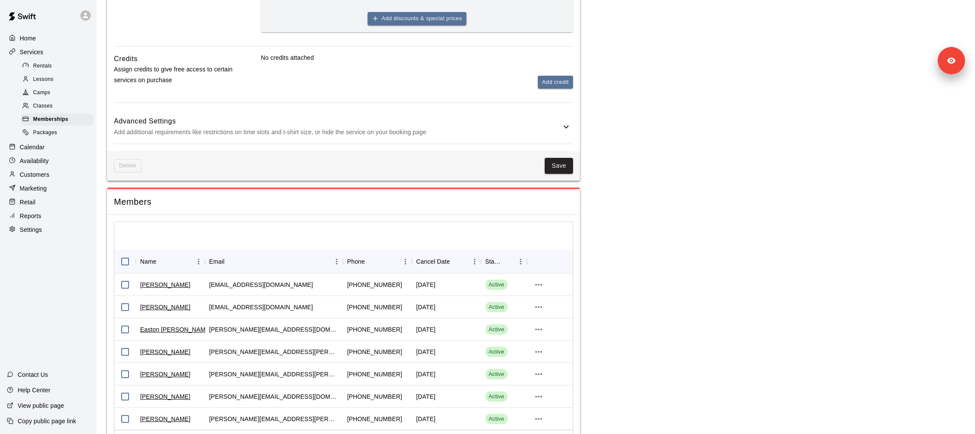
scroll to position [358, 0]
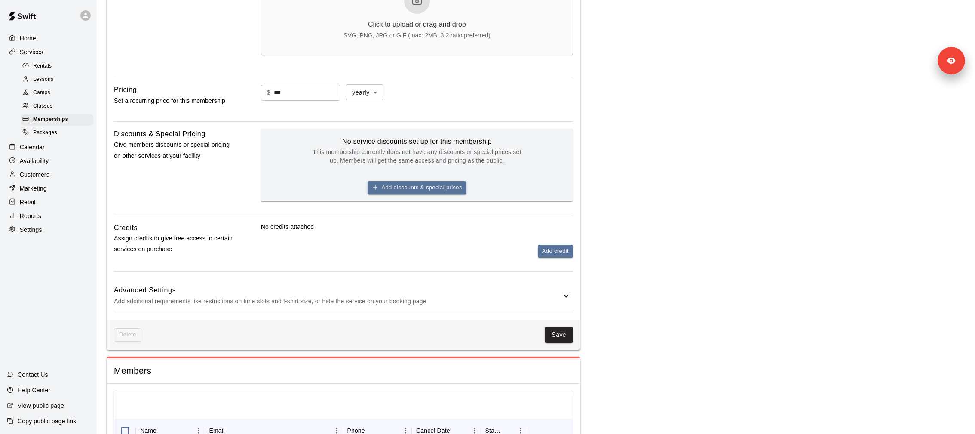
click at [360, 292] on h6 "Advanced Settings" at bounding box center [337, 290] width 447 height 11
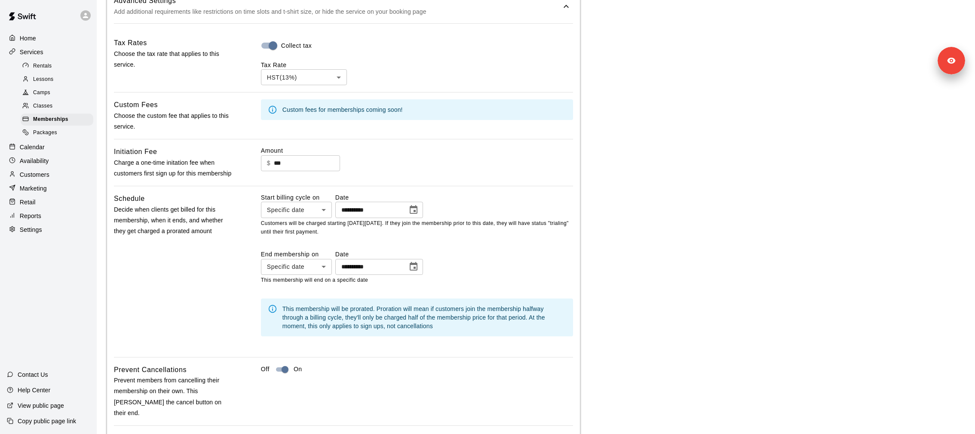
scroll to position [676, 0]
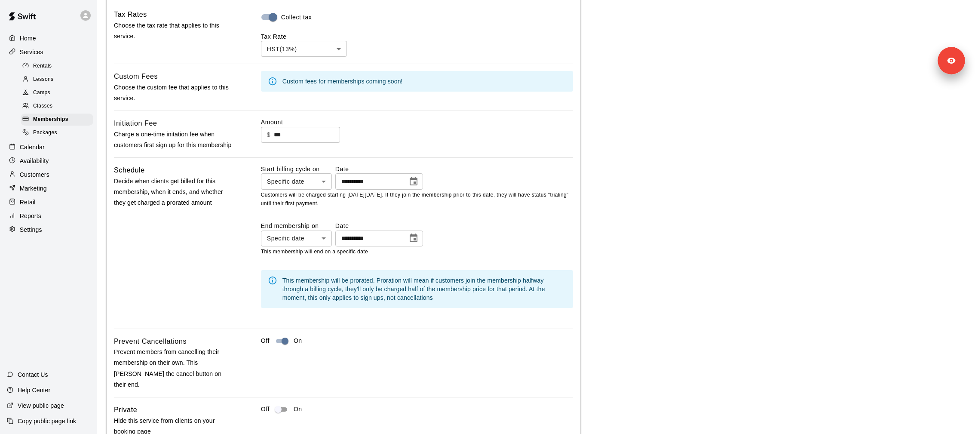
click at [280, 165] on label "Start billing cycle on" at bounding box center [296, 169] width 71 height 9
copy label "billing"
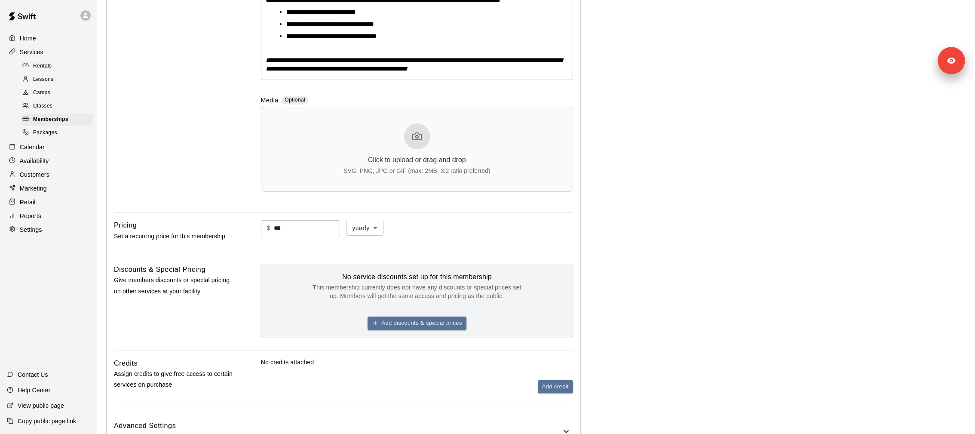
scroll to position [485, 0]
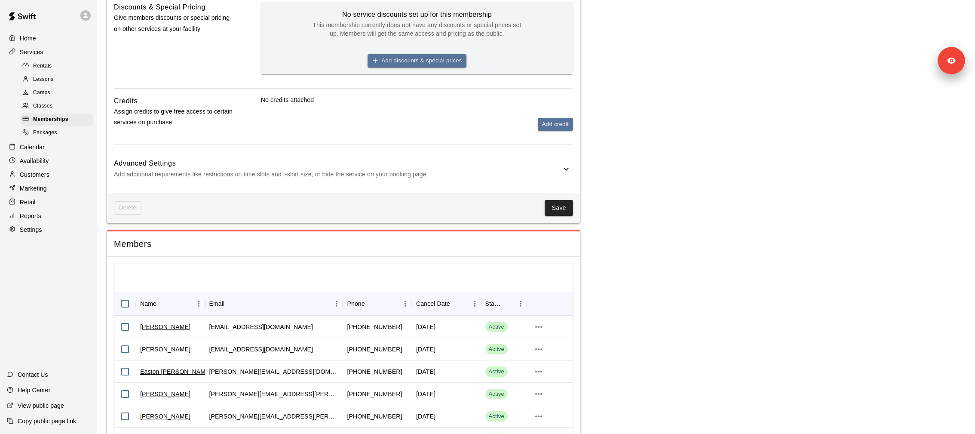
click at [365, 175] on p "Add additional requirements like restrictions on time slots and t-shirt size, o…" at bounding box center [337, 174] width 447 height 11
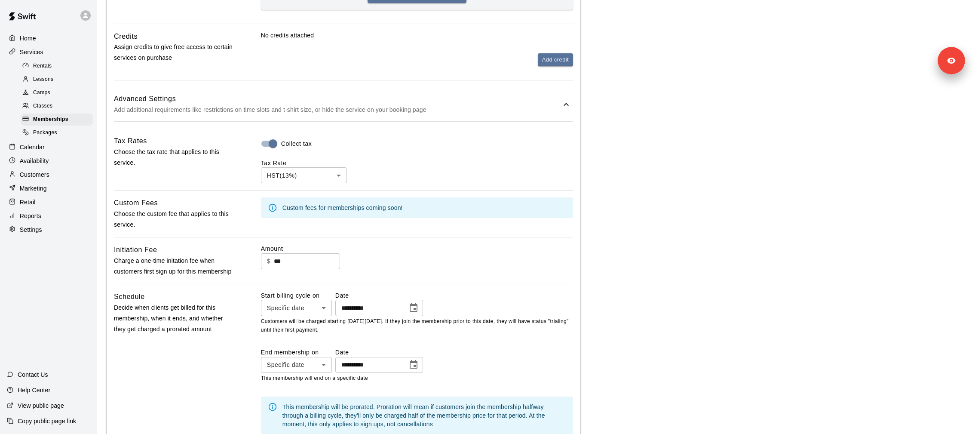
scroll to position [556, 0]
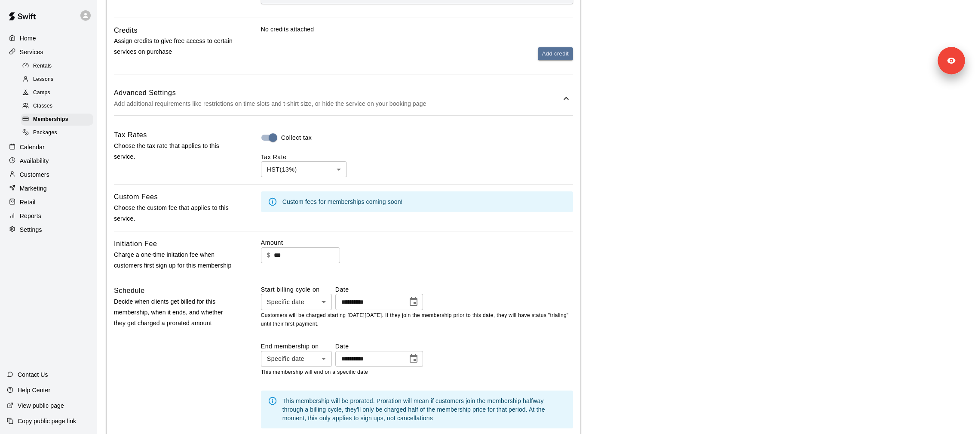
click at [57, 418] on p "Copy public page link" at bounding box center [47, 421] width 58 height 9
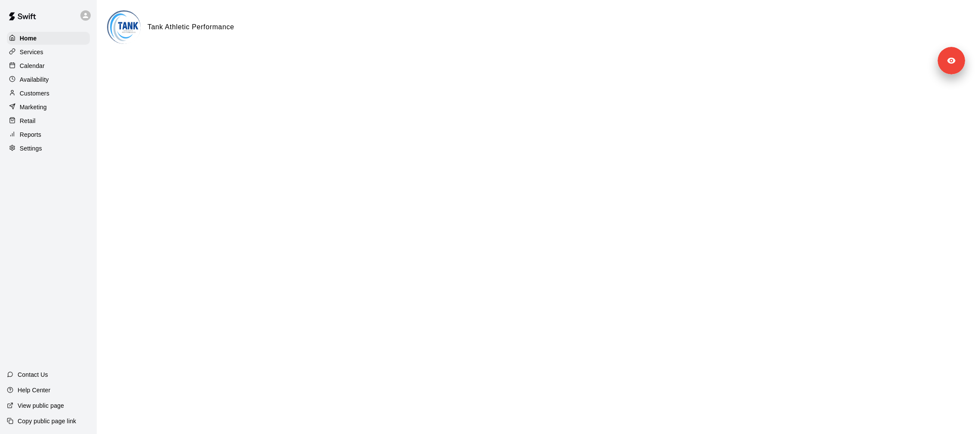
click at [44, 90] on p "Customers" at bounding box center [35, 93] width 30 height 9
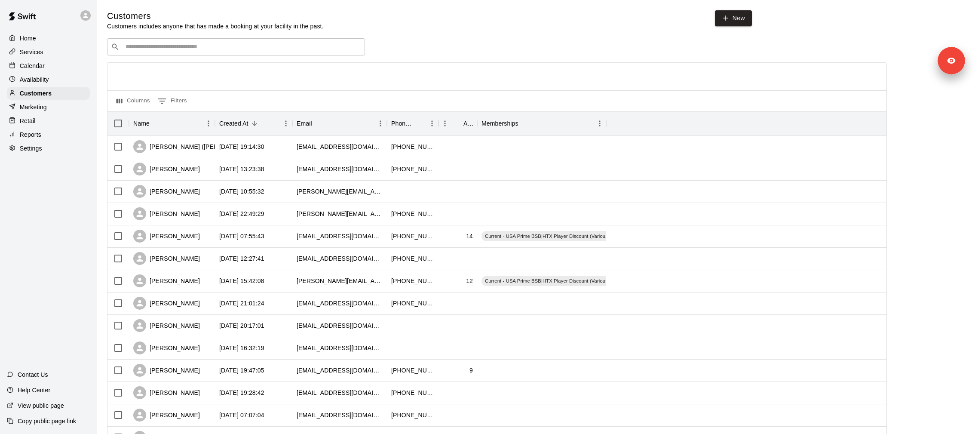
click at [164, 55] on div "​ ​" at bounding box center [236, 46] width 258 height 17
type input "****"
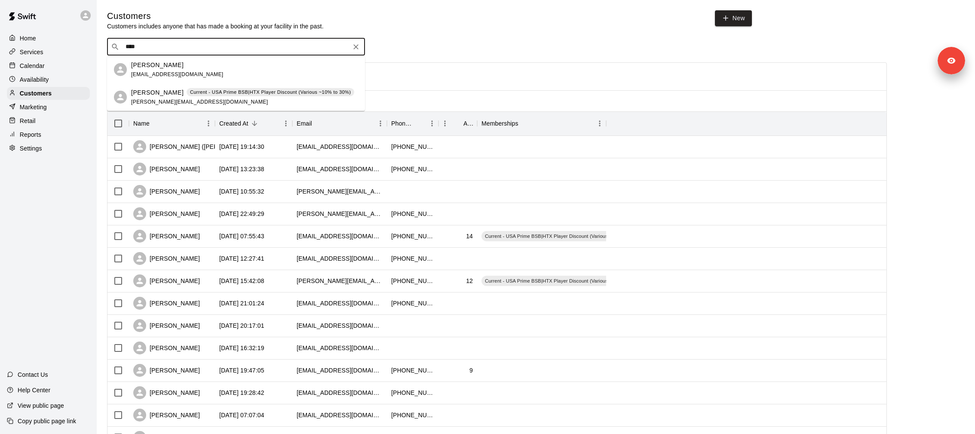
click at [205, 70] on div "[PERSON_NAME] [EMAIL_ADDRESS][DOMAIN_NAME]" at bounding box center [244, 69] width 227 height 18
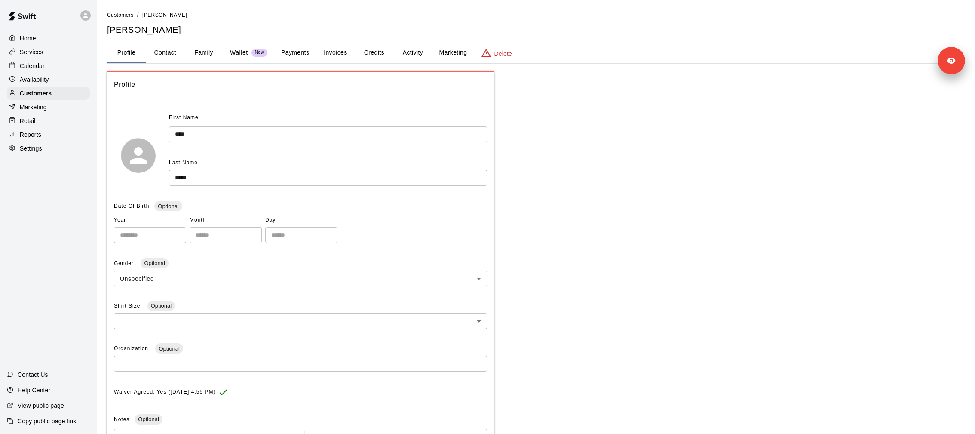
click at [404, 57] on button "Activity" at bounding box center [412, 53] width 39 height 21
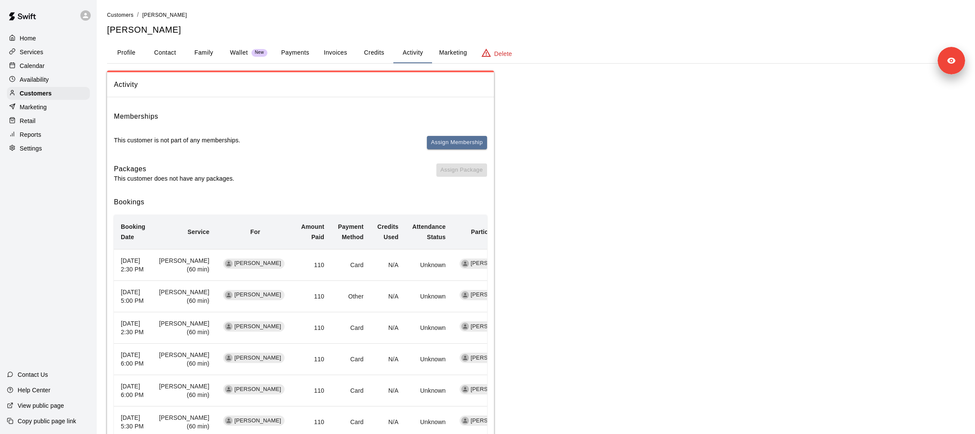
click at [302, 53] on button "Payments" at bounding box center [295, 53] width 42 height 21
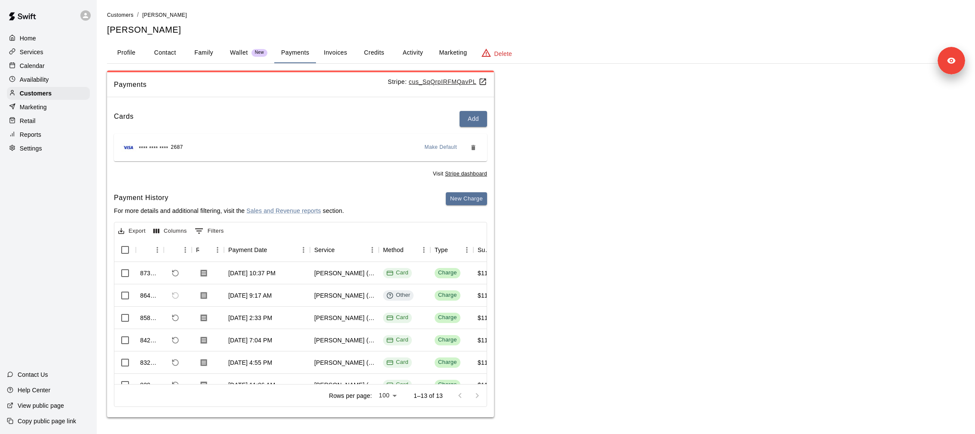
click at [410, 51] on button "Activity" at bounding box center [412, 53] width 39 height 21
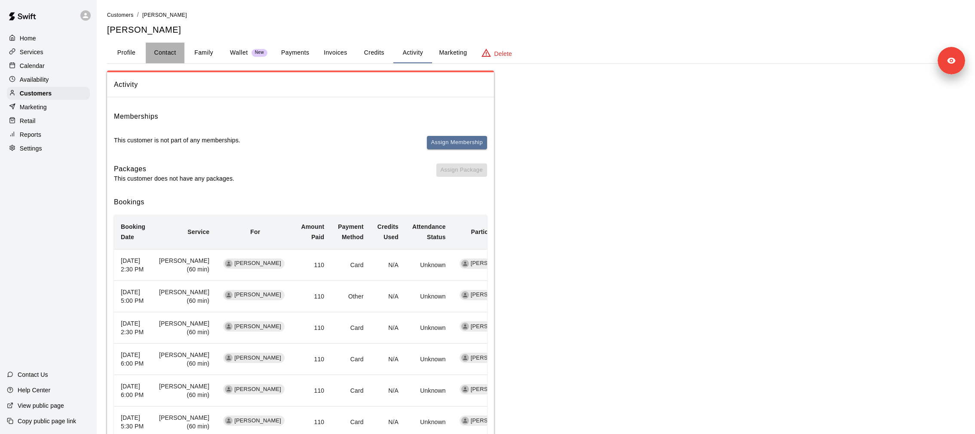
click at [168, 51] on button "Contact" at bounding box center [165, 53] width 39 height 21
select select "**"
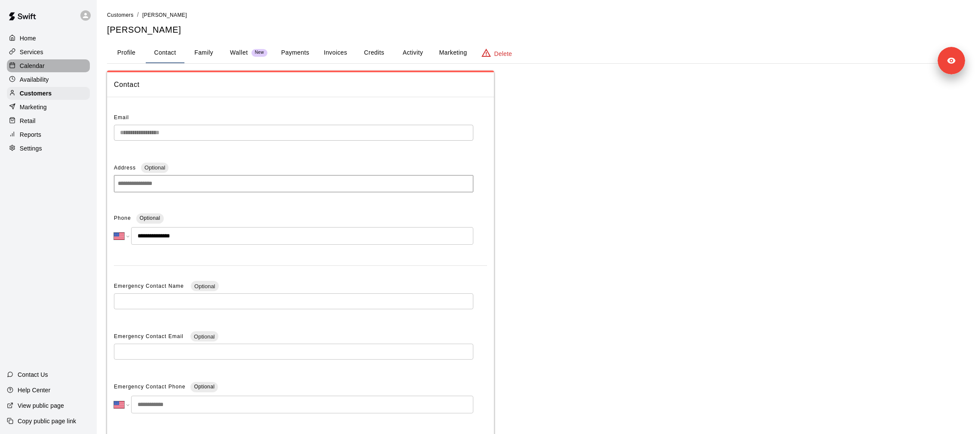
click at [55, 65] on div "Calendar" at bounding box center [48, 65] width 83 height 13
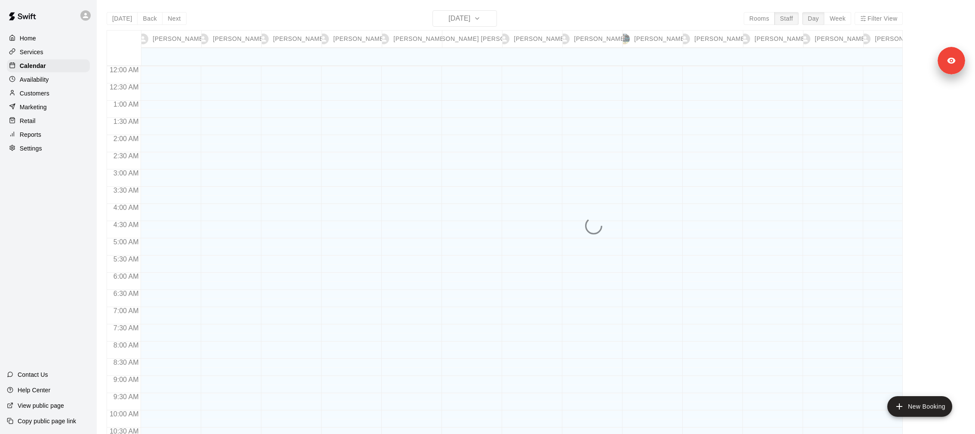
scroll to position [447, 0]
click at [473, 22] on div "Today Back Next Tuesday Oct 14 Rooms Staff Day Week Filter View Michael Granson…" at bounding box center [505, 227] width 796 height 434
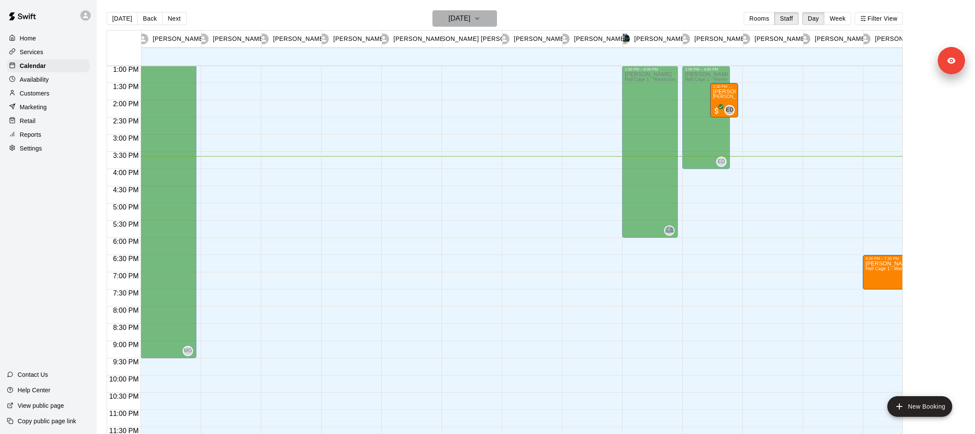
click at [470, 22] on h6 "Tuesday Oct 14" at bounding box center [459, 18] width 22 height 12
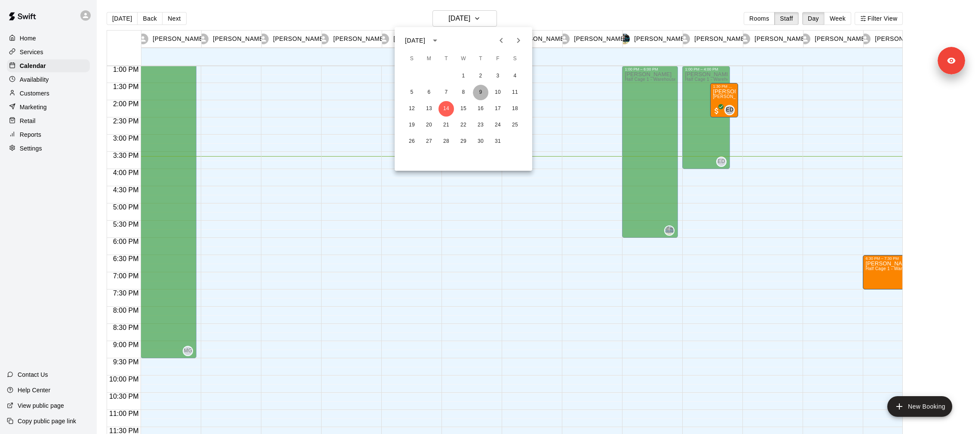
click at [488, 90] on button "9" at bounding box center [480, 92] width 15 height 15
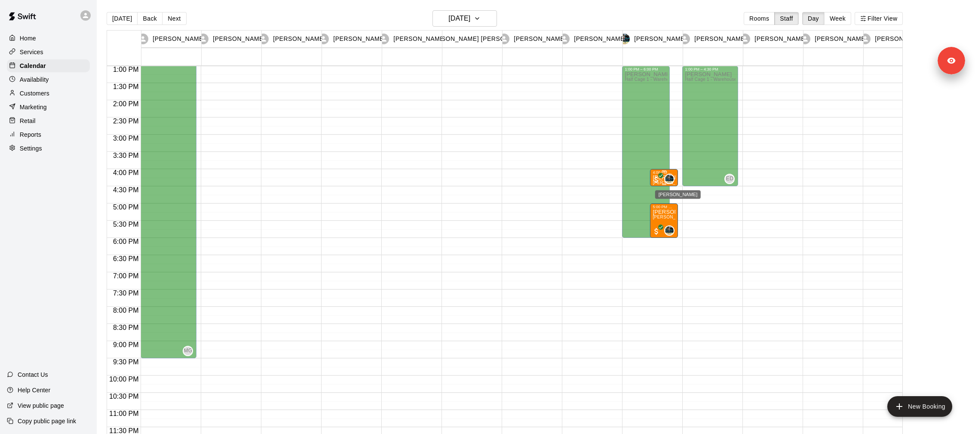
click at [666, 175] on img "Isaac Garcia" at bounding box center [669, 179] width 9 height 9
click at [654, 224] on div at bounding box center [487, 217] width 975 height 434
click at [660, 215] on span "Isaac Garcia (60 min) (Half Cage 1 - Warehouse 1)" at bounding box center [709, 216] width 114 height 5
click at [661, 224] on icon "edit" at bounding box center [661, 224] width 8 height 8
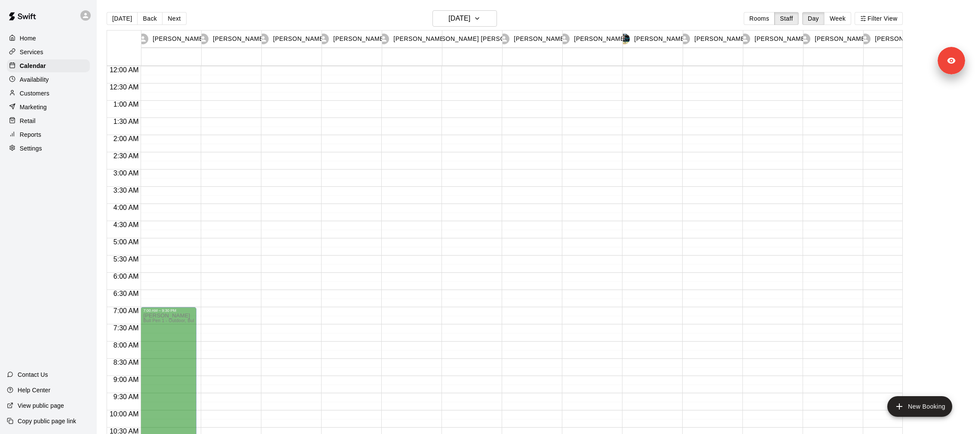
scroll to position [0, 80]
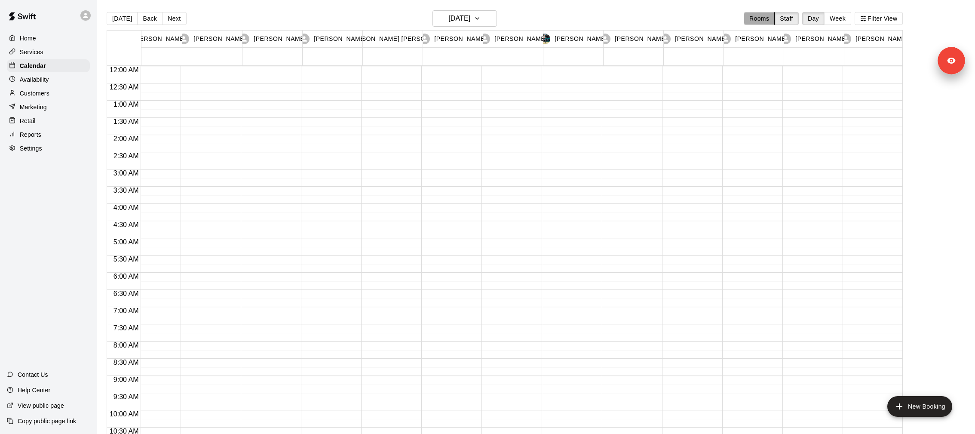
click at [755, 19] on button "Rooms" at bounding box center [759, 18] width 31 height 13
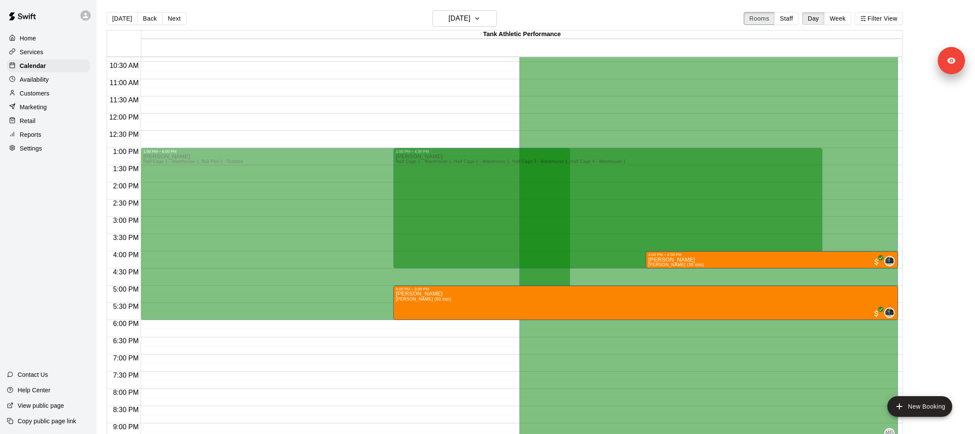
scroll to position [438, 0]
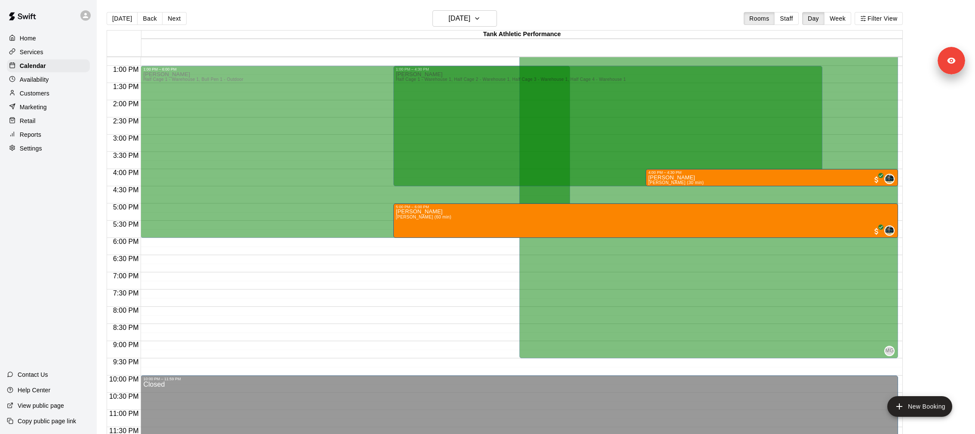
click at [46, 90] on p "Customers" at bounding box center [35, 93] width 30 height 9
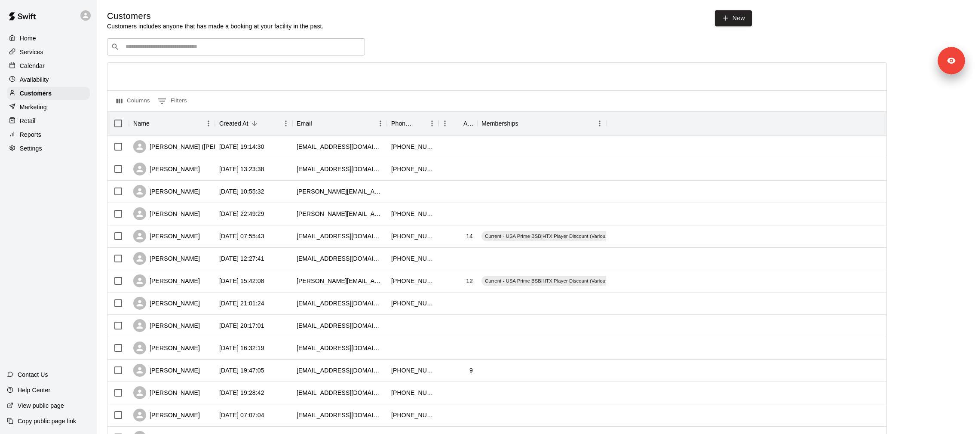
click at [270, 42] on div "​ ​" at bounding box center [236, 46] width 258 height 17
type input "*********"
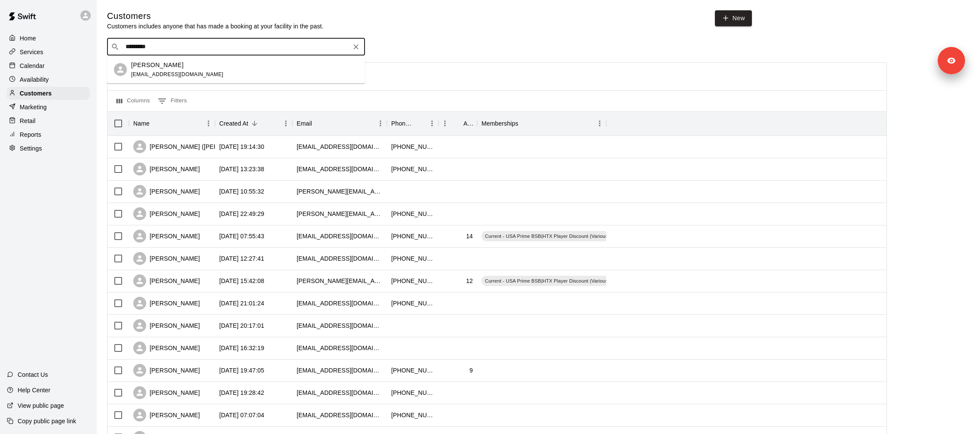
click at [246, 69] on div "Eric Longo erlong50@gmail.com" at bounding box center [244, 69] width 227 height 18
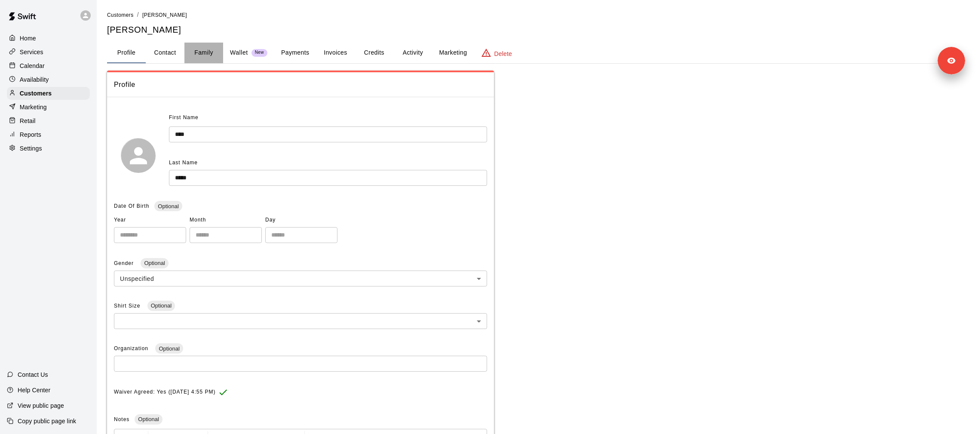
click at [211, 50] on button "Family" at bounding box center [203, 53] width 39 height 21
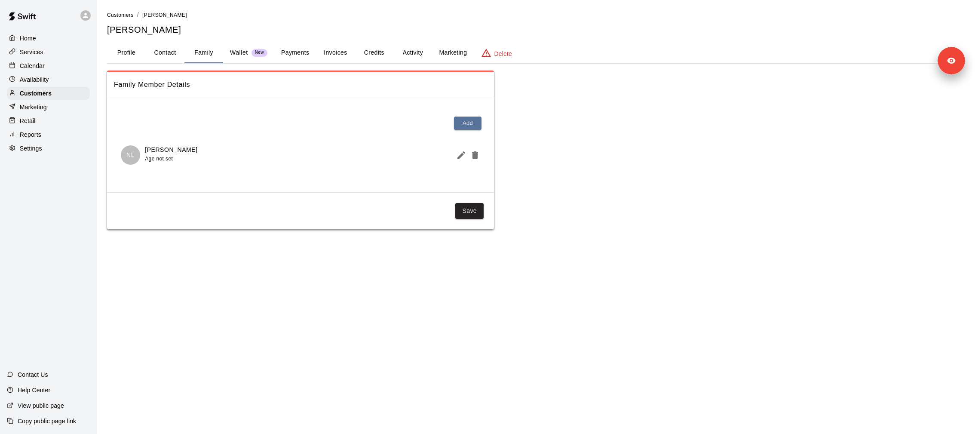
click at [318, 52] on button "Invoices" at bounding box center [335, 53] width 39 height 21
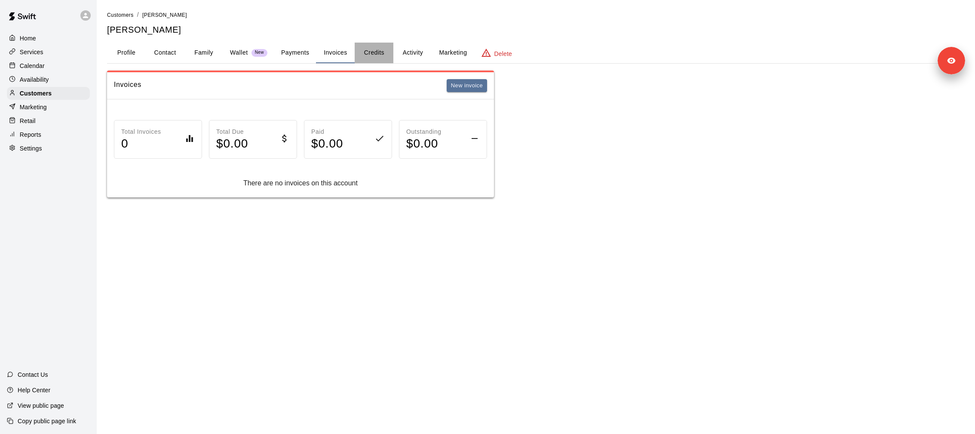
click at [375, 56] on button "Credits" at bounding box center [374, 53] width 39 height 21
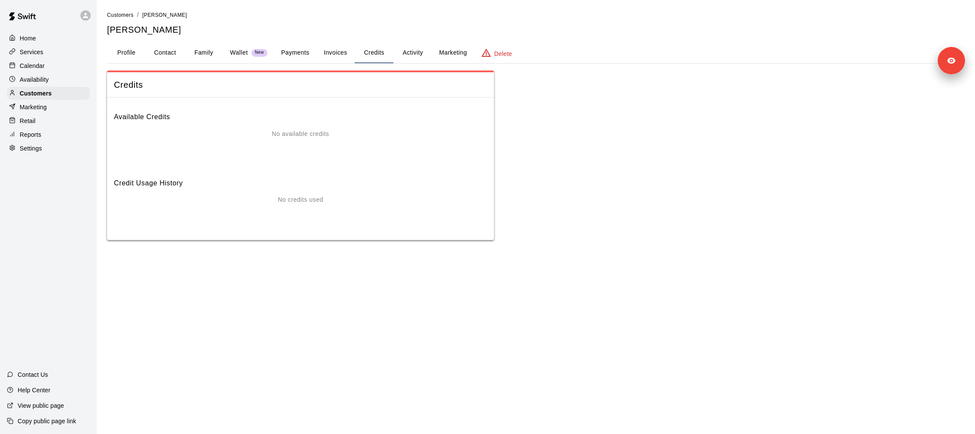
click at [55, 61] on div "Calendar" at bounding box center [48, 65] width 83 height 13
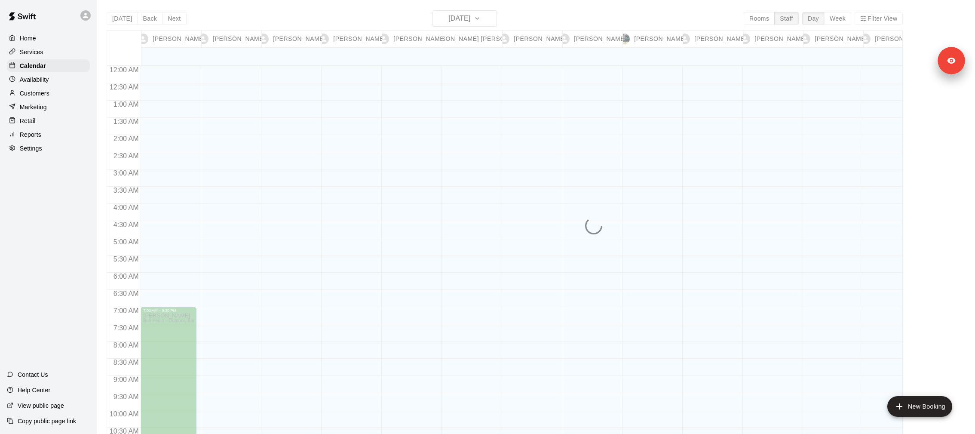
scroll to position [447, 0]
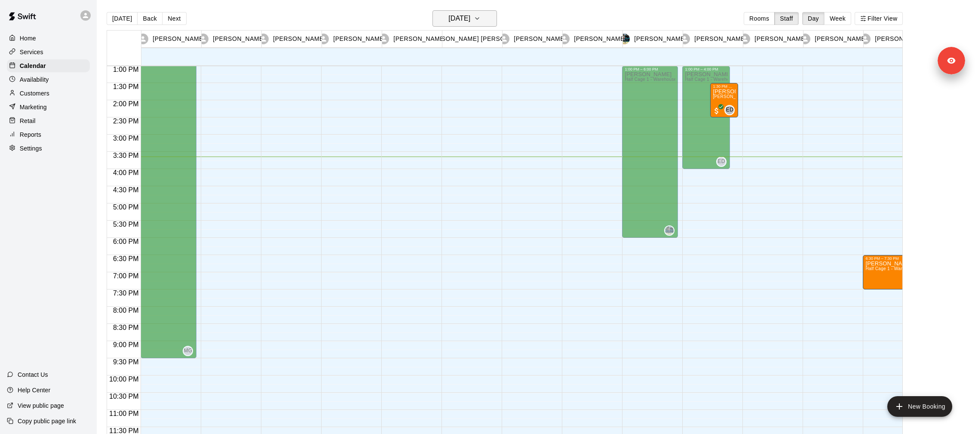
click at [470, 21] on h6 "Tuesday Oct 14" at bounding box center [459, 18] width 22 height 12
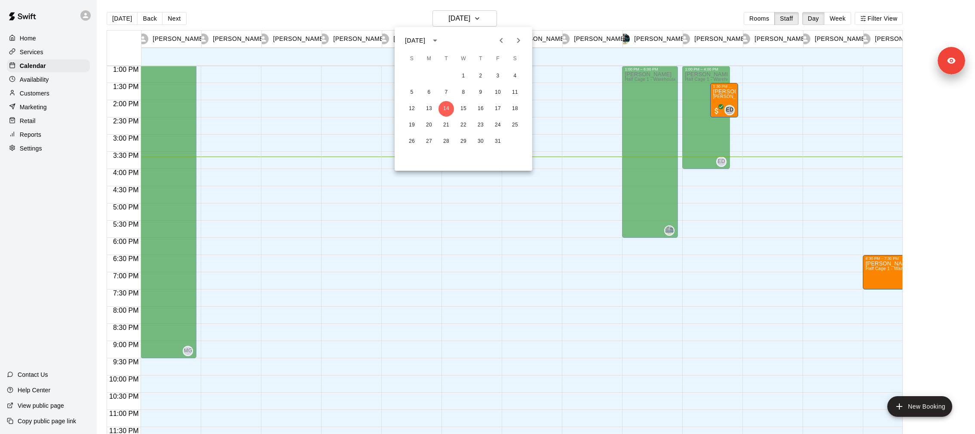
click at [492, 300] on div at bounding box center [487, 217] width 975 height 434
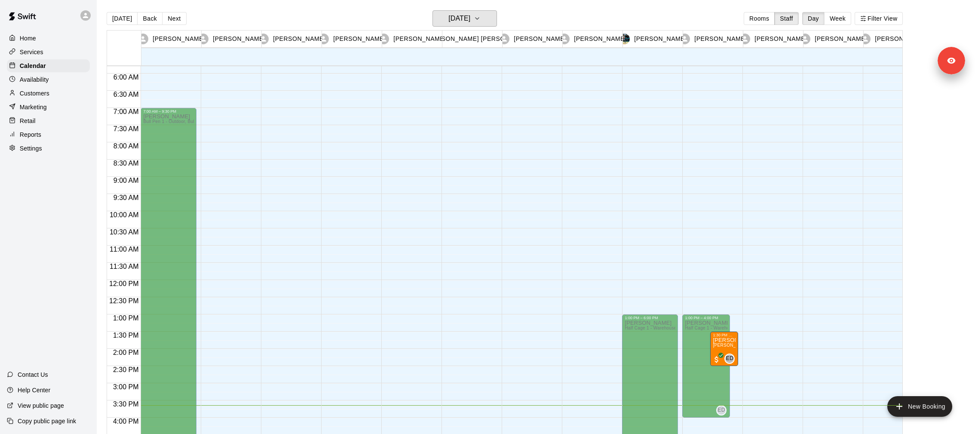
scroll to position [191, 0]
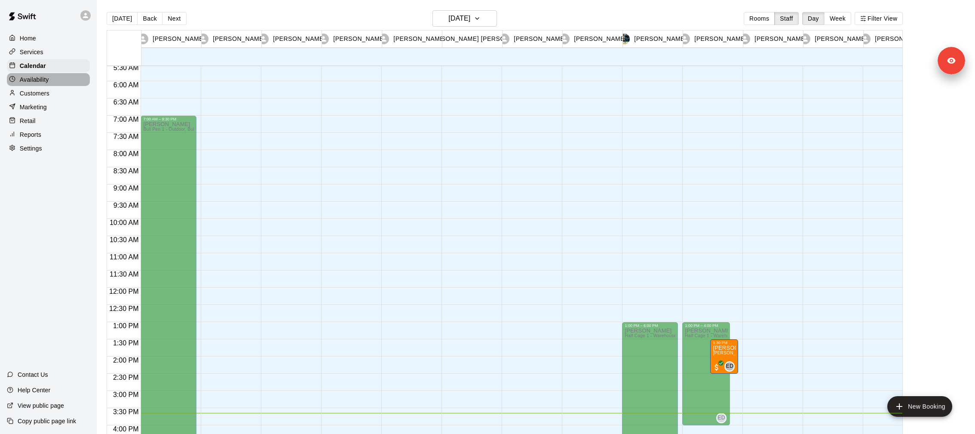
click at [46, 83] on div "Availability" at bounding box center [48, 79] width 83 height 13
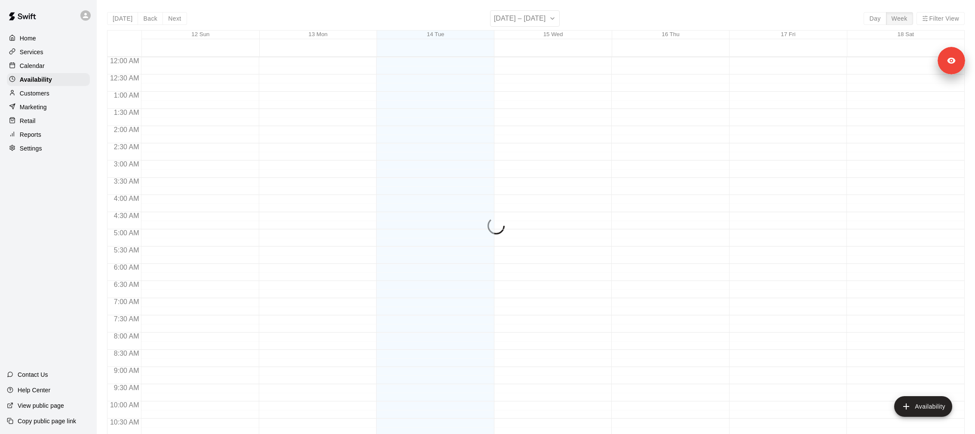
click at [52, 89] on div "Customers" at bounding box center [48, 93] width 83 height 13
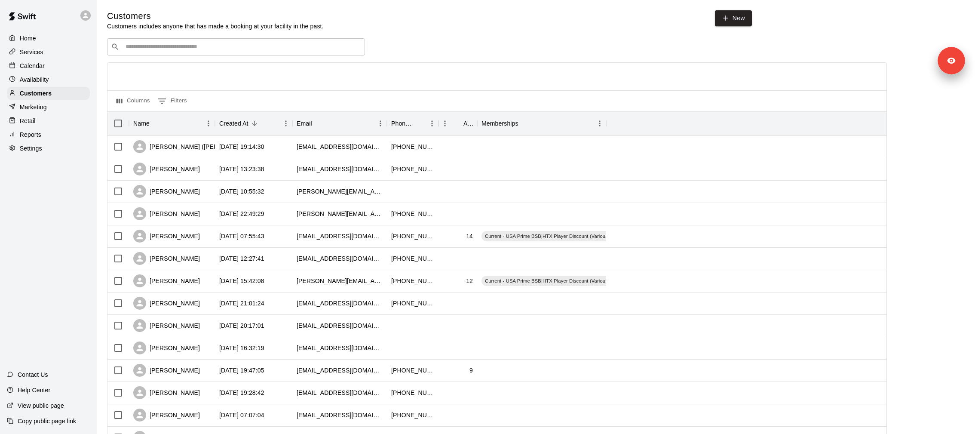
click at [200, 52] on div "​ ​" at bounding box center [236, 46] width 258 height 17
type input "*********"
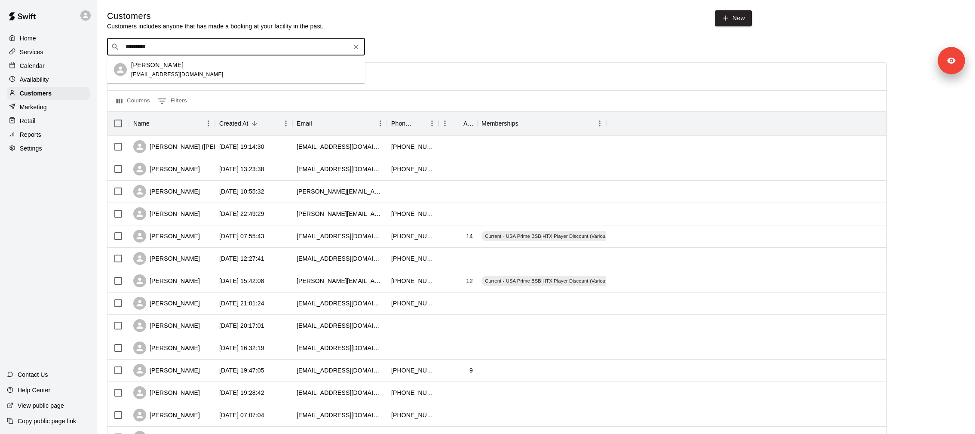
click at [199, 66] on div "Eric Longo erlong50@gmail.com" at bounding box center [244, 69] width 227 height 18
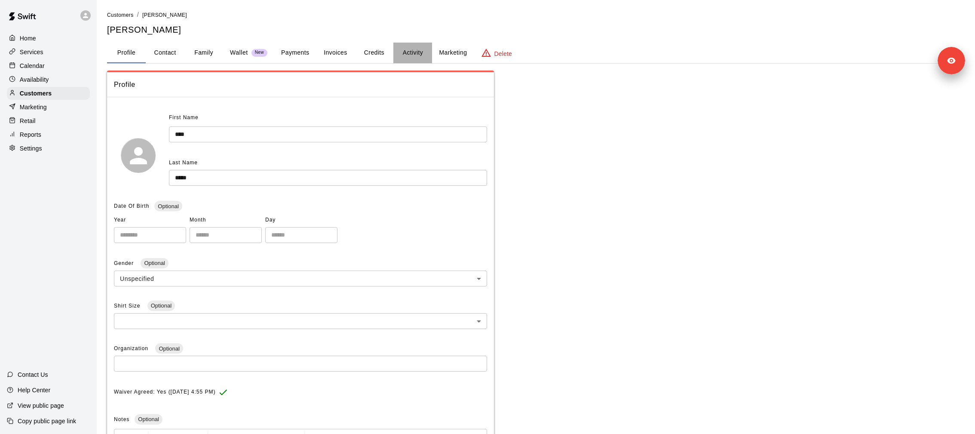
click at [404, 52] on button "Activity" at bounding box center [412, 53] width 39 height 21
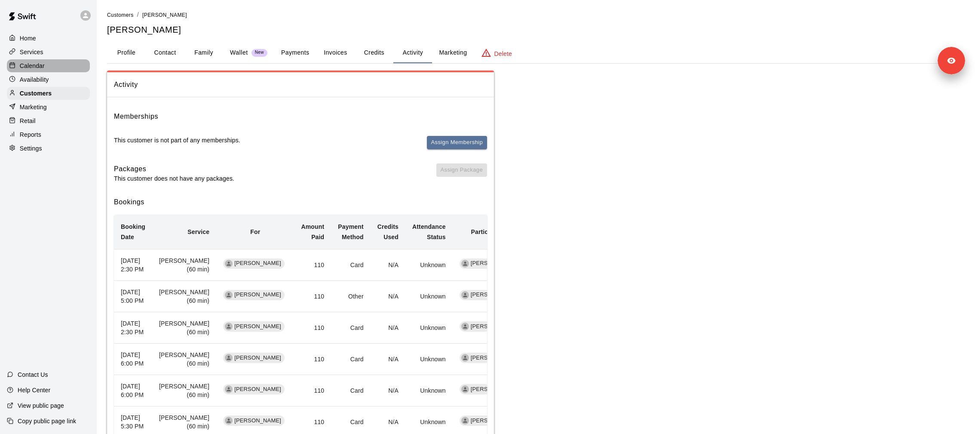
click at [33, 61] on p "Calendar" at bounding box center [32, 65] width 25 height 9
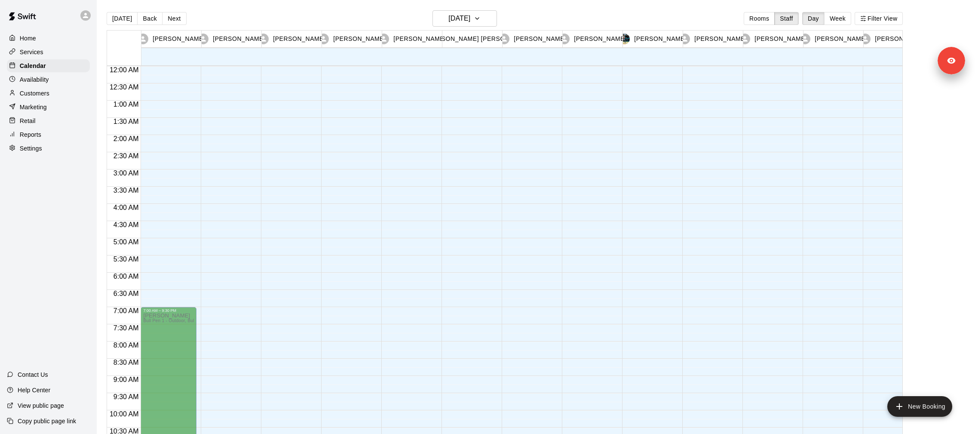
scroll to position [447, 0]
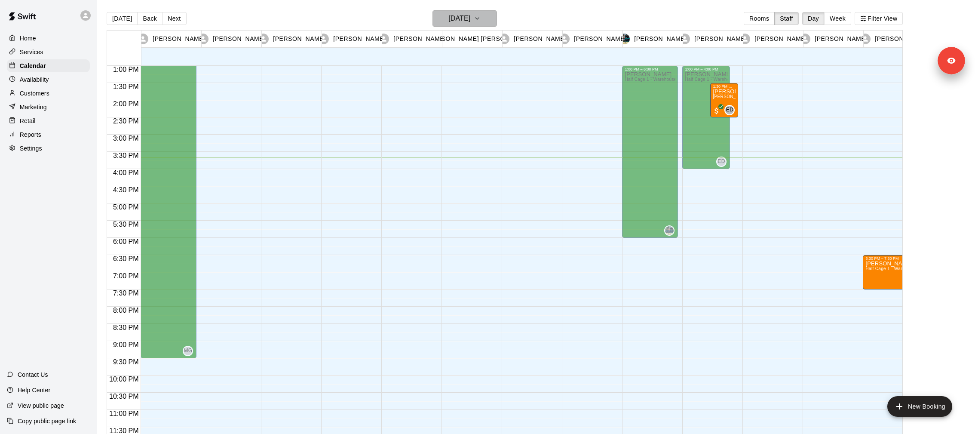
click at [464, 21] on h6 "Tuesday Oct 14" at bounding box center [459, 18] width 22 height 12
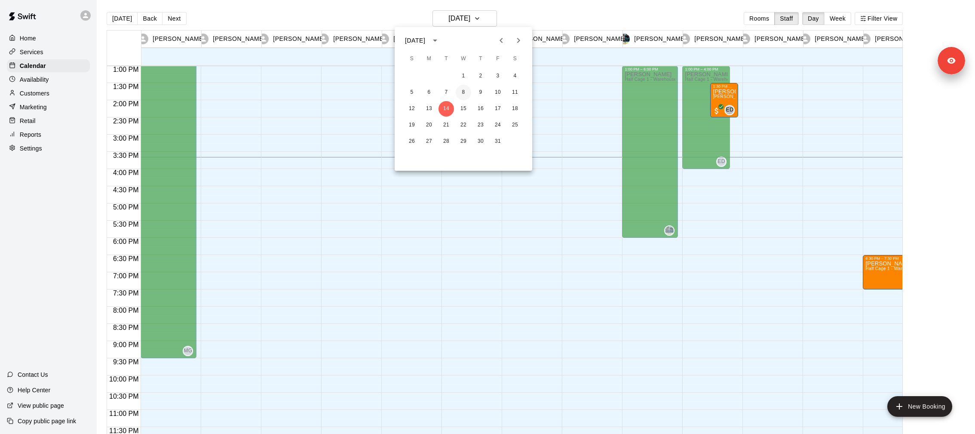
click at [466, 88] on button "8" at bounding box center [463, 92] width 15 height 15
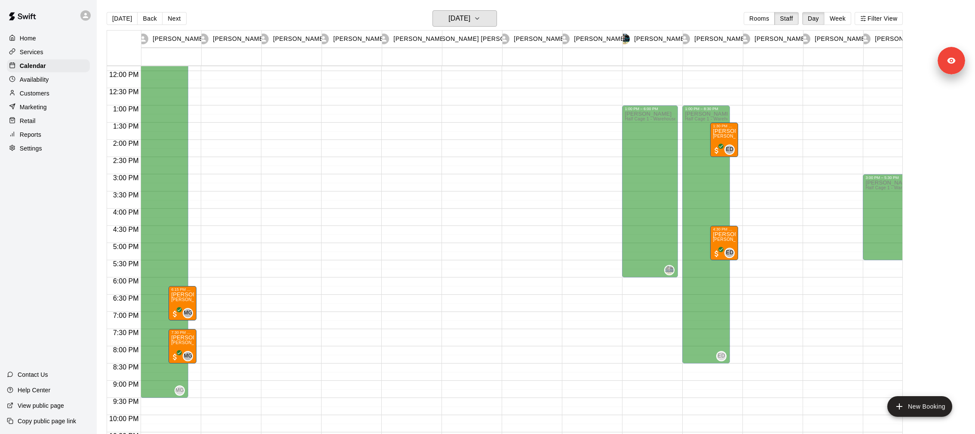
scroll to position [379, 0]
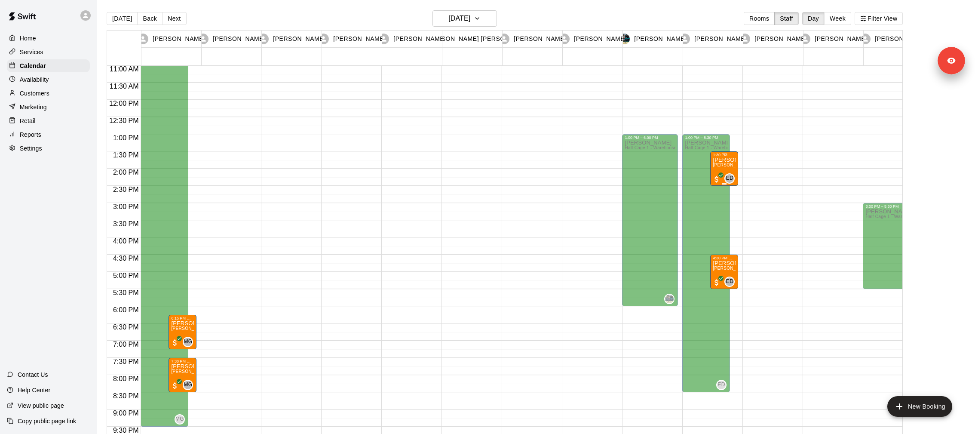
click at [720, 168] on div "Noah Longo Euro Diaz (60 min) (Half Cage 1 - Warehouse 1)" at bounding box center [724, 374] width 23 height 434
click at [723, 170] on icon "edit" at bounding box center [721, 166] width 10 height 10
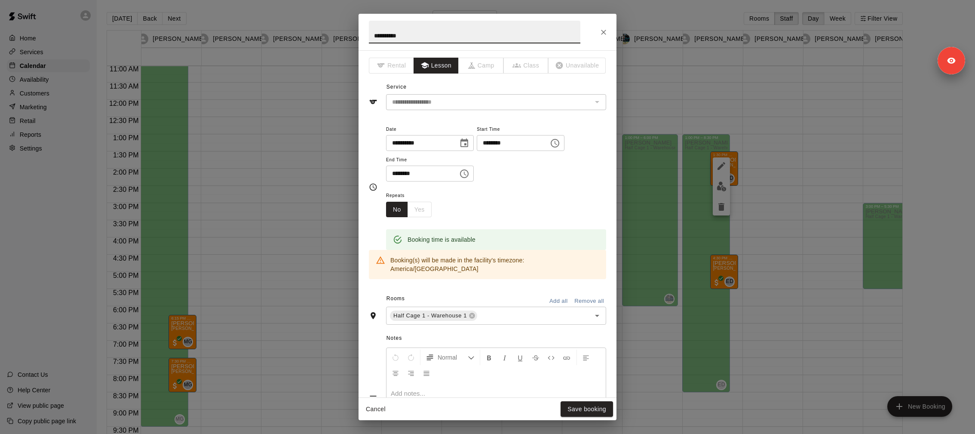
scroll to position [153, 0]
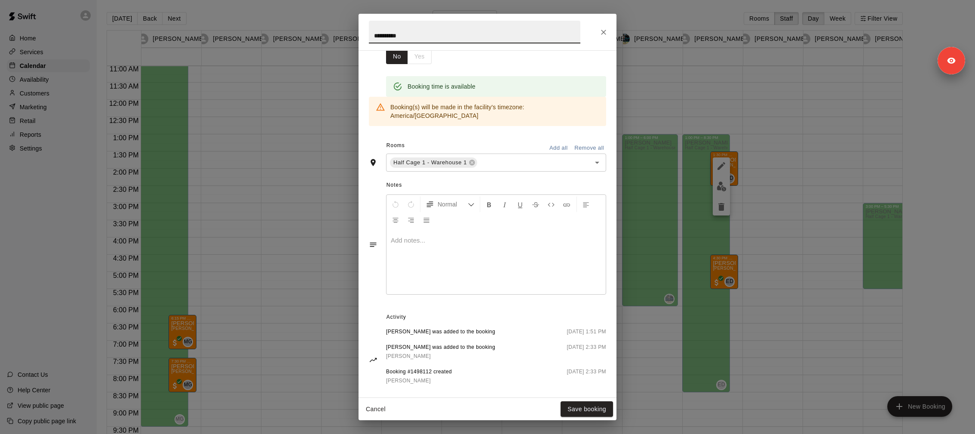
click at [308, 112] on div "**********" at bounding box center [487, 217] width 975 height 434
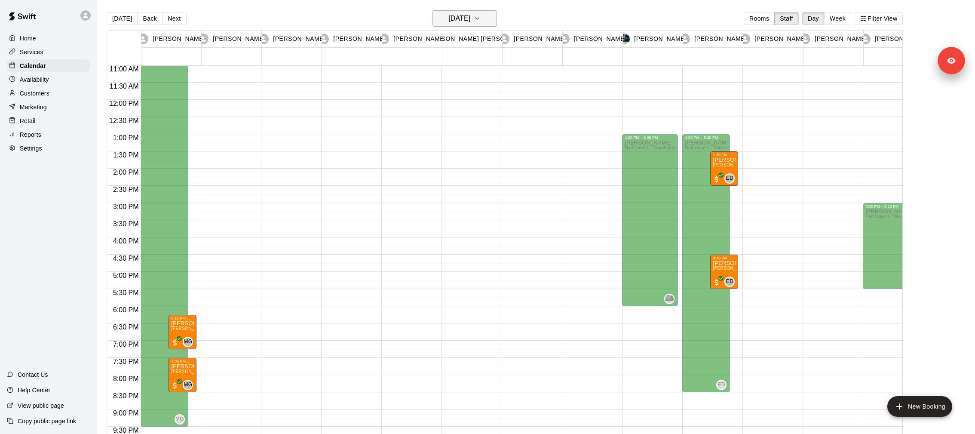
click at [481, 20] on icon "button" at bounding box center [477, 18] width 7 height 10
click at [501, 97] on button "10" at bounding box center [497, 92] width 15 height 15
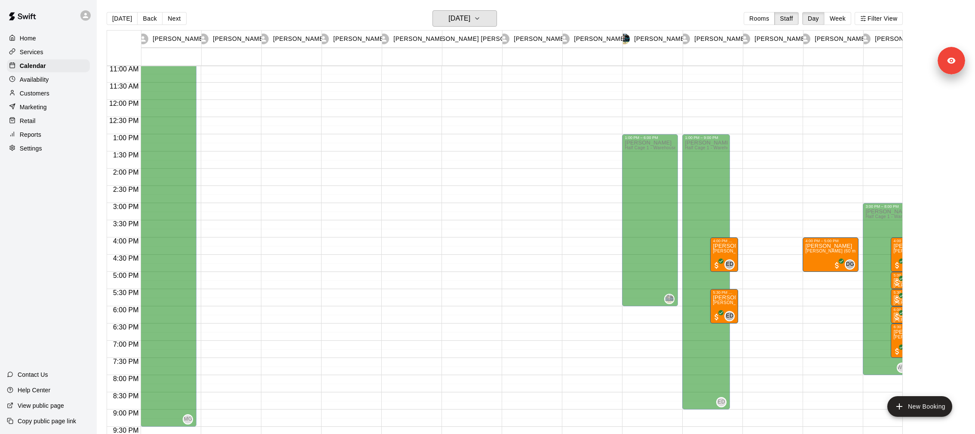
scroll to position [0, 80]
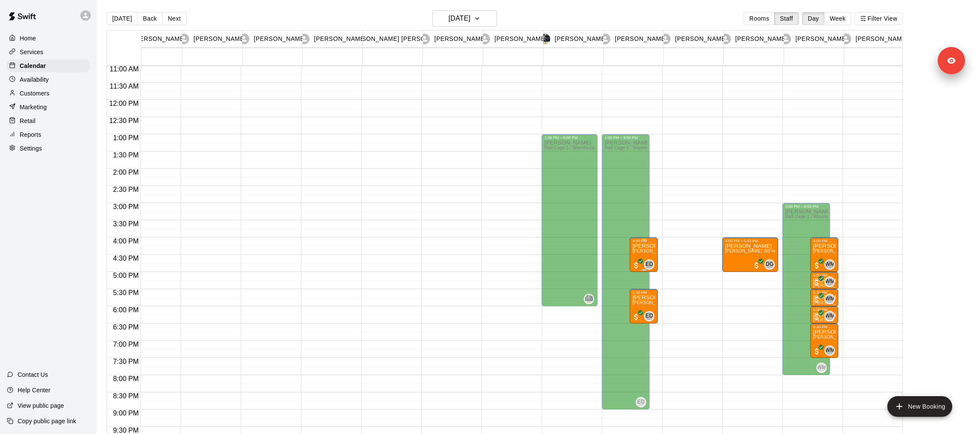
click at [638, 246] on p "Eric Longo" at bounding box center [643, 246] width 23 height 0
click at [638, 251] on icon "edit" at bounding box center [641, 254] width 10 height 10
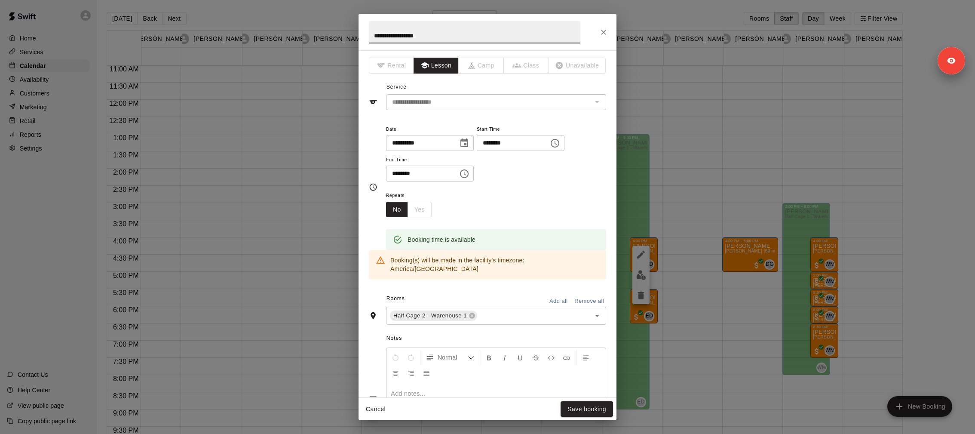
scroll to position [162, 0]
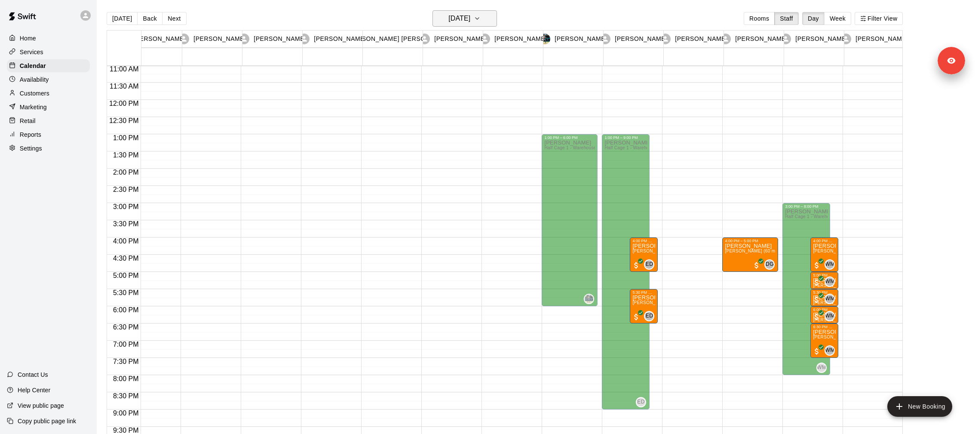
click at [481, 22] on icon "button" at bounding box center [477, 18] width 7 height 10
click at [448, 110] on button "14" at bounding box center [445, 108] width 15 height 15
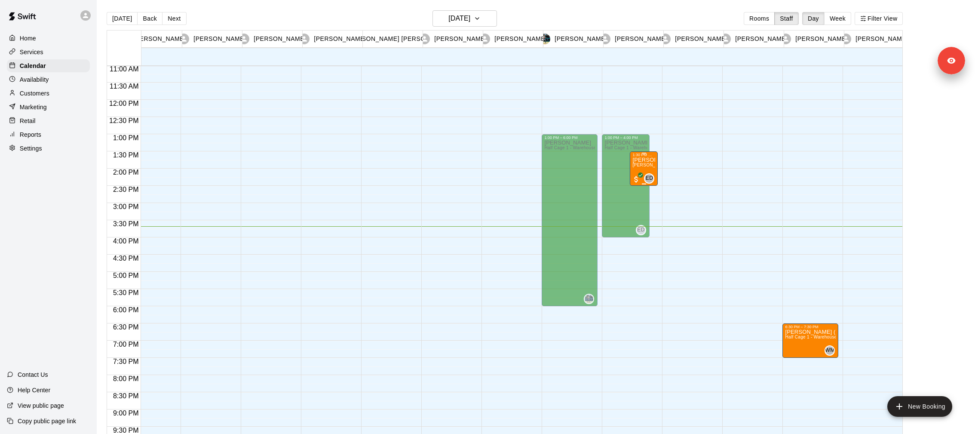
click at [655, 160] on p "Noah Longo" at bounding box center [643, 160] width 23 height 0
click at [646, 170] on button "edit" at bounding box center [640, 168] width 17 height 17
click at [630, 171] on div "1:30 PM – 2:30 PM Noah Longo Euro Diaz (60 min) (Half Cage 1 - Warehouse 1) ED 0" at bounding box center [644, 168] width 28 height 34
click at [641, 161] on icon "edit" at bounding box center [638, 160] width 10 height 10
click at [494, 25] on button "Tuesday Oct 14" at bounding box center [464, 18] width 64 height 16
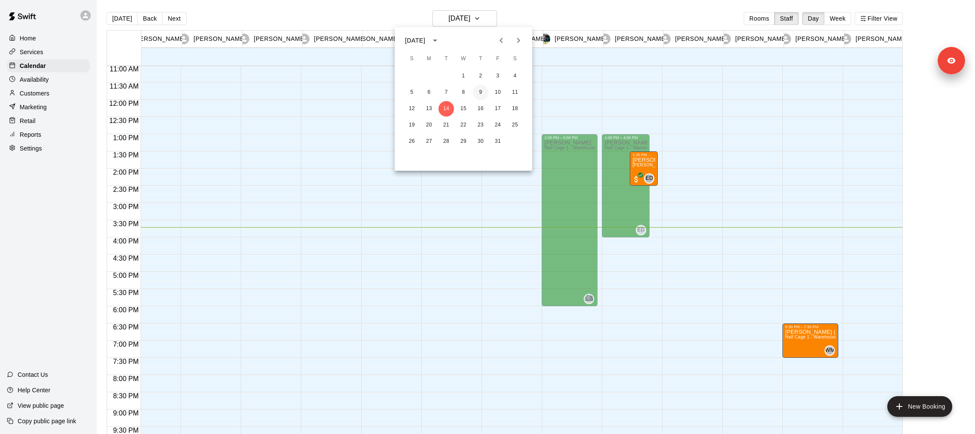
click at [481, 94] on button "9" at bounding box center [480, 92] width 15 height 15
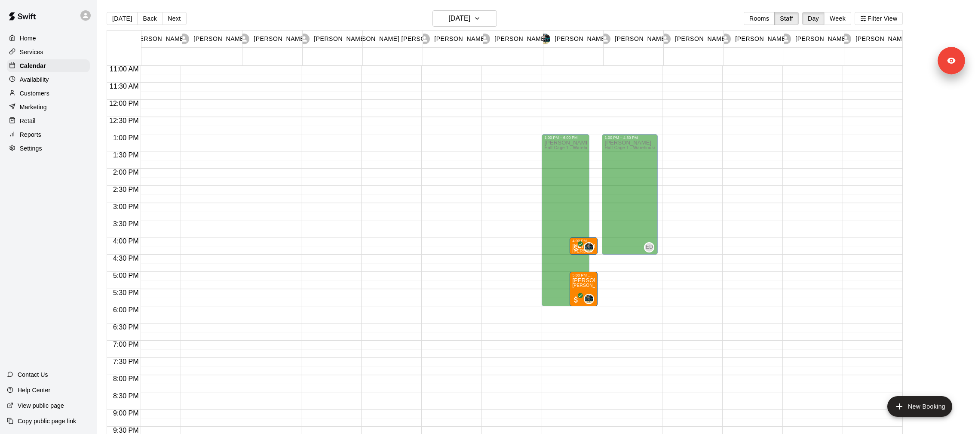
click at [43, 92] on p "Customers" at bounding box center [35, 93] width 30 height 9
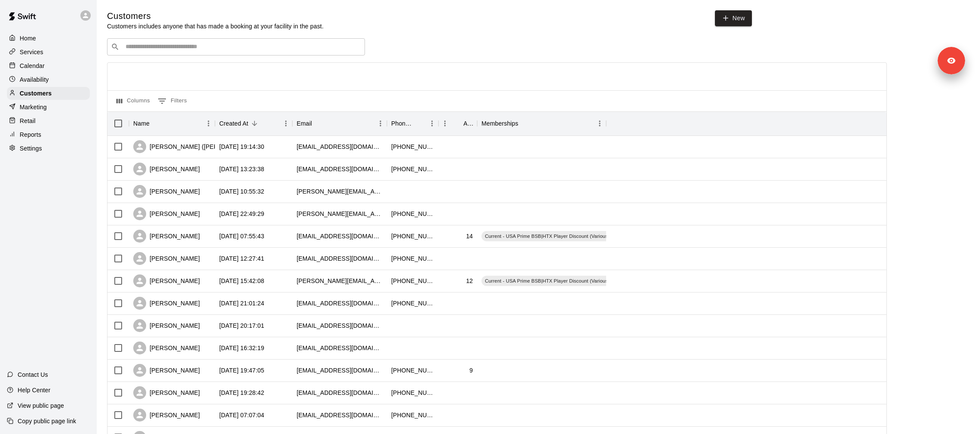
click at [269, 63] on div at bounding box center [496, 77] width 779 height 28
click at [265, 51] on input "Search customers by name or email" at bounding box center [242, 47] width 238 height 9
type input "****"
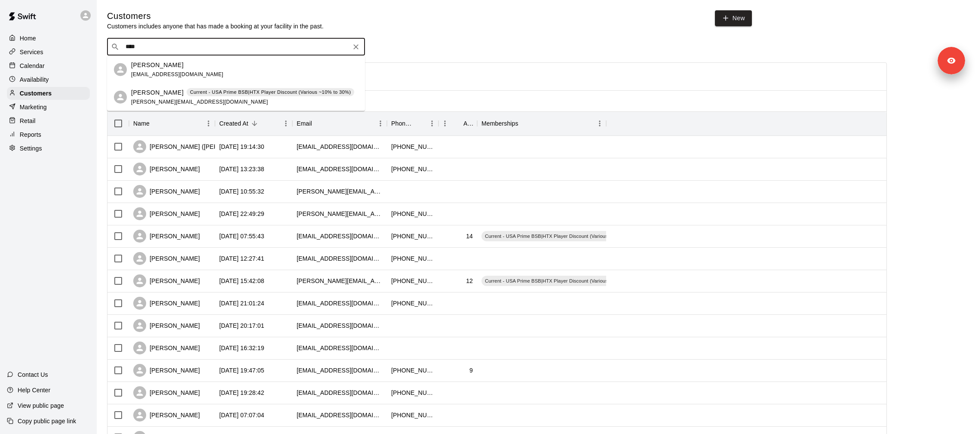
click at [246, 68] on div "Eric Longo erlong50@gmail.com" at bounding box center [244, 69] width 227 height 18
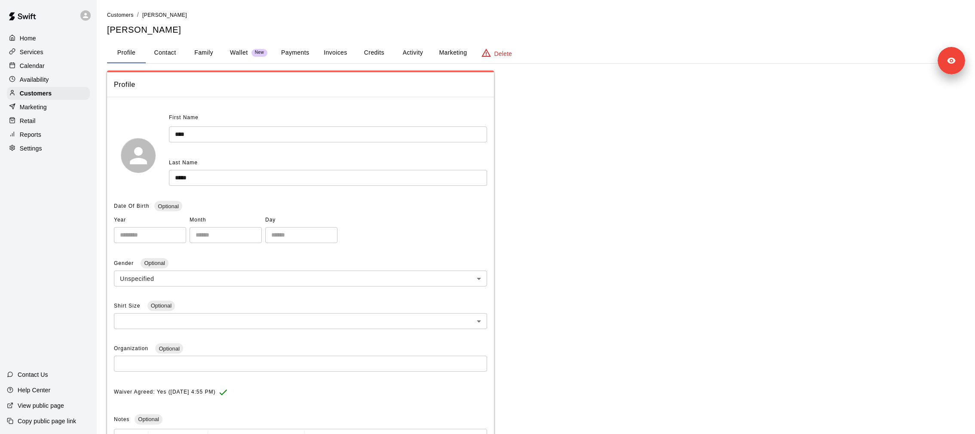
click at [399, 53] on button "Activity" at bounding box center [412, 53] width 39 height 21
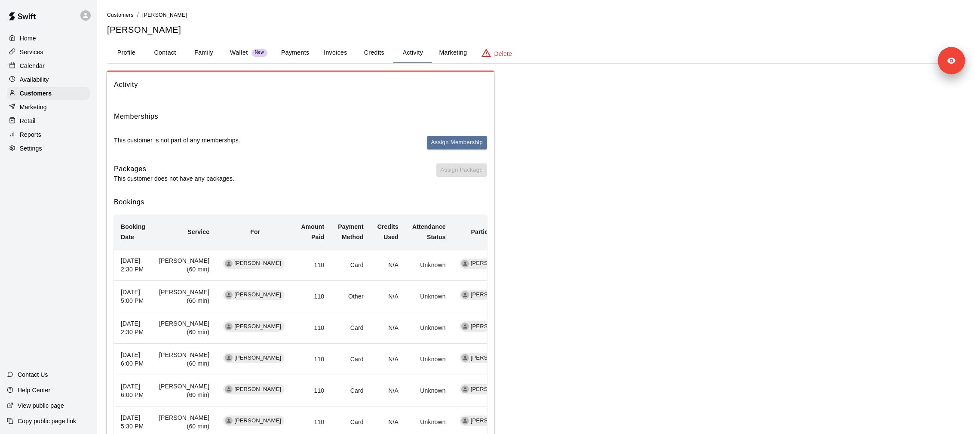
click at [44, 68] on p "Calendar" at bounding box center [32, 65] width 25 height 9
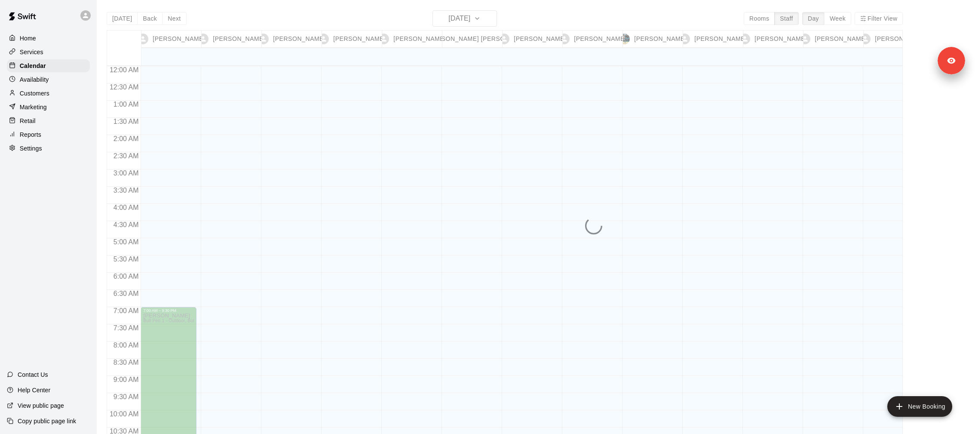
scroll to position [447, 0]
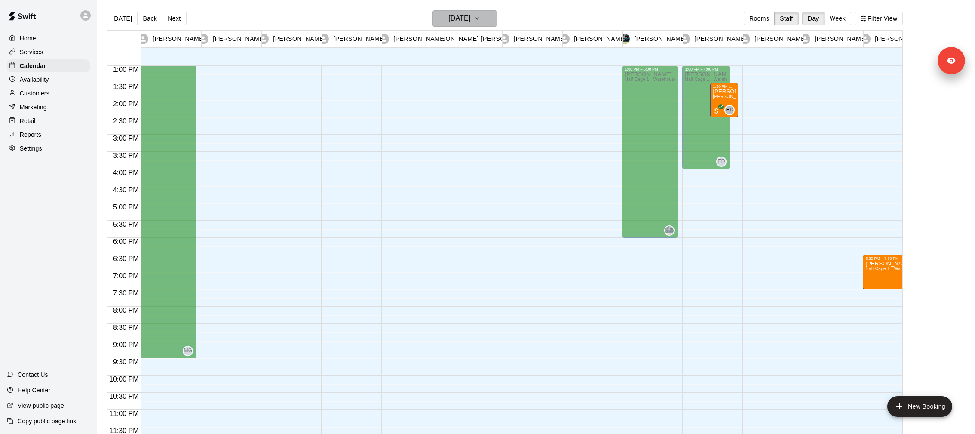
click at [468, 23] on h6 "Tuesday Oct 14" at bounding box center [459, 18] width 22 height 12
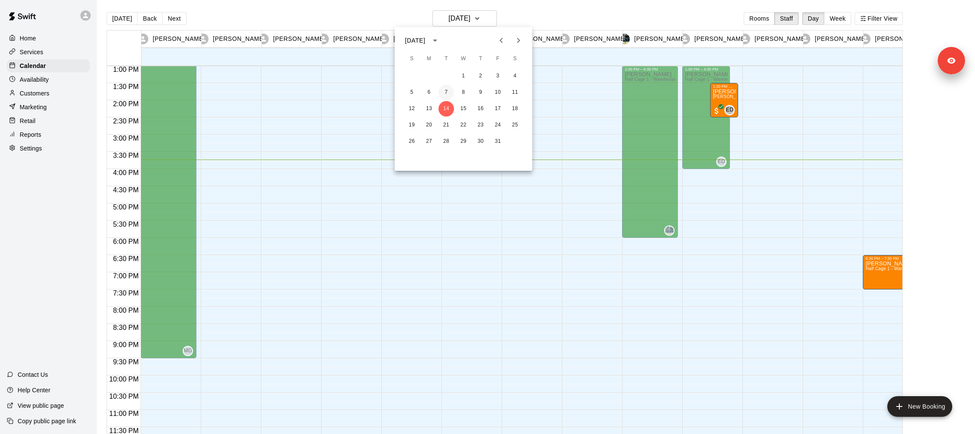
click at [448, 92] on button "7" at bounding box center [445, 92] width 15 height 15
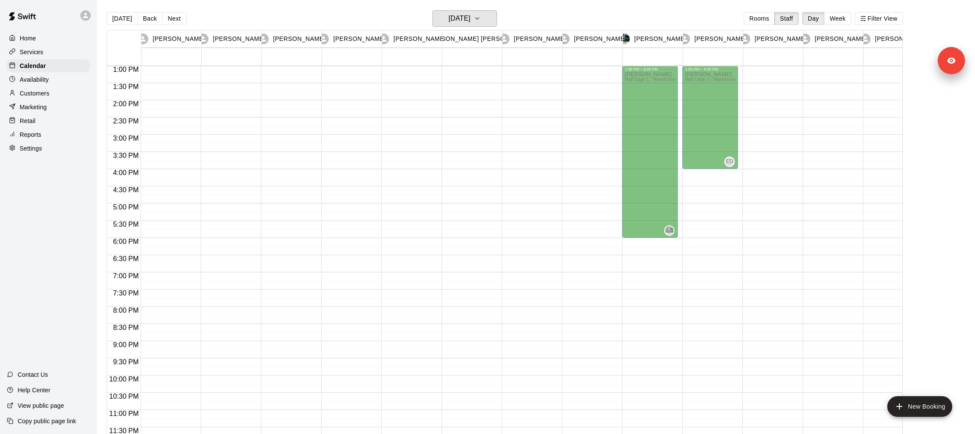
scroll to position [369, 0]
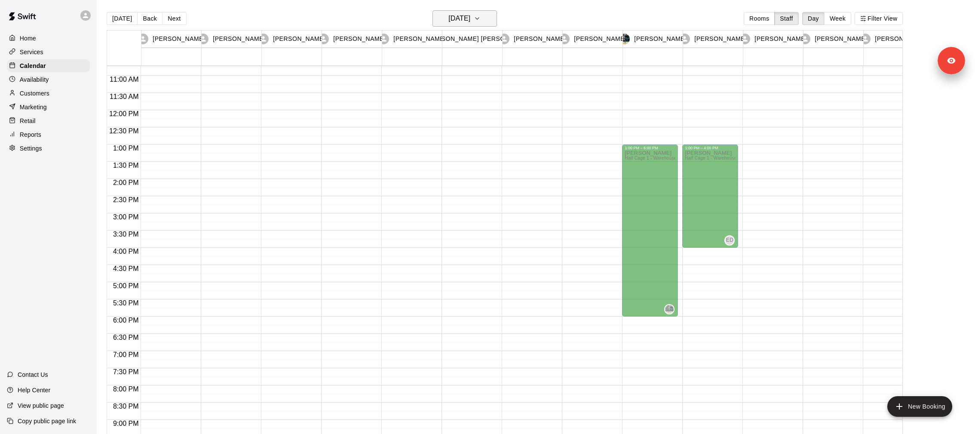
click at [456, 25] on button "Tuesday Oct 07" at bounding box center [464, 18] width 64 height 16
click at [463, 98] on button "8" at bounding box center [463, 92] width 15 height 15
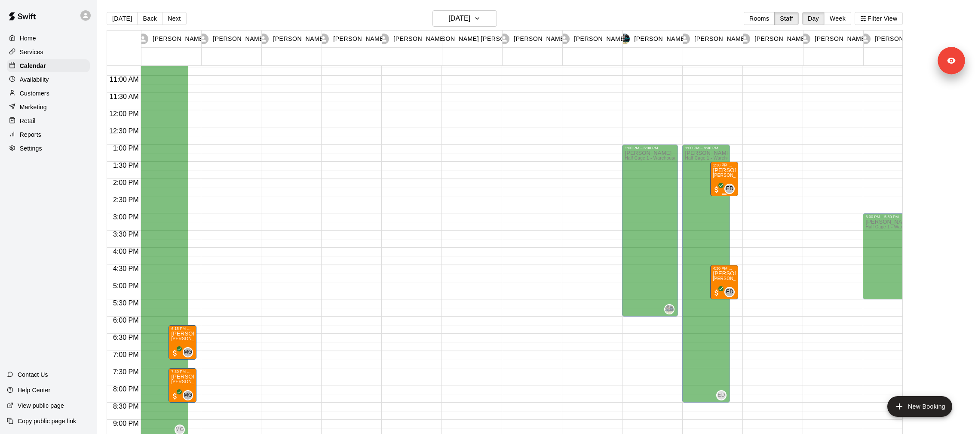
click at [723, 173] on span "Euro Diaz (60 min) (Half Cage 1 - Warehouse 1)" at bounding box center [770, 175] width 114 height 5
click at [723, 183] on icon "edit" at bounding box center [721, 182] width 10 height 10
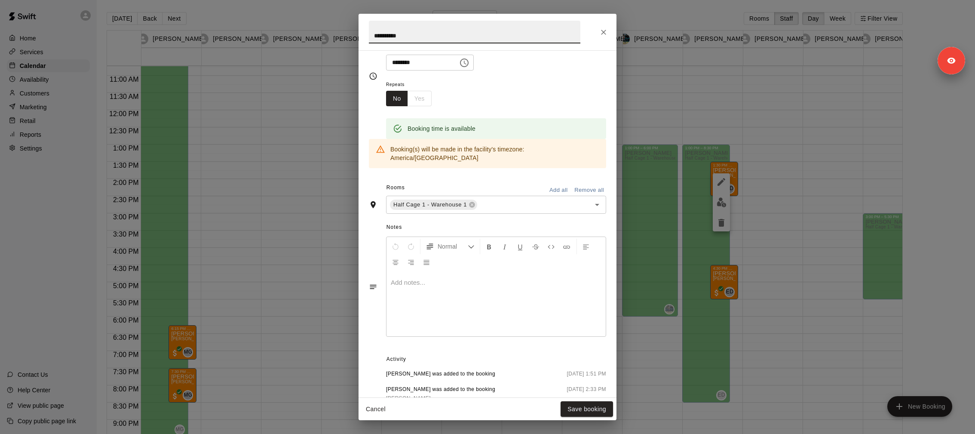
scroll to position [153, 0]
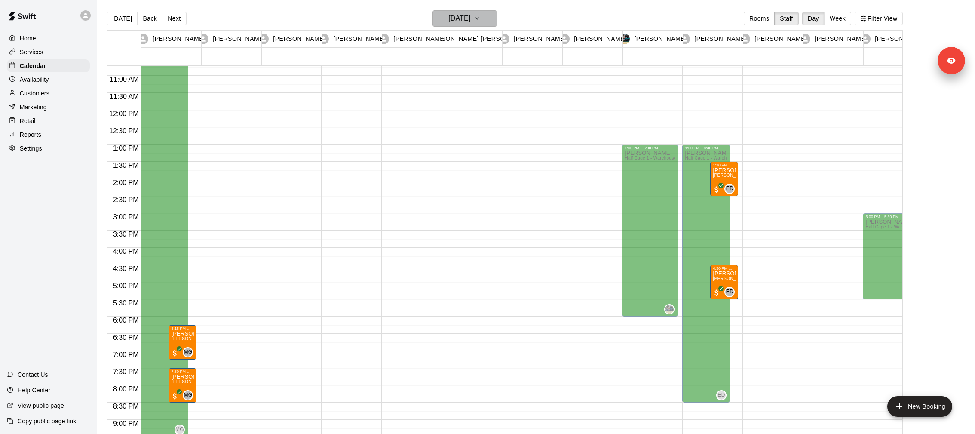
click at [479, 18] on icon "button" at bounding box center [476, 19] width 3 height 2
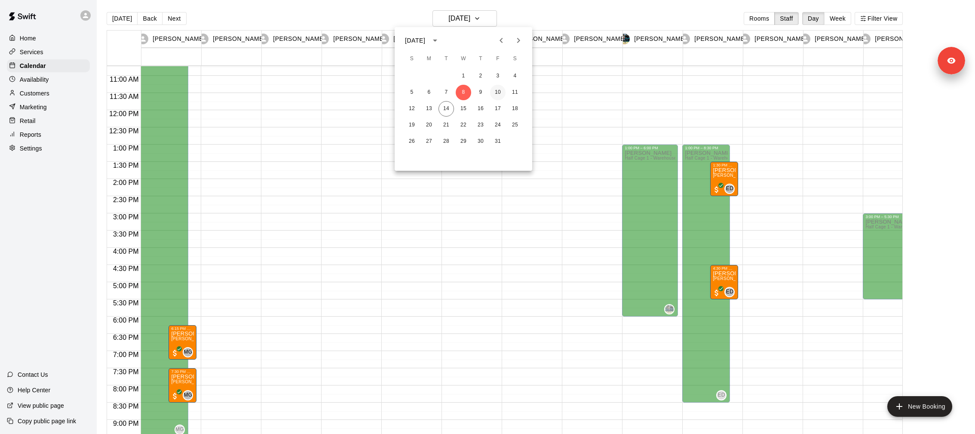
click at [497, 93] on button "10" at bounding box center [497, 92] width 15 height 15
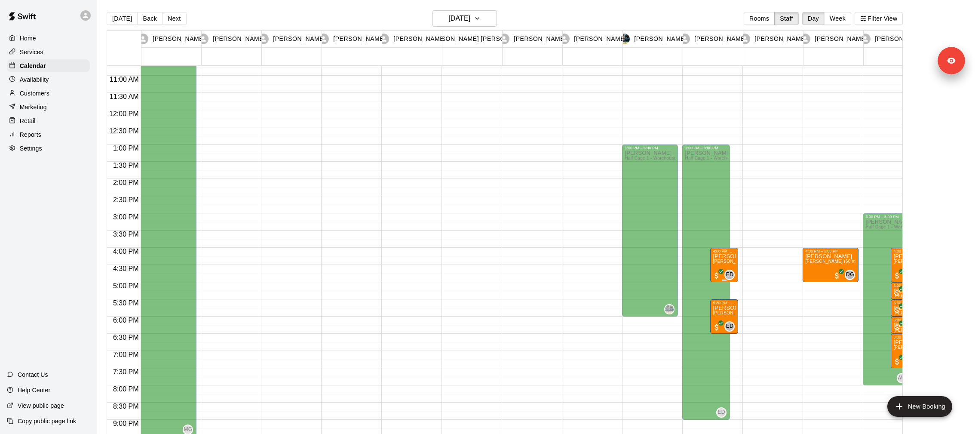
click at [731, 262] on span "Euro Diaz (60 min) (Half Cage 2 - Warehouse 1)" at bounding box center [770, 261] width 114 height 5
click at [713, 265] on button "edit" at bounding box center [721, 267] width 17 height 17
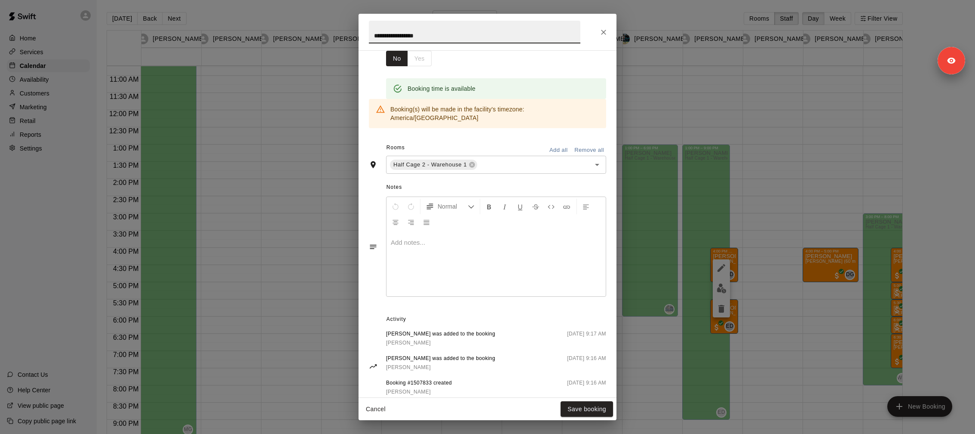
scroll to position [162, 0]
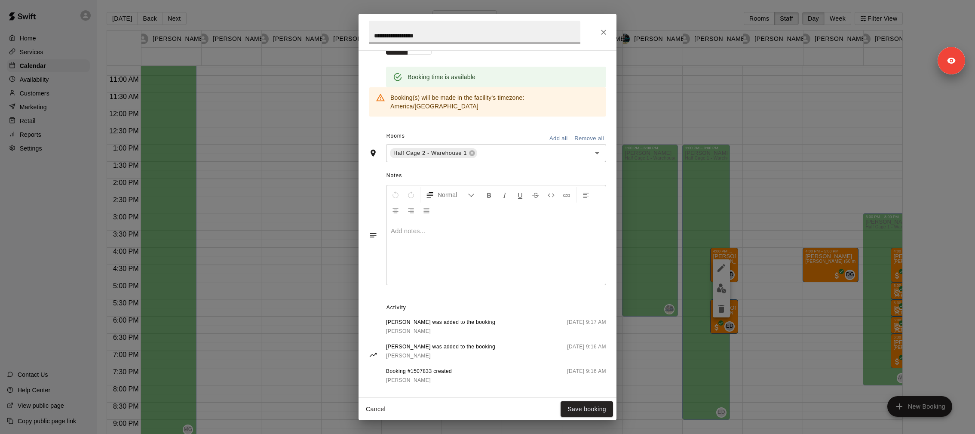
click at [284, 206] on div "**********" at bounding box center [487, 217] width 975 height 434
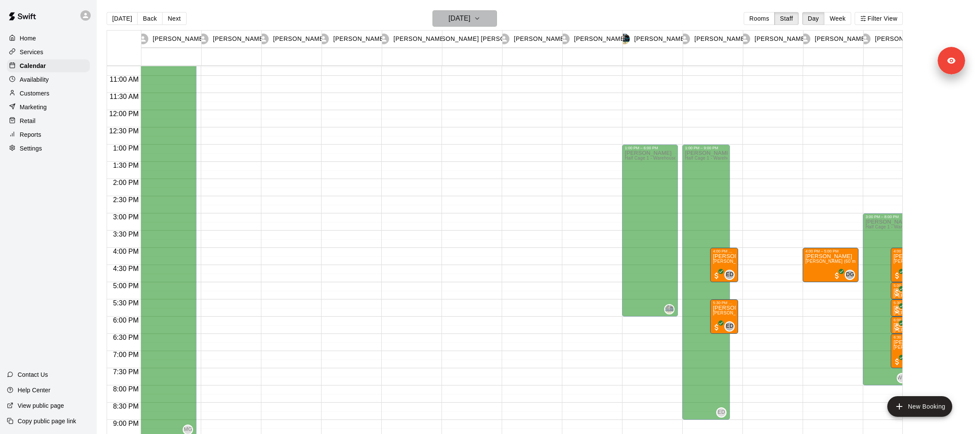
click at [451, 15] on h6 "Friday Oct 10" at bounding box center [459, 18] width 22 height 12
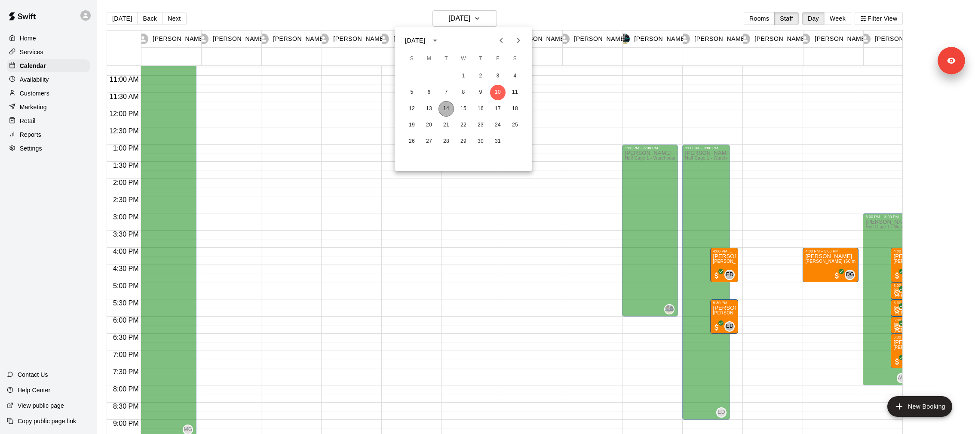
click at [445, 105] on button "14" at bounding box center [445, 108] width 15 height 15
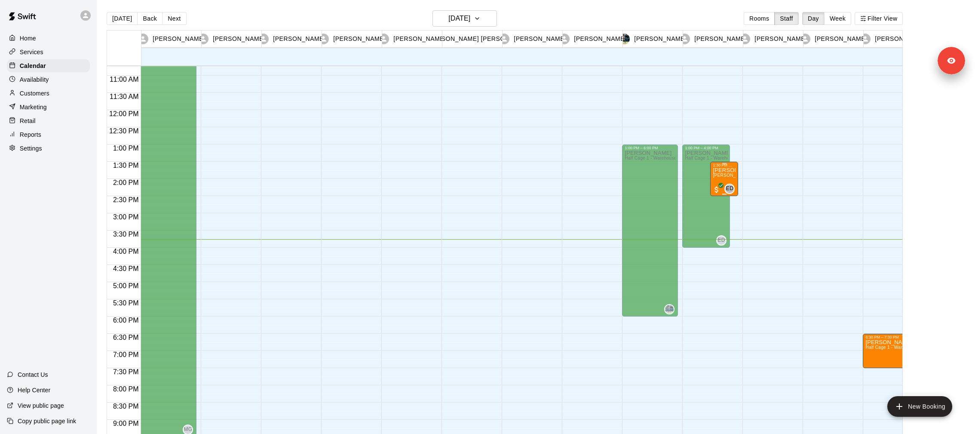
click at [729, 170] on p "Noah Longo" at bounding box center [724, 170] width 23 height 0
click at [724, 180] on icon "edit" at bounding box center [721, 179] width 10 height 10
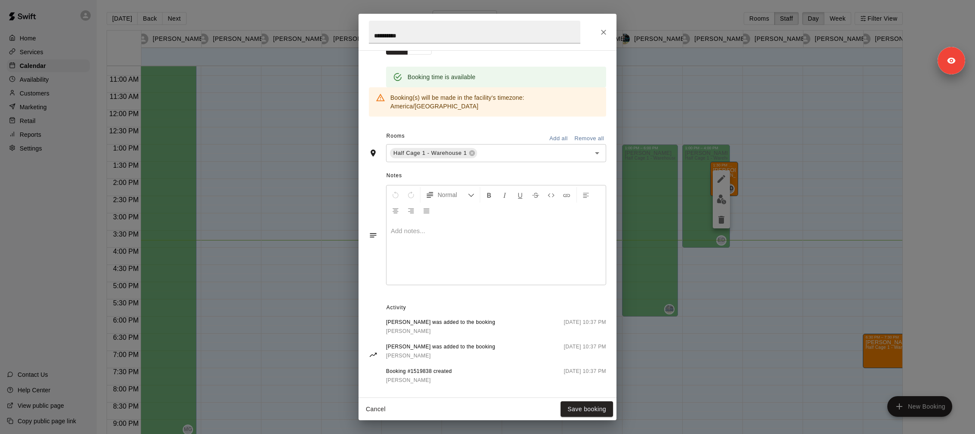
click at [51, 147] on div "**********" at bounding box center [487, 217] width 975 height 434
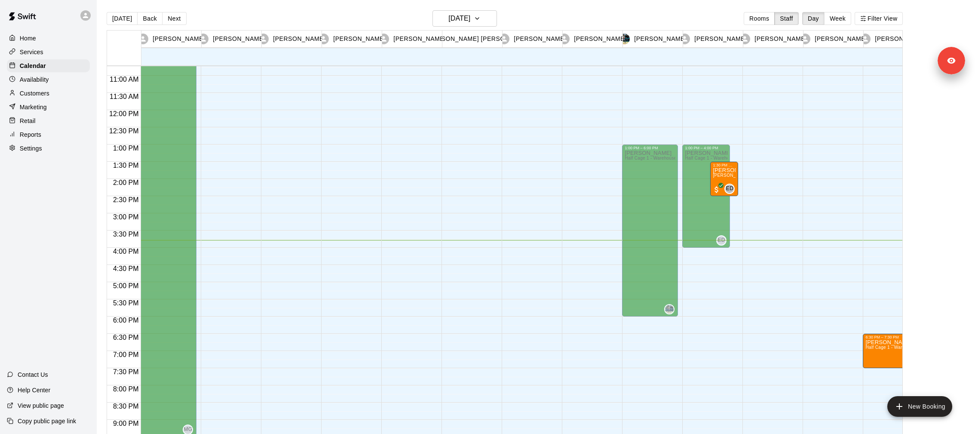
click at [45, 147] on div "Settings" at bounding box center [48, 148] width 83 height 13
select select "**"
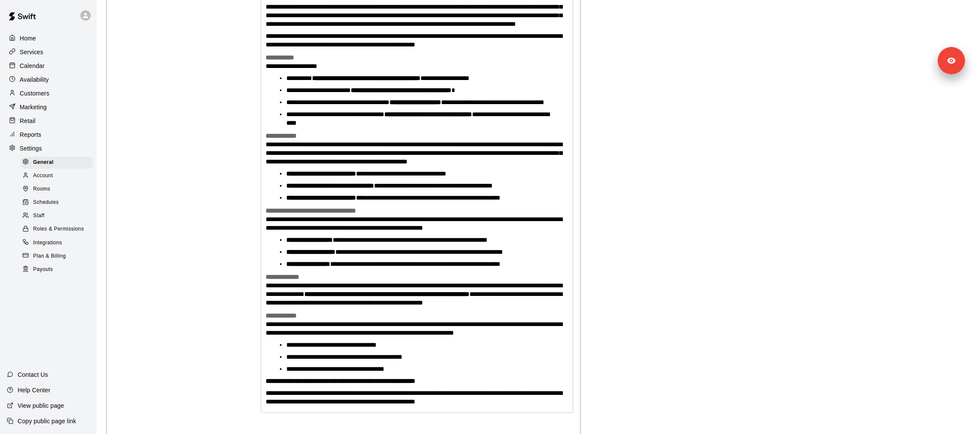
scroll to position [2190, 0]
click at [51, 214] on div "Staff" at bounding box center [57, 216] width 73 height 12
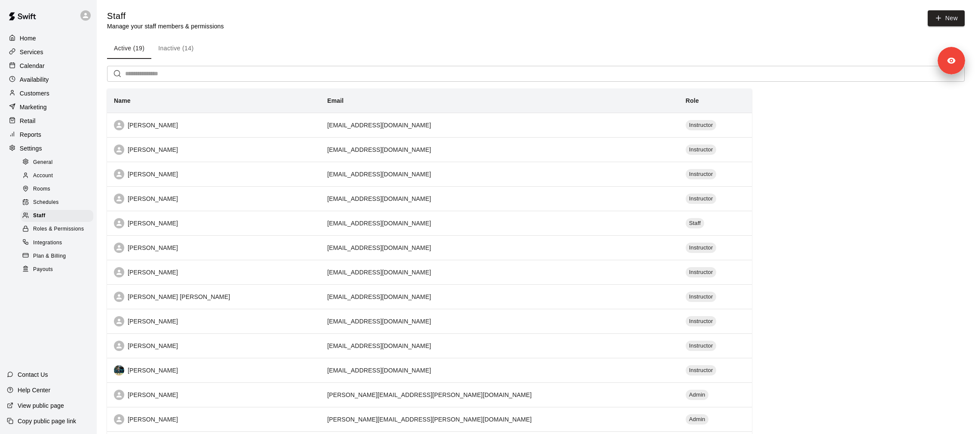
click at [153, 75] on input "text" at bounding box center [544, 74] width 839 height 16
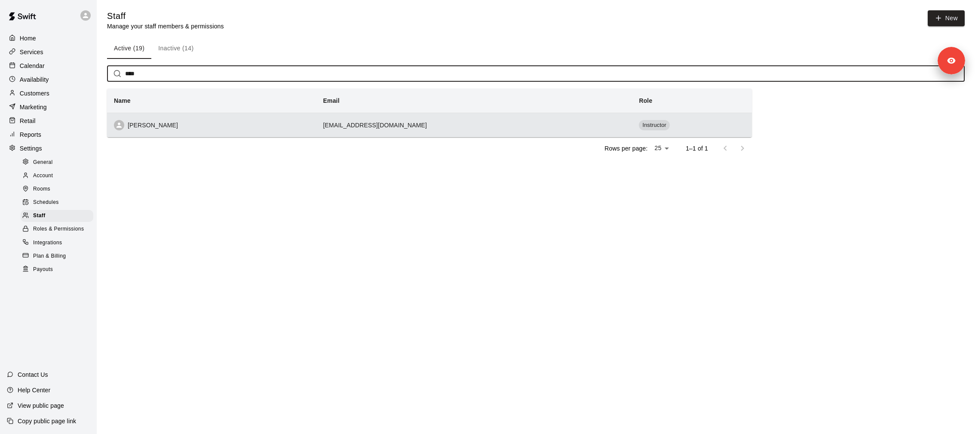
type input "****"
click at [166, 127] on div "Euro Diaz" at bounding box center [212, 125] width 196 height 10
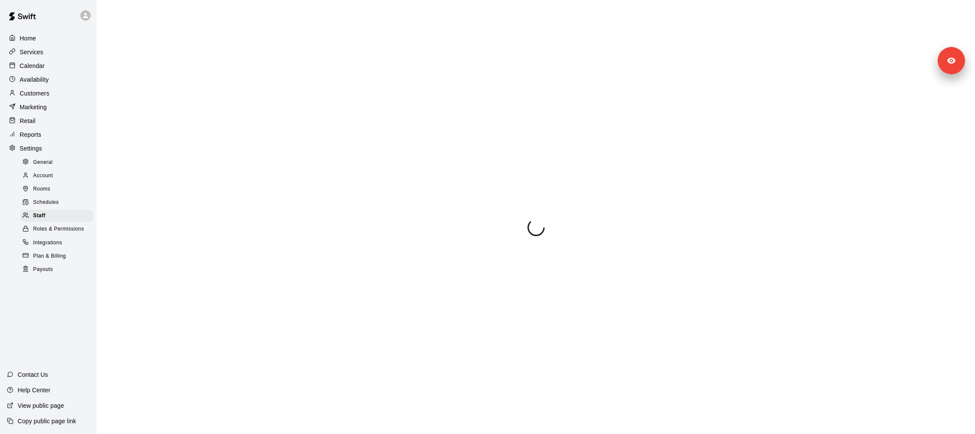
select select "**"
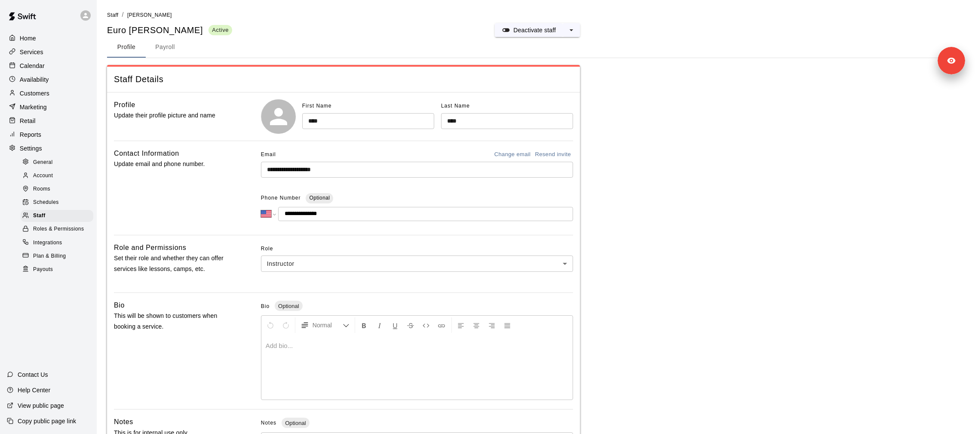
click at [315, 169] on input "**********" at bounding box center [417, 170] width 312 height 16
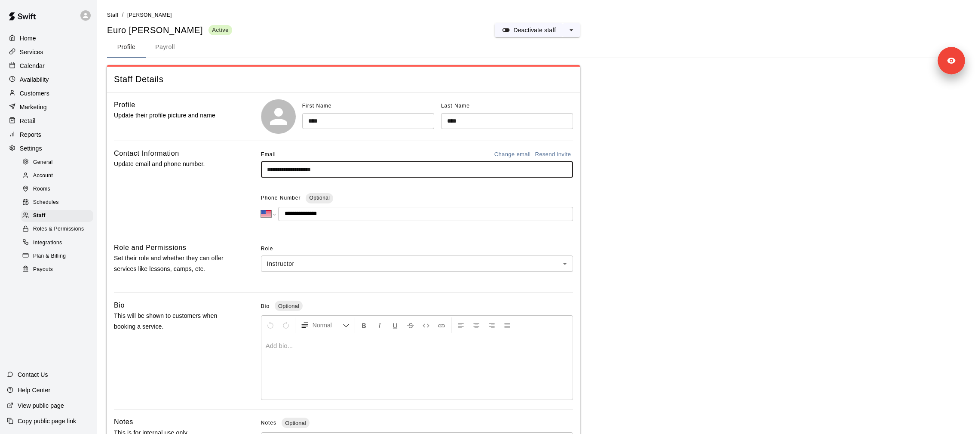
click at [315, 169] on input "**********" at bounding box center [417, 170] width 312 height 16
click at [55, 64] on div "Calendar" at bounding box center [48, 65] width 83 height 13
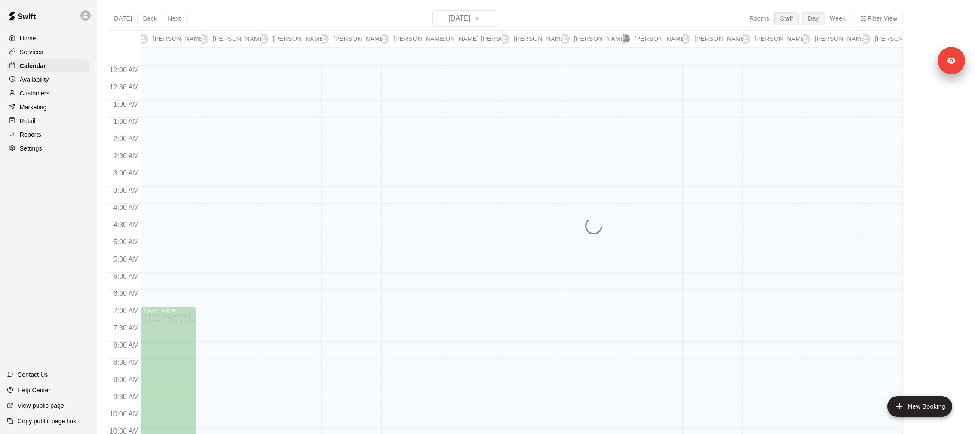
scroll to position [447, 0]
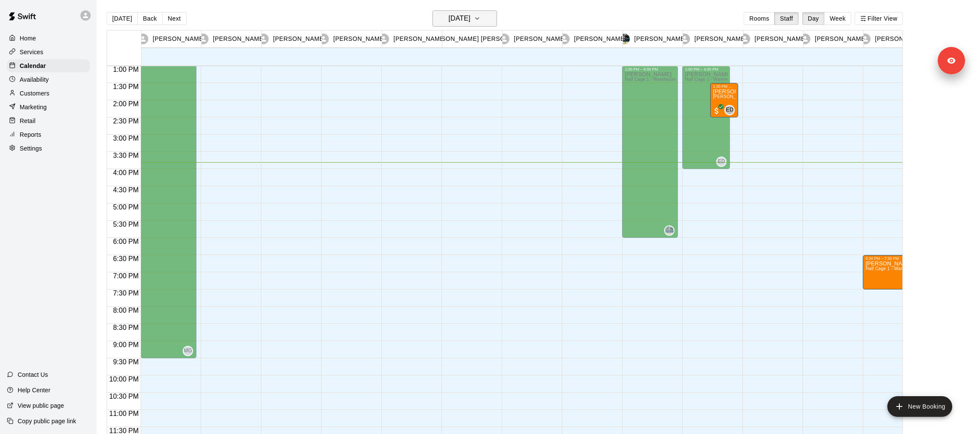
click at [488, 25] on button "Tuesday Oct 14" at bounding box center [464, 18] width 64 height 16
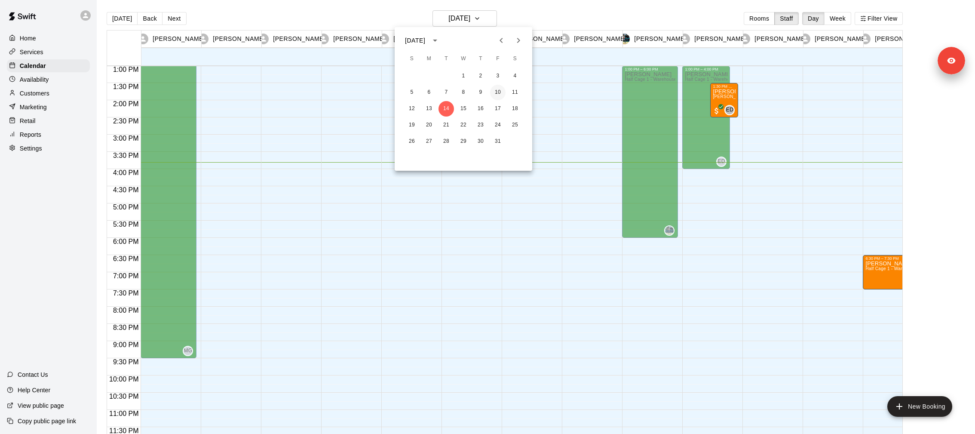
click at [498, 93] on button "10" at bounding box center [497, 92] width 15 height 15
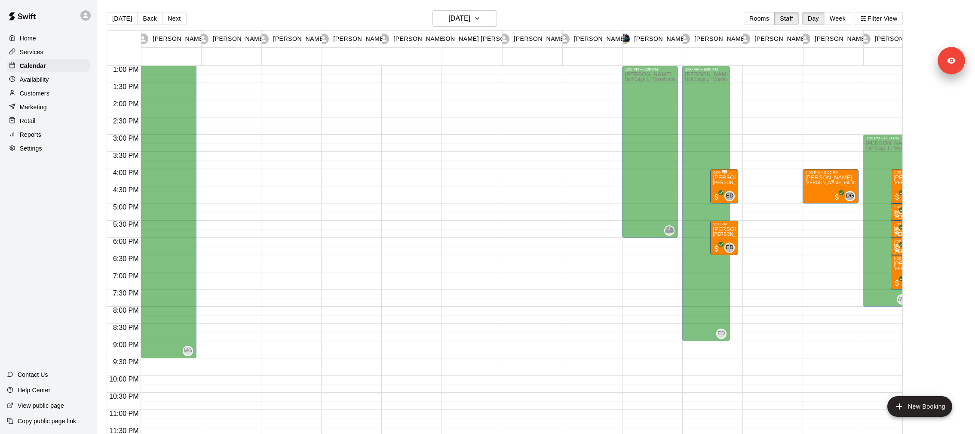
click at [729, 179] on div "Eric Longo Euro Diaz (60 min) (Half Cage 2 - Warehouse 1)" at bounding box center [724, 392] width 23 height 434
click at [726, 187] on icon "edit" at bounding box center [721, 183] width 10 height 10
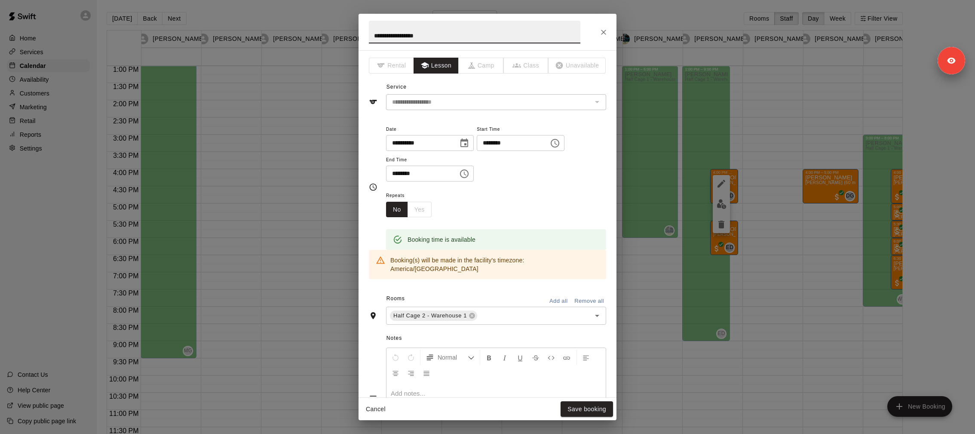
scroll to position [162, 0]
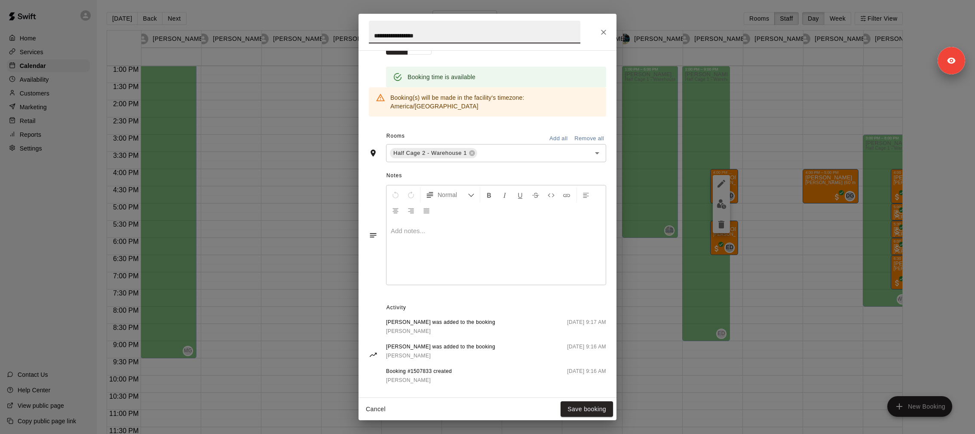
drag, startPoint x: 313, startPoint y: 113, endPoint x: 341, endPoint y: 88, distance: 37.8
click at [313, 113] on div "**********" at bounding box center [487, 217] width 975 height 434
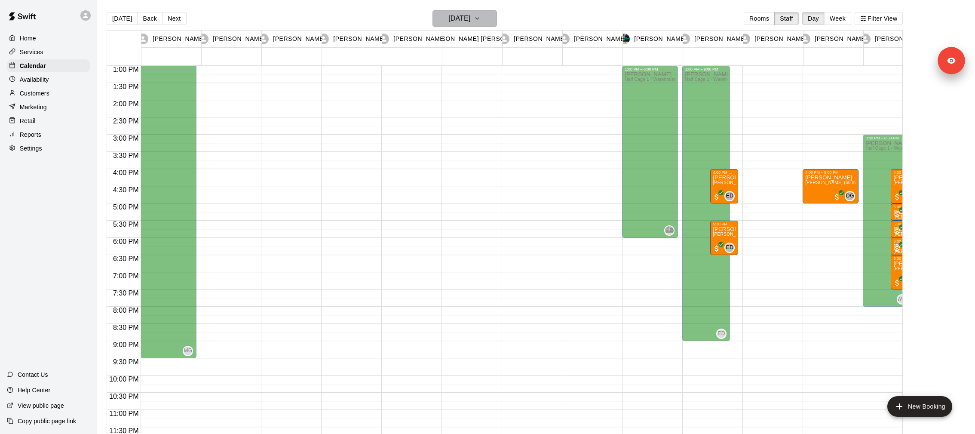
click at [468, 21] on h6 "Friday Oct 10" at bounding box center [459, 18] width 22 height 12
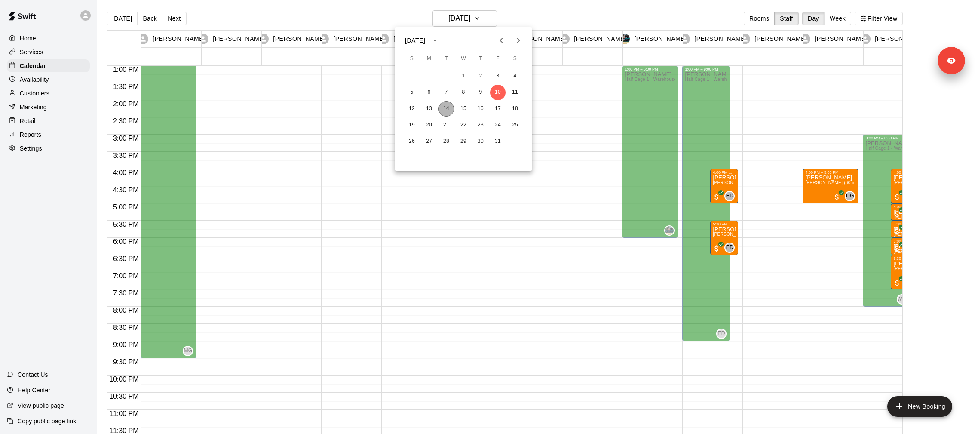
click at [447, 108] on button "14" at bounding box center [445, 108] width 15 height 15
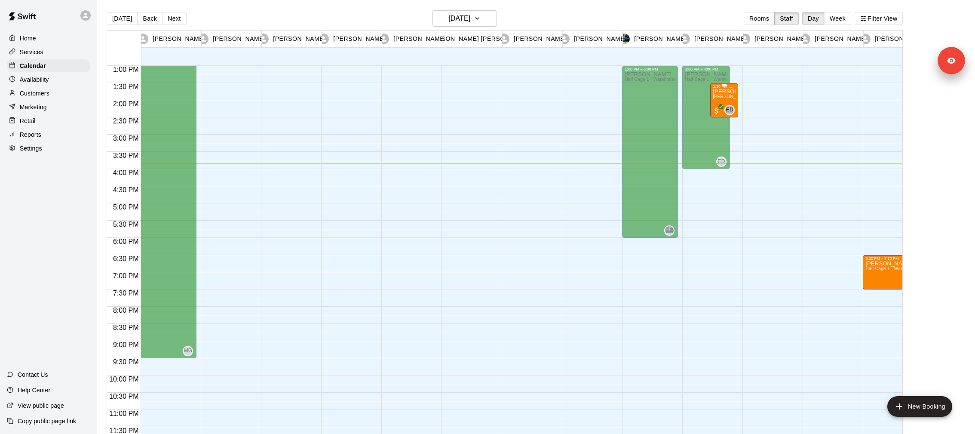
click at [725, 92] on p "Noah Longo" at bounding box center [724, 92] width 23 height 0
click at [723, 99] on icon "edit" at bounding box center [721, 100] width 8 height 8
click at [72, 423] on p "Copy public page link" at bounding box center [47, 421] width 58 height 9
click at [477, 31] on div "Raffi Jr Gross" at bounding box center [473, 39] width 58 height 17
click at [470, 15] on h6 "Tuesday Oct 14" at bounding box center [459, 18] width 22 height 12
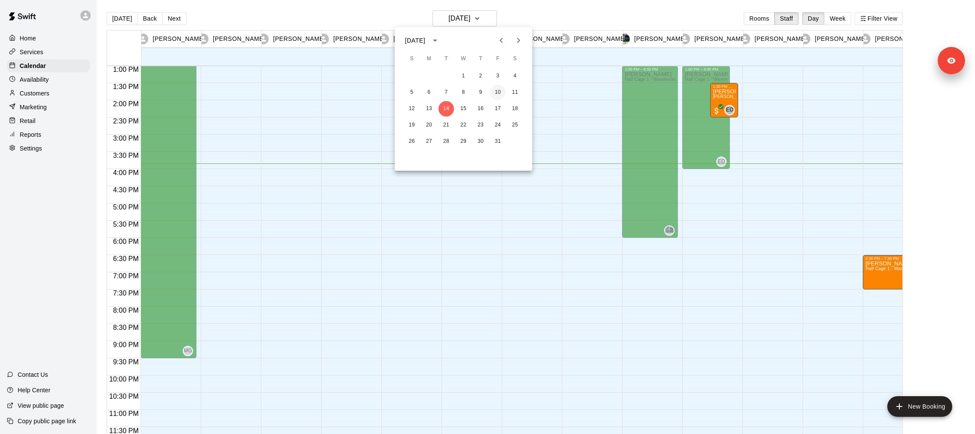
click at [501, 91] on button "10" at bounding box center [497, 92] width 15 height 15
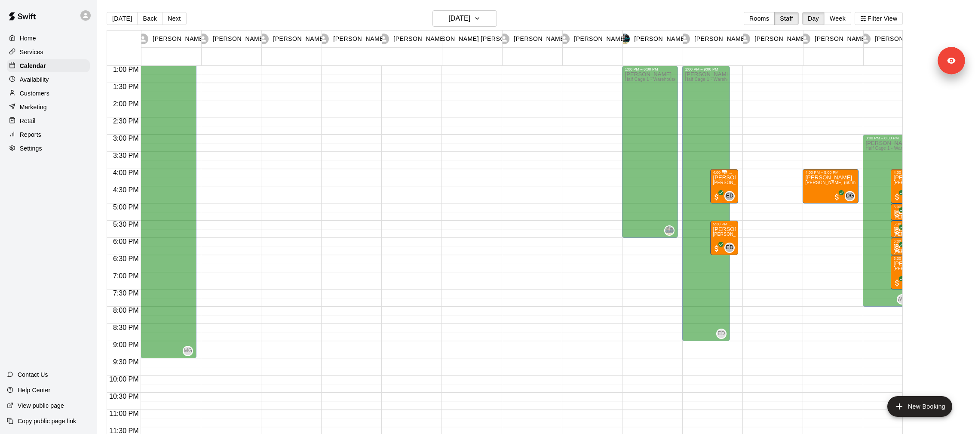
click at [718, 183] on span "Euro Diaz (60 min) (Half Cage 2 - Warehouse 1)" at bounding box center [770, 182] width 114 height 5
click at [720, 188] on icon "edit" at bounding box center [721, 189] width 10 height 10
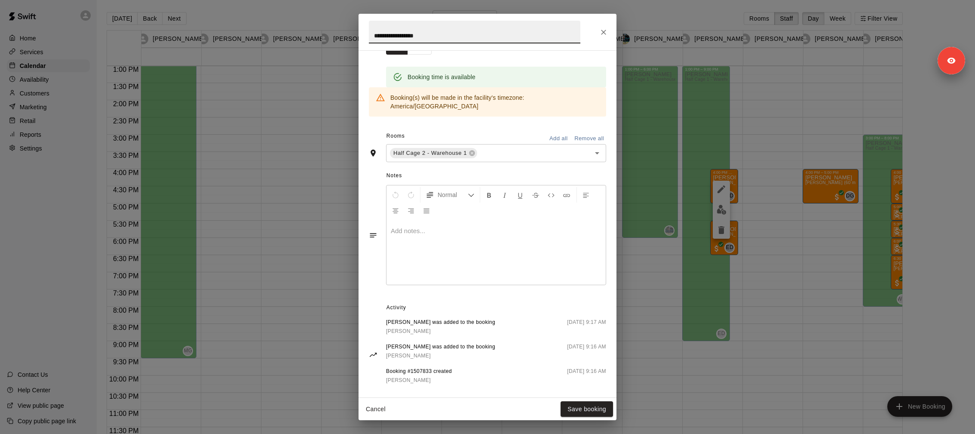
drag, startPoint x: 335, startPoint y: 263, endPoint x: 353, endPoint y: 263, distance: 18.1
click at [335, 263] on div "**********" at bounding box center [487, 217] width 975 height 434
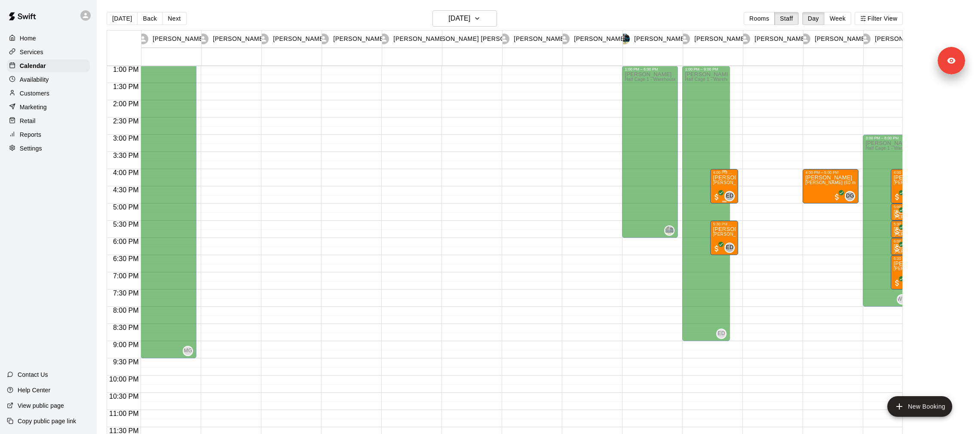
click at [727, 181] on span "Euro Diaz (60 min) (Half Cage 2 - Warehouse 1)" at bounding box center [770, 182] width 114 height 5
click at [726, 206] on button "edit" at bounding box center [721, 209] width 17 height 17
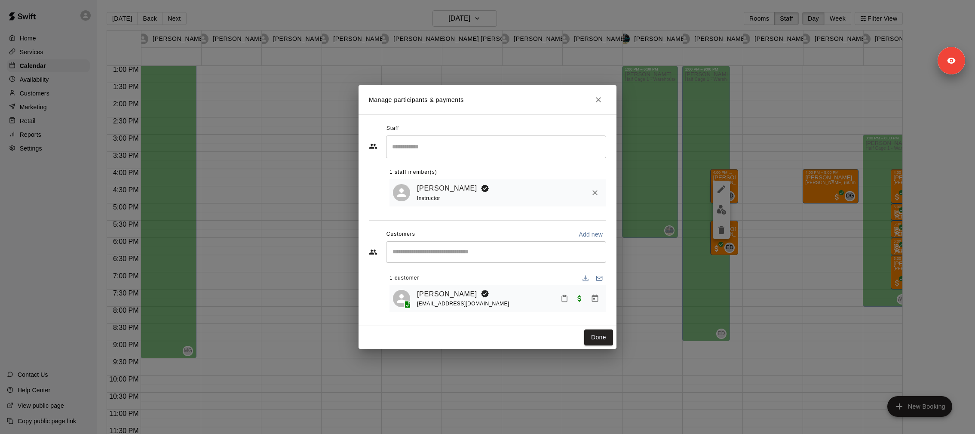
click at [432, 302] on span "erlong50@gmail.com" at bounding box center [463, 303] width 92 height 6
copy span "erlong50@gmail.com"
click at [35, 183] on div "Manage participants & payments Staff ​ 1 staff member(s) Euro Diaz Instructor C…" at bounding box center [487, 217] width 975 height 434
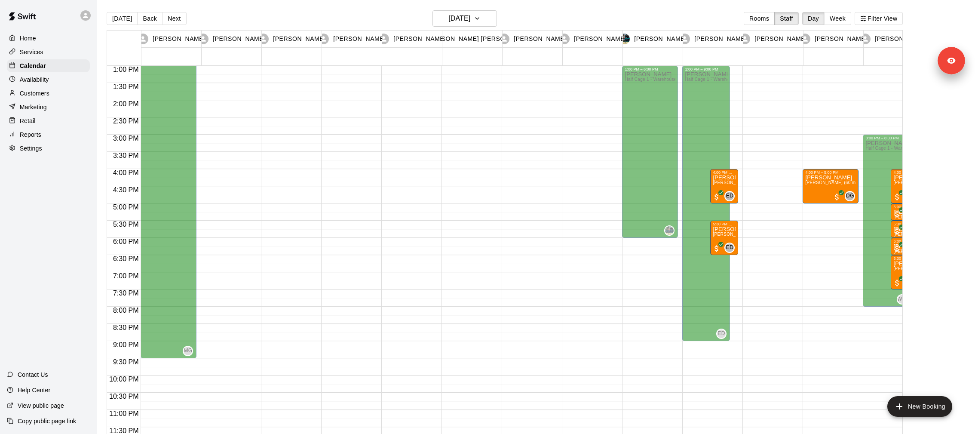
click at [35, 145] on p "Settings" at bounding box center [31, 148] width 22 height 9
select select "**"
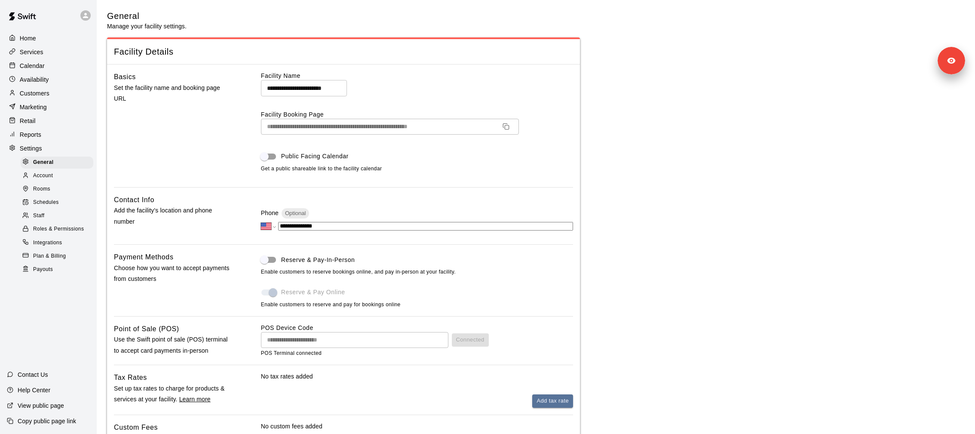
scroll to position [2190, 0]
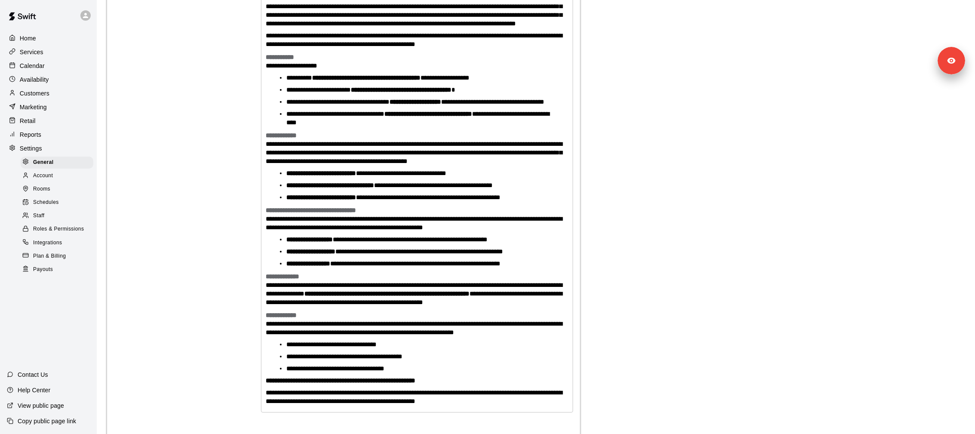
click at [45, 211] on div "Staff" at bounding box center [57, 216] width 73 height 12
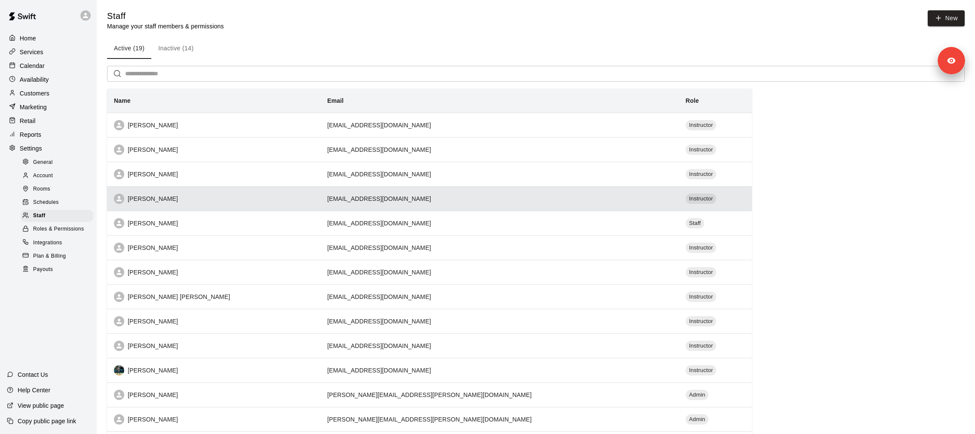
scroll to position [189, 0]
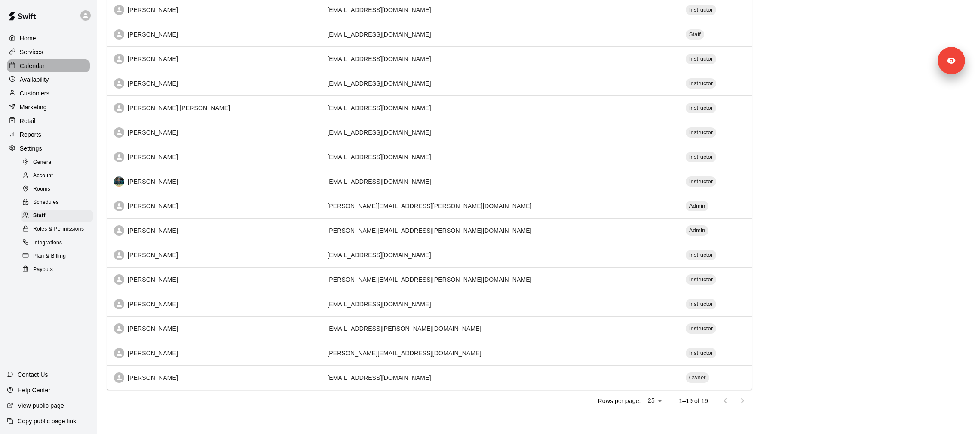
click at [60, 67] on div "Calendar" at bounding box center [48, 65] width 83 height 13
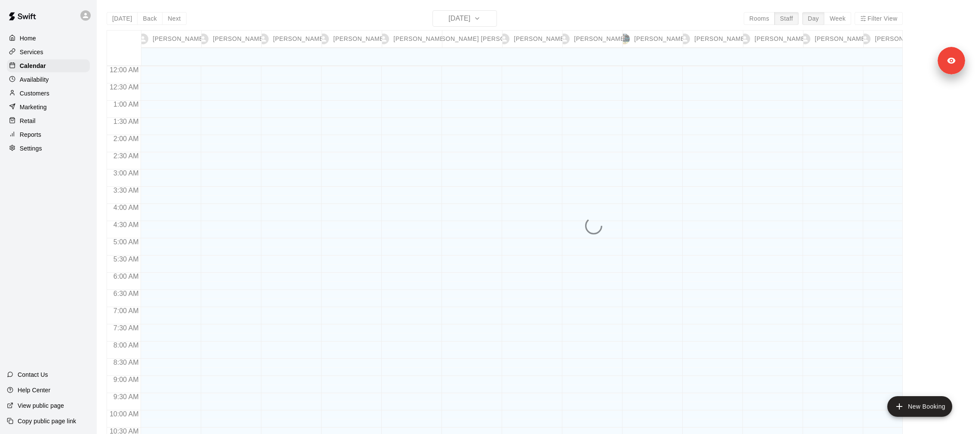
scroll to position [447, 0]
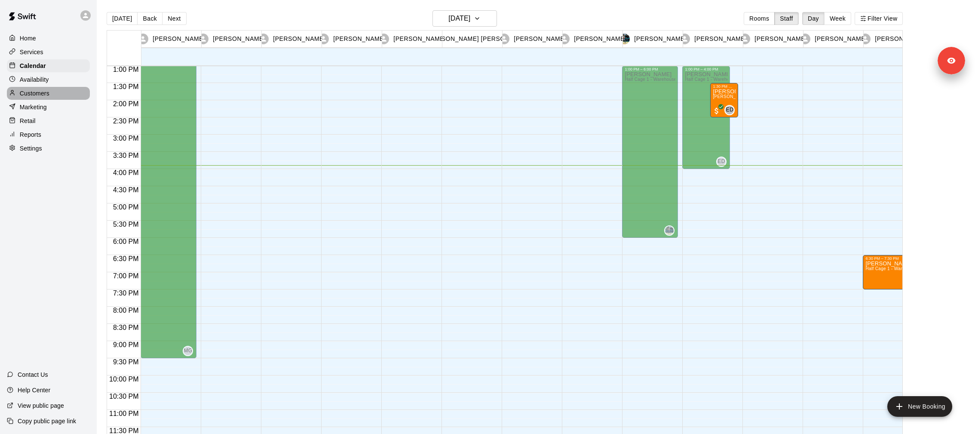
click at [52, 91] on div "Customers" at bounding box center [48, 93] width 83 height 13
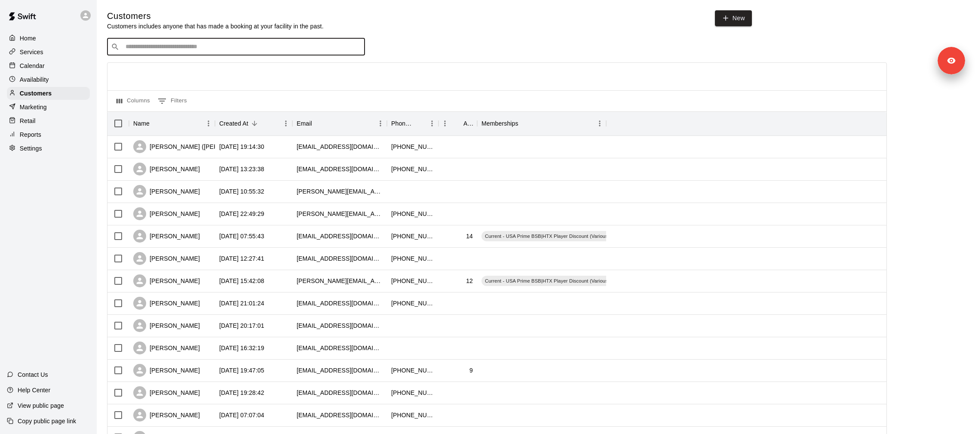
click at [276, 43] on input "Search customers by name or email" at bounding box center [242, 47] width 238 height 9
type input "*********"
click at [249, 65] on div "Eric Longo erlong50@gmail.com" at bounding box center [244, 69] width 227 height 18
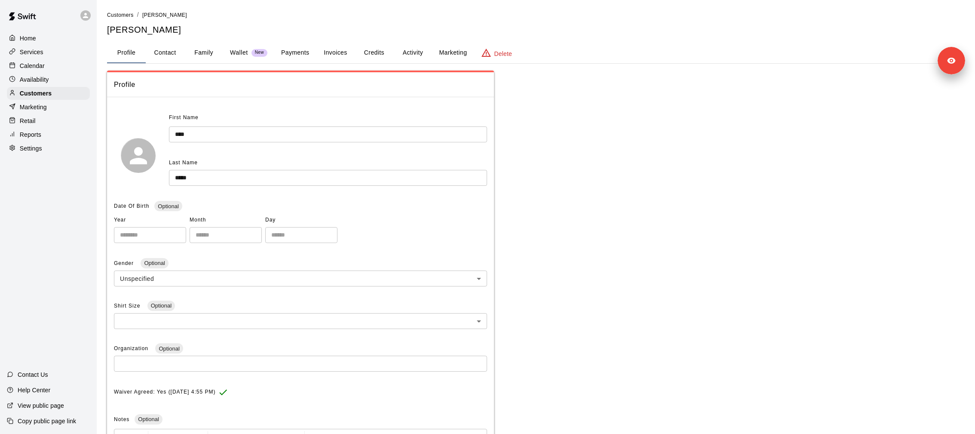
click at [419, 54] on button "Activity" at bounding box center [412, 53] width 39 height 21
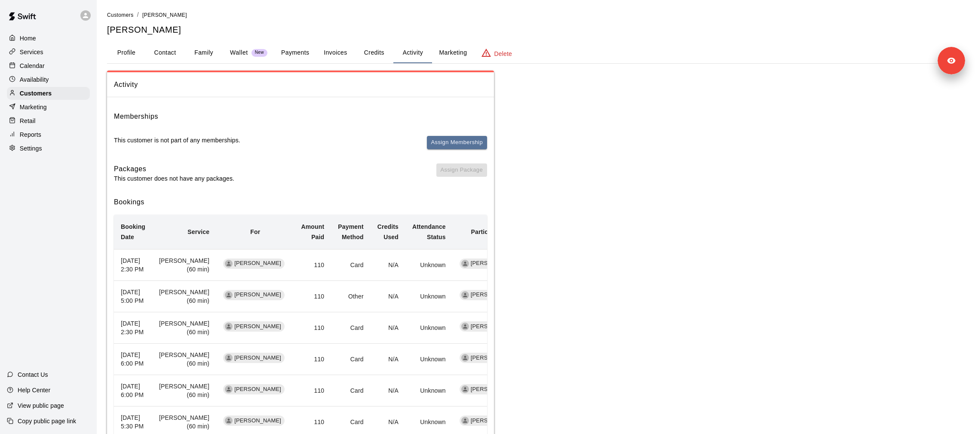
click at [45, 69] on div "Calendar" at bounding box center [48, 65] width 83 height 13
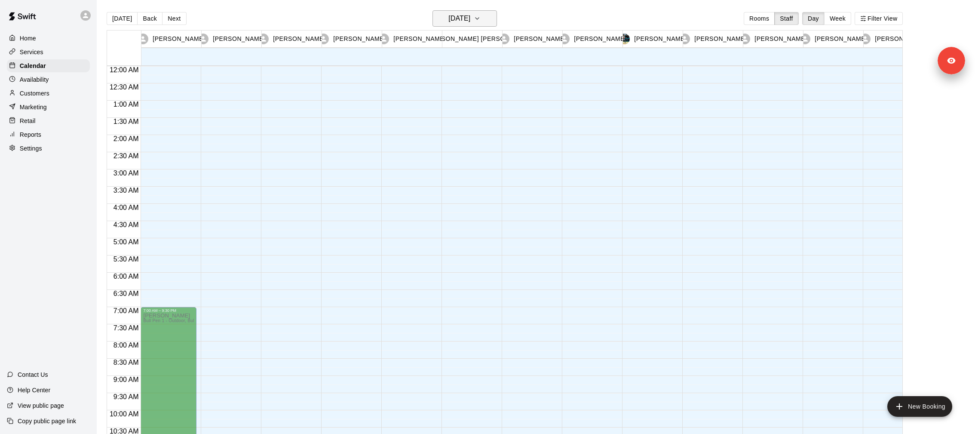
scroll to position [447, 0]
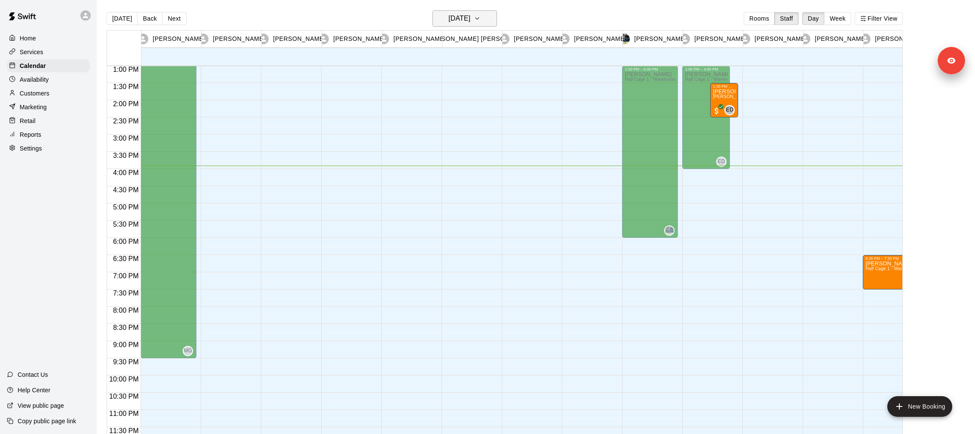
click at [487, 26] on button "Tuesday Oct 14" at bounding box center [464, 18] width 64 height 16
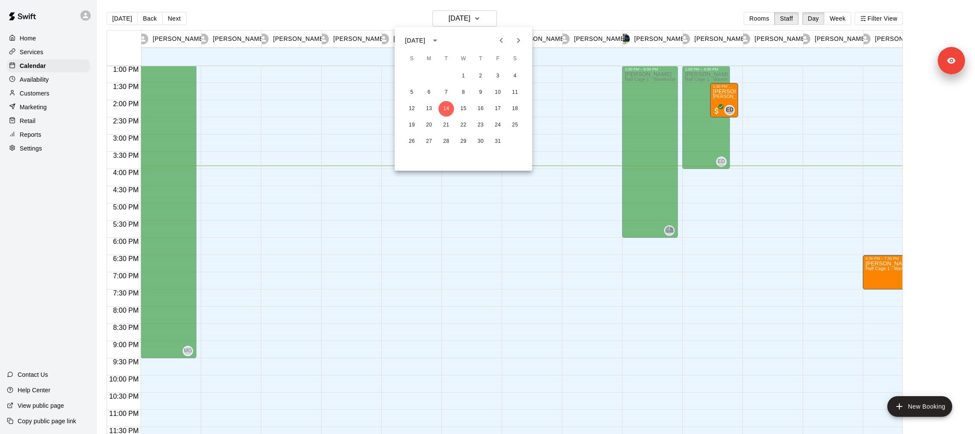
click at [730, 98] on div at bounding box center [487, 217] width 975 height 434
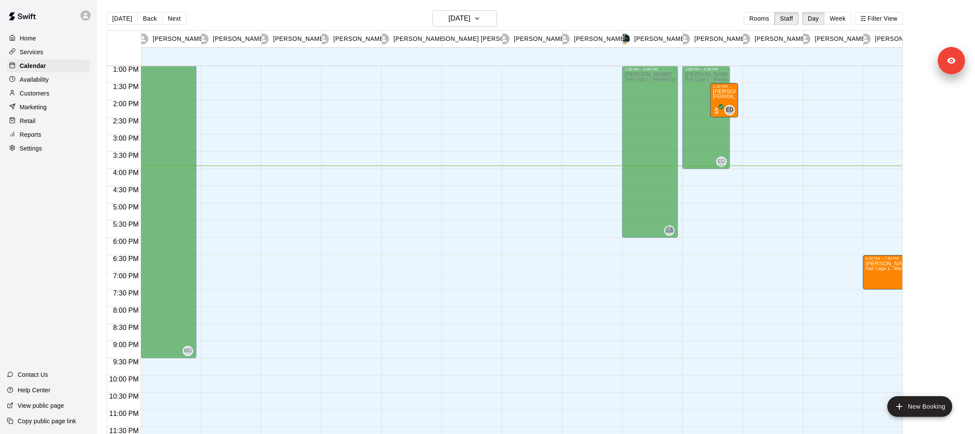
click at [728, 98] on div "October 2025 S M T W T F S 1 2 3 4 5 6 7 8 9 10 11 12 13 14 15 16 17 18 19 20 2…" at bounding box center [487, 217] width 975 height 434
click at [726, 98] on span "Euro Diaz (60 min) (Half Cage 1 - Warehouse 1)" at bounding box center [770, 96] width 114 height 5
click at [720, 103] on icon "edit" at bounding box center [721, 103] width 10 height 10
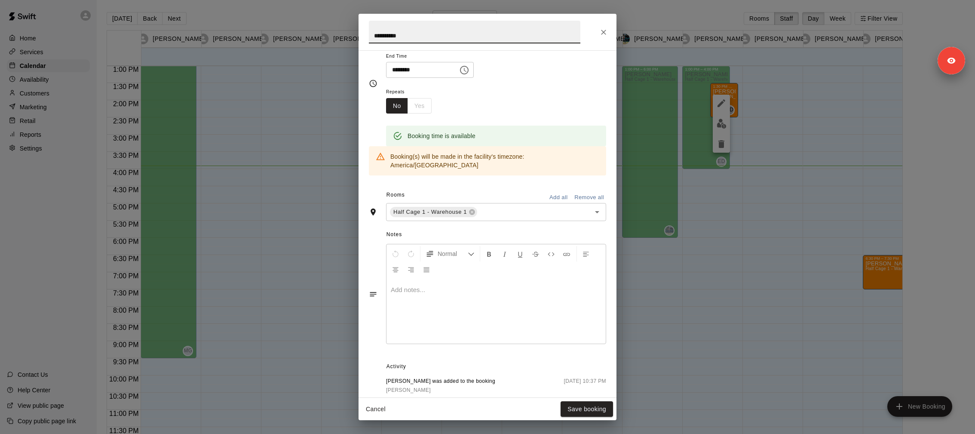
scroll to position [162, 0]
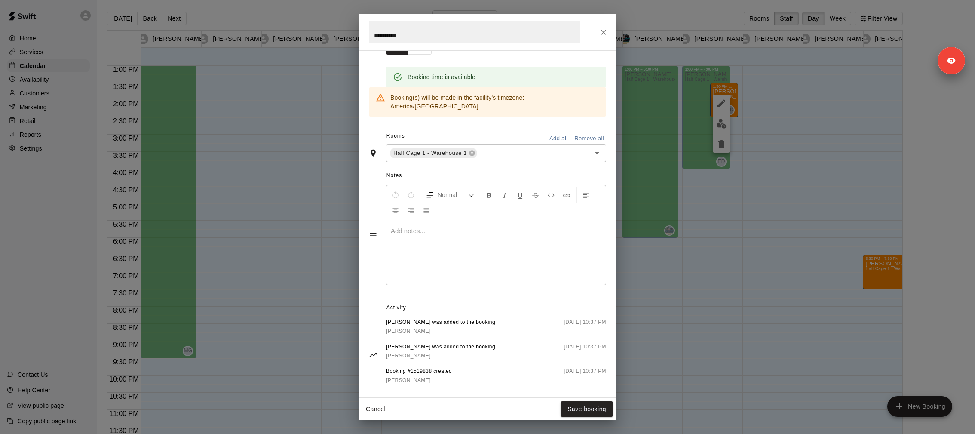
click at [328, 139] on div "**********" at bounding box center [487, 217] width 975 height 434
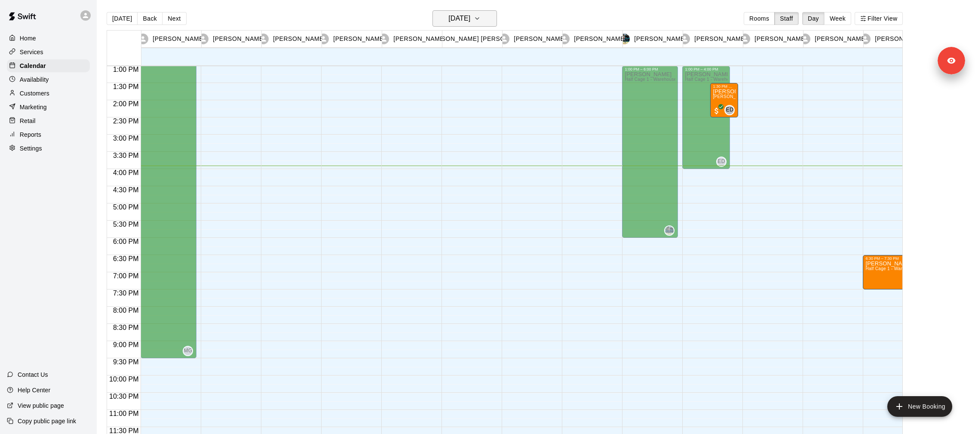
click at [470, 22] on h6 "Tuesday Oct 14" at bounding box center [459, 18] width 22 height 12
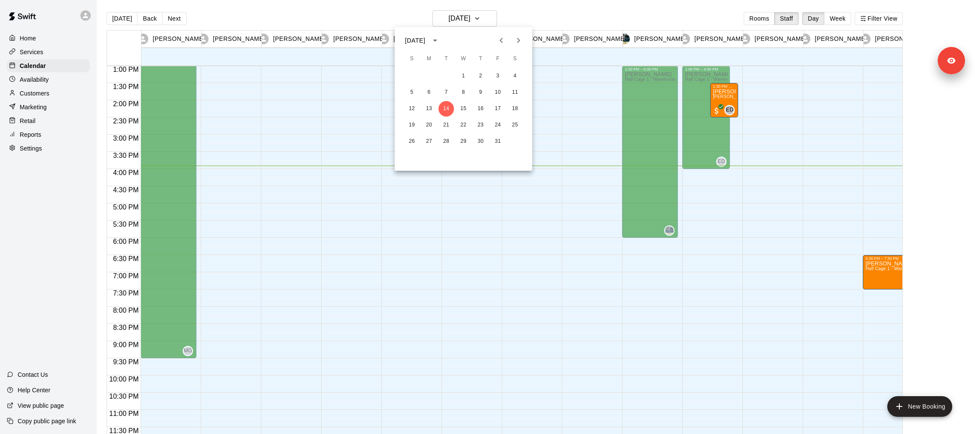
click at [734, 89] on div at bounding box center [487, 217] width 975 height 434
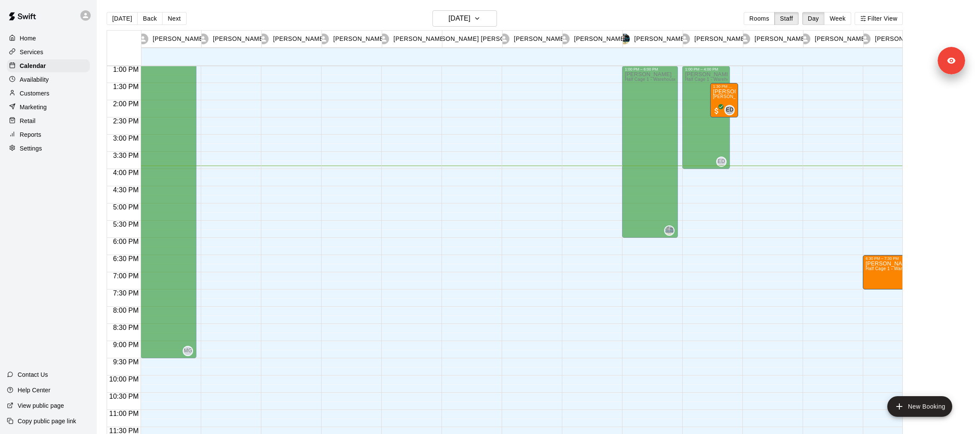
click at [725, 101] on div "October 2025 S M T W T F S 1 2 3 4 5 6 7 8 9 10 11 12 13 14 15 16 17 18 19 20 2…" at bounding box center [487, 217] width 975 height 434
click at [725, 101] on div "Noah Longo Euro Diaz (60 min) (Half Cage 1 - Warehouse 1)" at bounding box center [724, 306] width 23 height 434
click at [723, 105] on button "edit" at bounding box center [721, 97] width 17 height 17
click at [725, 96] on span "Euro Diaz (60 min) (Half Cage 1 - Warehouse 1)" at bounding box center [770, 96] width 114 height 5
click at [723, 105] on icon "edit" at bounding box center [721, 103] width 10 height 10
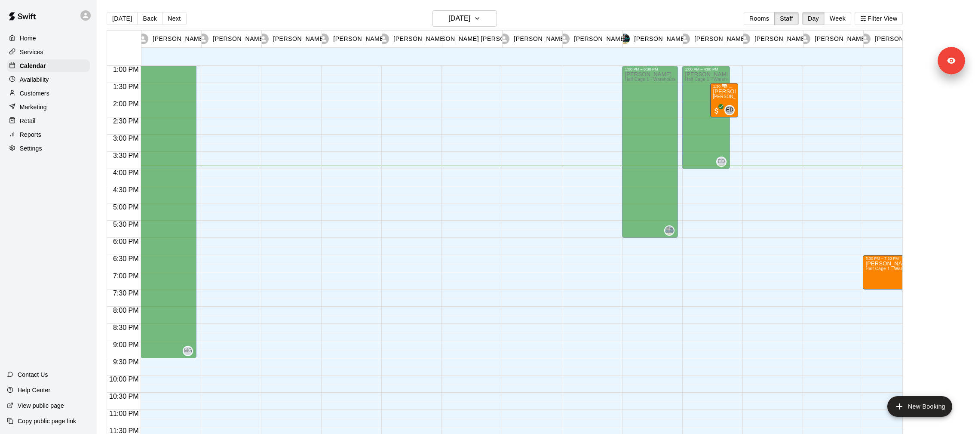
click at [722, 100] on div "Noah Longo Euro Diaz (60 min) (Half Cage 1 - Warehouse 1)" at bounding box center [724, 306] width 23 height 434
click at [722, 121] on img "edit" at bounding box center [722, 118] width 10 height 10
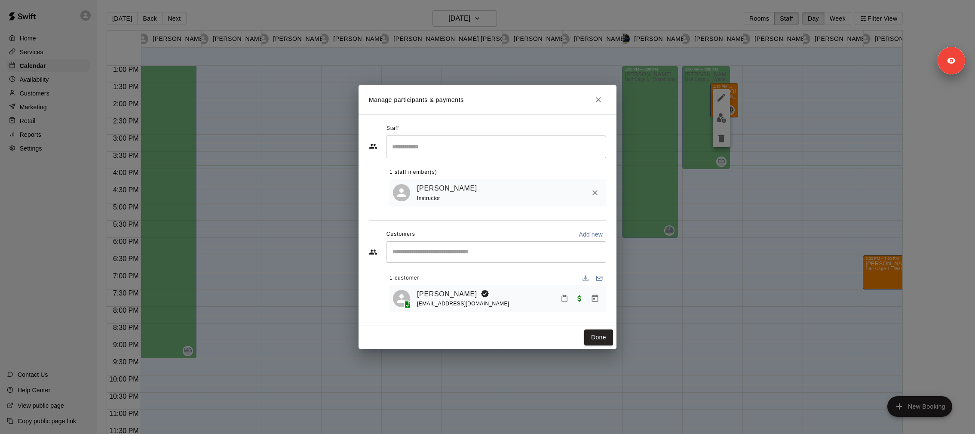
click at [439, 290] on link "Noah Longo" at bounding box center [447, 293] width 60 height 11
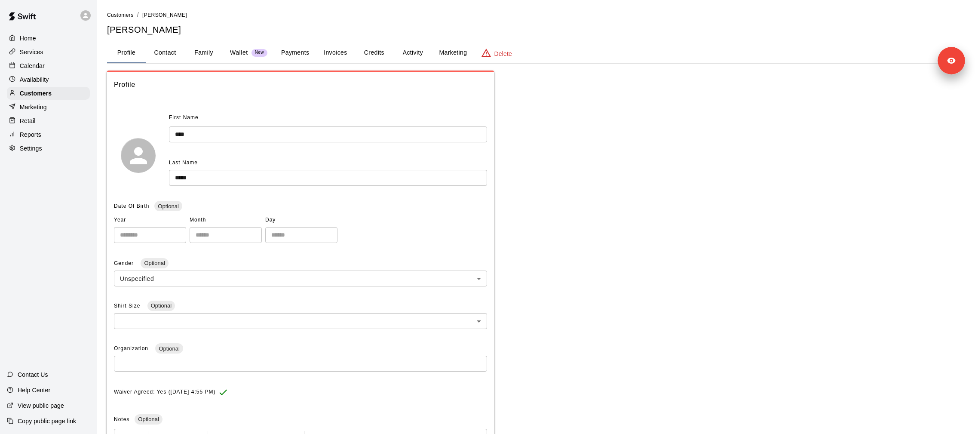
click at [439, 290] on div "**********" at bounding box center [300, 275] width 373 height 36
click at [160, 50] on button "Contact" at bounding box center [165, 53] width 39 height 21
select select "**"
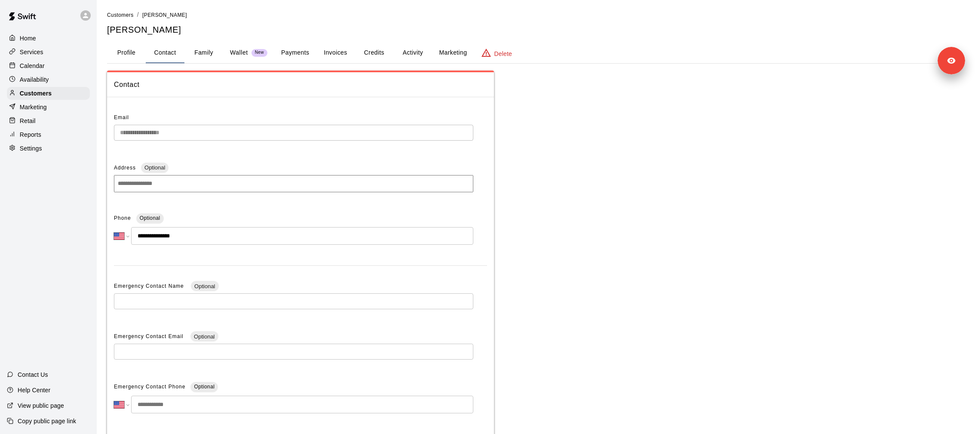
click at [46, 64] on div "Calendar" at bounding box center [48, 65] width 83 height 13
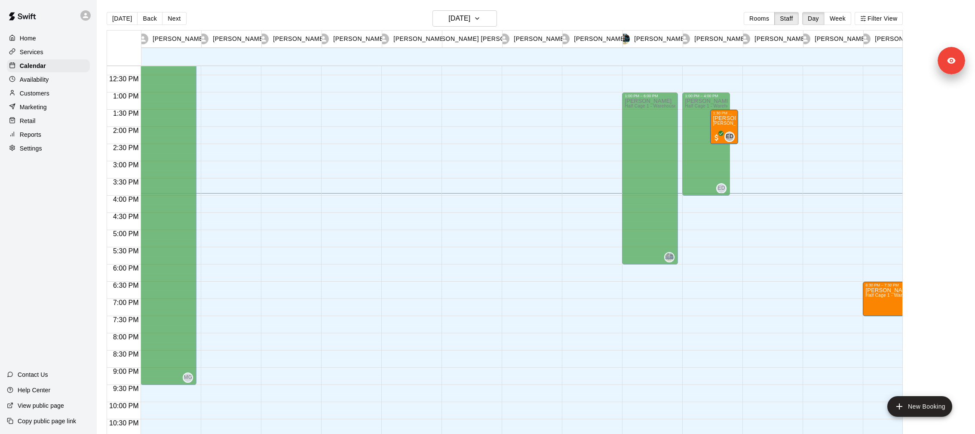
scroll to position [418, 0]
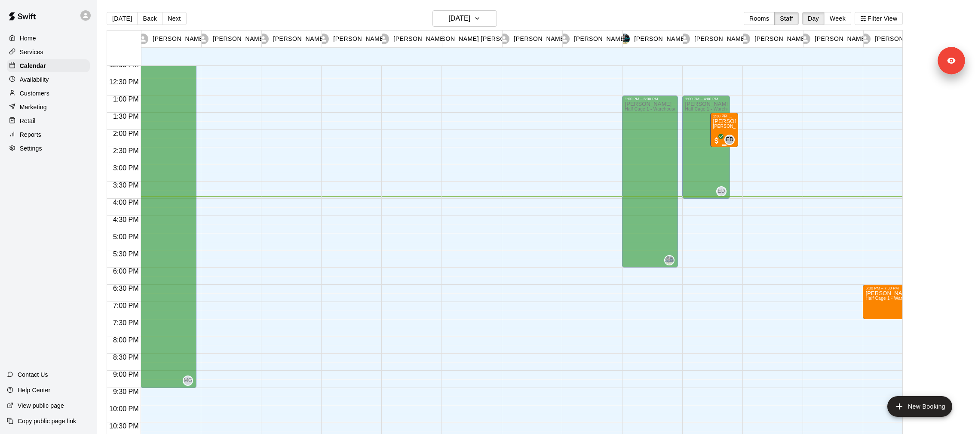
click at [722, 128] on span "Euro Diaz (60 min) (Half Cage 1 - Warehouse 1)" at bounding box center [770, 126] width 114 height 5
click at [722, 131] on icon "edit" at bounding box center [721, 133] width 8 height 8
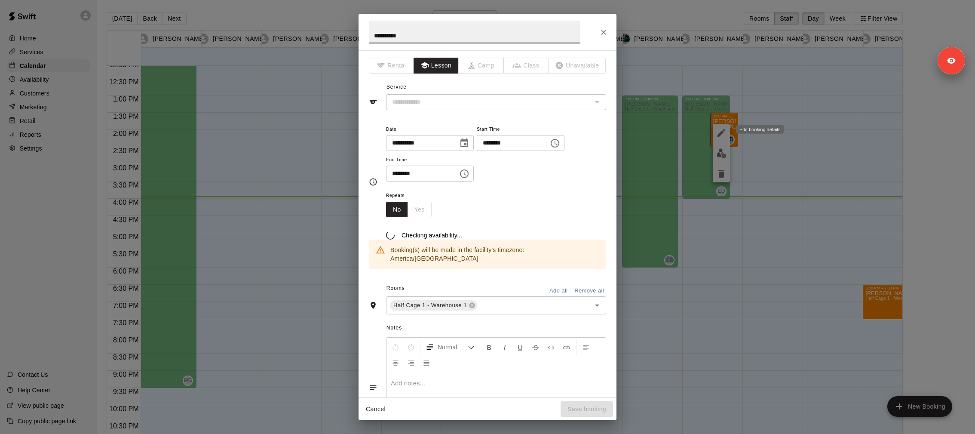
type input "**********"
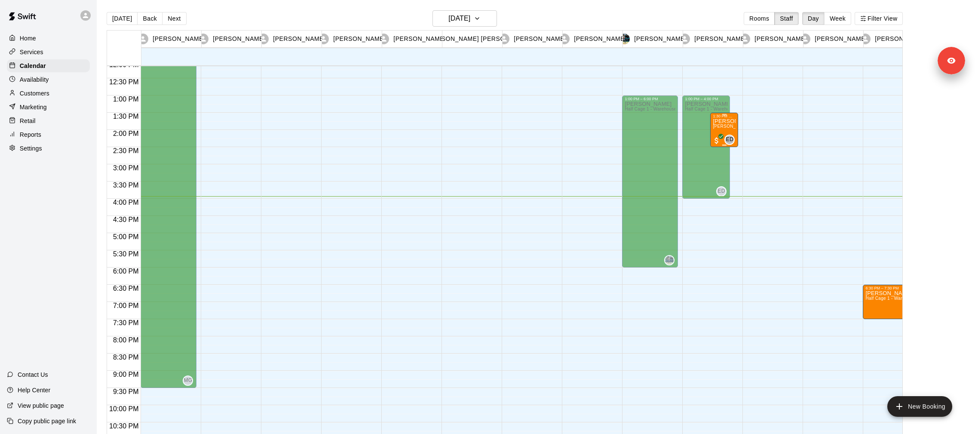
click at [729, 126] on span "Euro Diaz (60 min) (Half Cage 1 - Warehouse 1)" at bounding box center [770, 126] width 114 height 5
click at [723, 153] on img "edit" at bounding box center [722, 153] width 10 height 10
click at [725, 126] on span "Euro Diaz (60 min) (Half Cage 1 - Warehouse 1)" at bounding box center [770, 126] width 114 height 5
drag, startPoint x: 727, startPoint y: 131, endPoint x: 723, endPoint y: 153, distance: 23.0
click at [723, 153] on div at bounding box center [721, 153] width 17 height 58
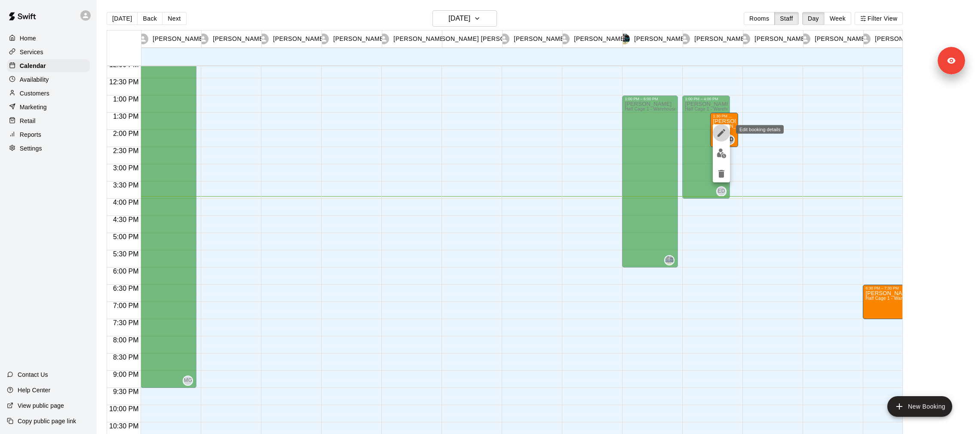
click at [722, 137] on icon "edit" at bounding box center [721, 133] width 10 height 10
click at [461, 22] on h6 "Tuesday Oct 14" at bounding box center [459, 18] width 22 height 12
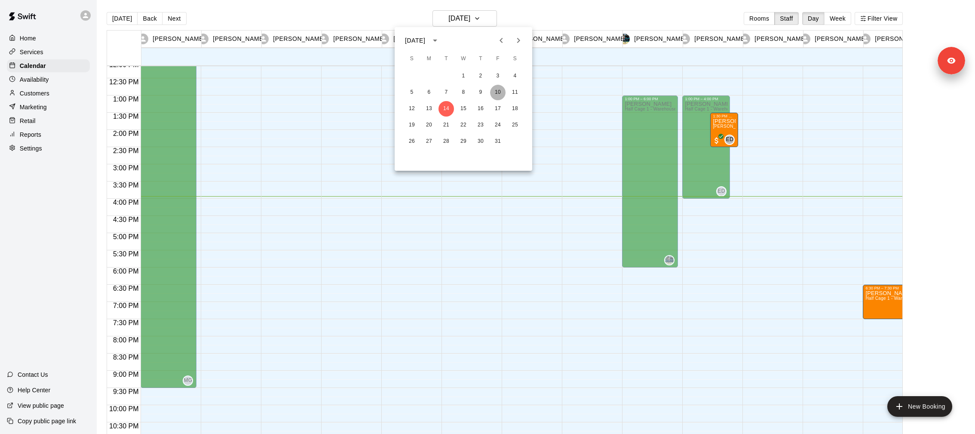
click at [497, 91] on button "10" at bounding box center [497, 92] width 15 height 15
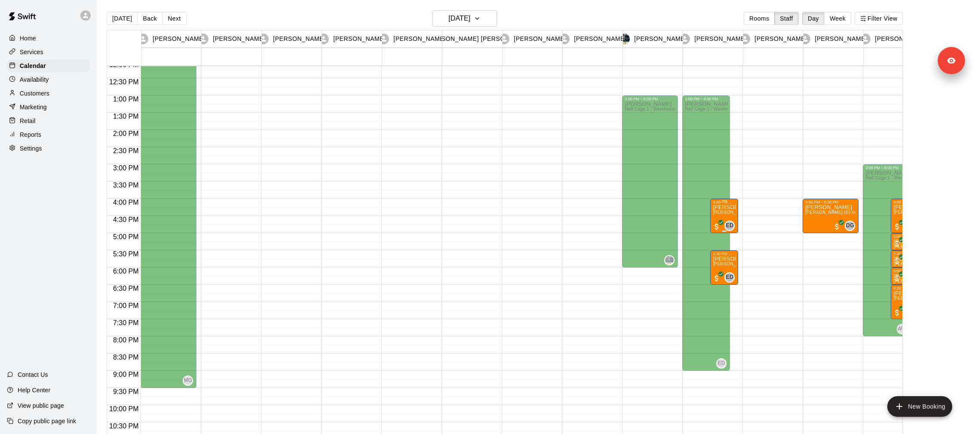
click at [726, 210] on div "Eric Longo Euro Diaz (60 min) (Half Cage 2 - Warehouse 1)" at bounding box center [724, 421] width 23 height 434
click at [724, 215] on icon "edit" at bounding box center [721, 213] width 10 height 10
click at [40, 101] on div "Marketing" at bounding box center [48, 107] width 83 height 13
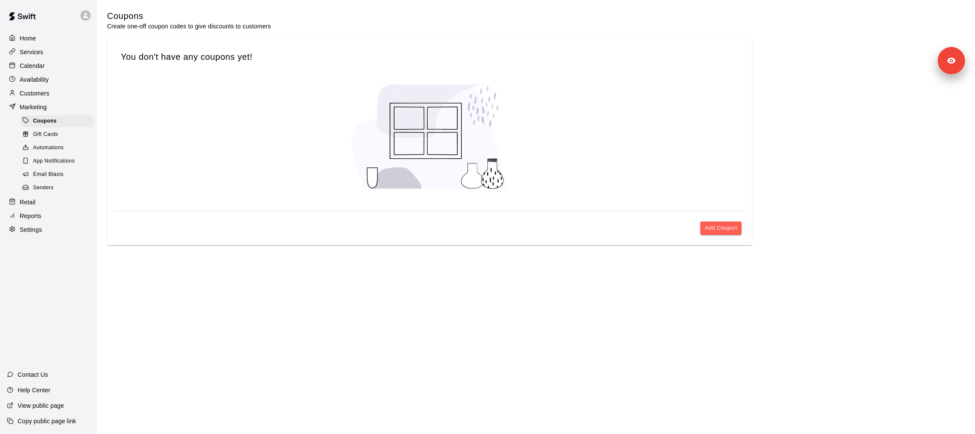
click at [53, 92] on div "Customers" at bounding box center [48, 93] width 83 height 13
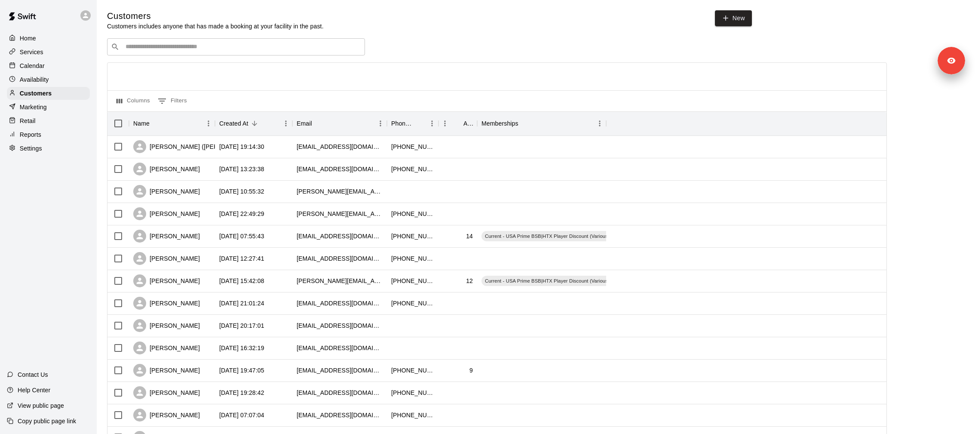
click at [43, 142] on div "Settings" at bounding box center [48, 148] width 83 height 13
select select "**"
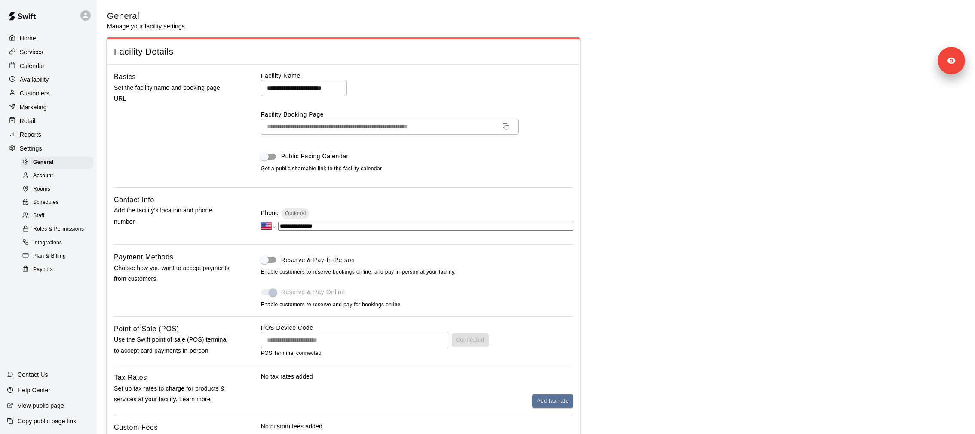
scroll to position [2190, 0]
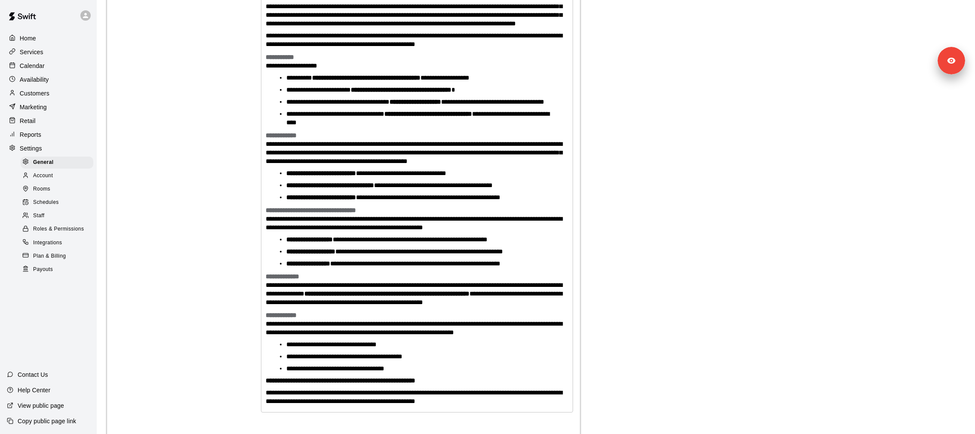
click at [49, 217] on div "Staff" at bounding box center [57, 216] width 73 height 12
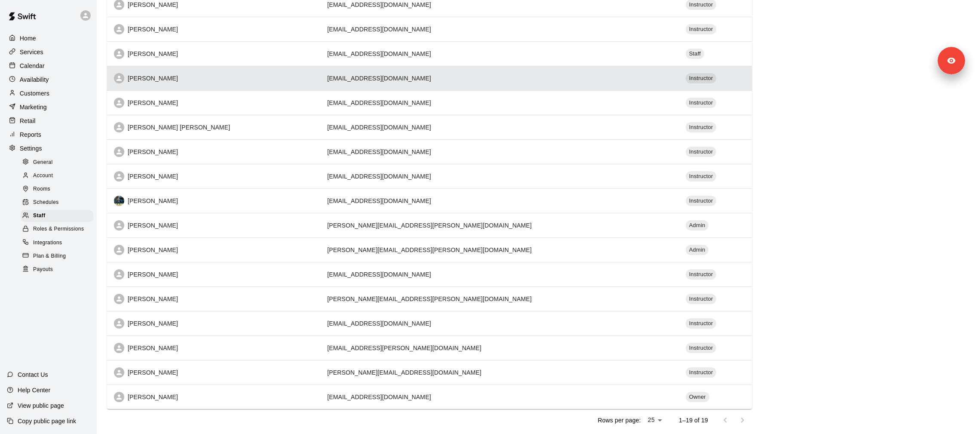
scroll to position [189, 0]
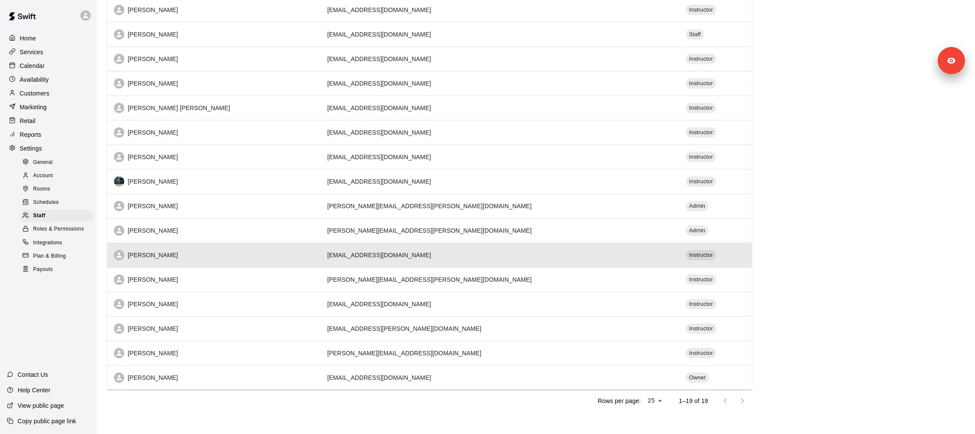
click at [157, 251] on div "Euro Diaz" at bounding box center [213, 255] width 199 height 10
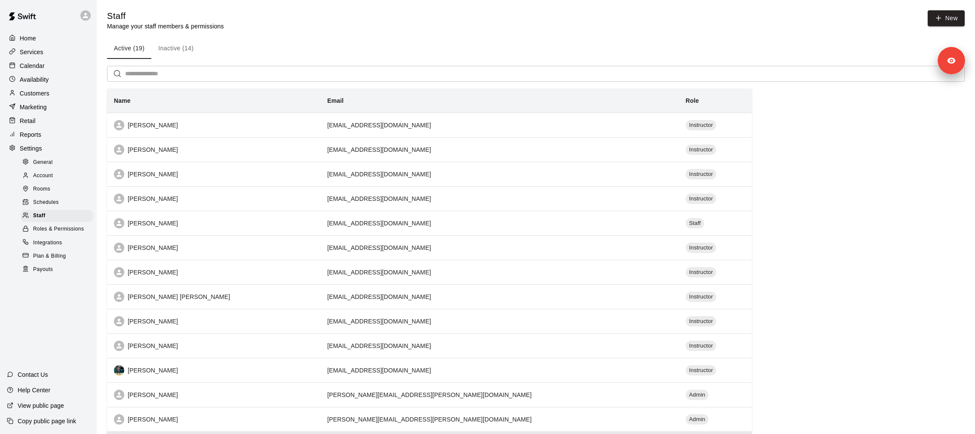
select select "**"
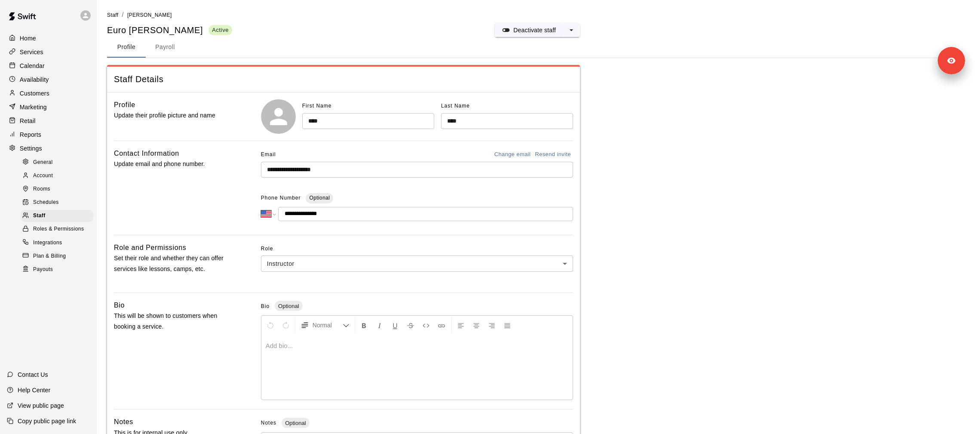
drag, startPoint x: 354, startPoint y: 211, endPoint x: 246, endPoint y: 207, distance: 108.4
click at [246, 207] on div "**********" at bounding box center [343, 188] width 459 height 80
click at [44, 92] on p "Customers" at bounding box center [35, 93] width 30 height 9
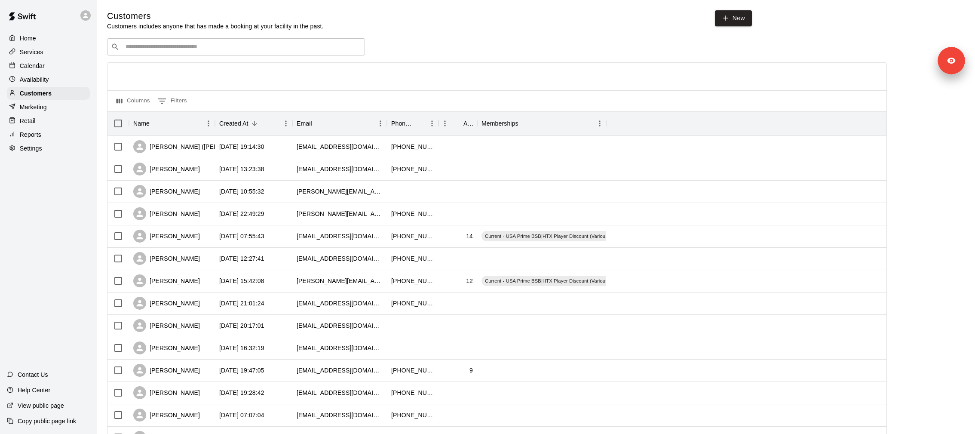
click at [172, 49] on input "Search customers by name or email" at bounding box center [242, 47] width 238 height 9
type input "********"
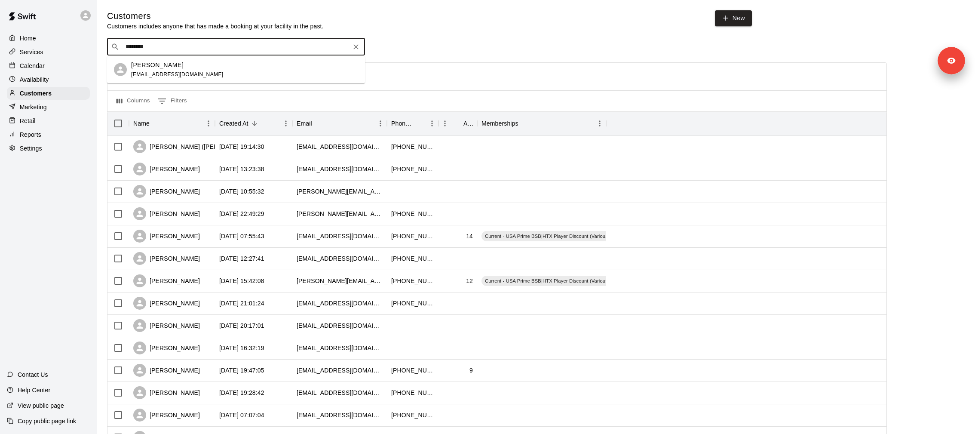
click at [171, 62] on div "Eric Longo" at bounding box center [177, 64] width 92 height 9
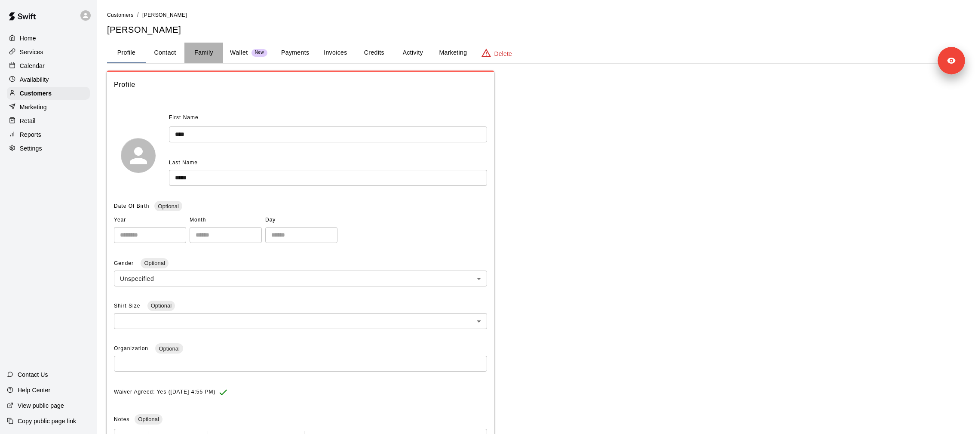
click at [208, 46] on button "Family" at bounding box center [203, 53] width 39 height 21
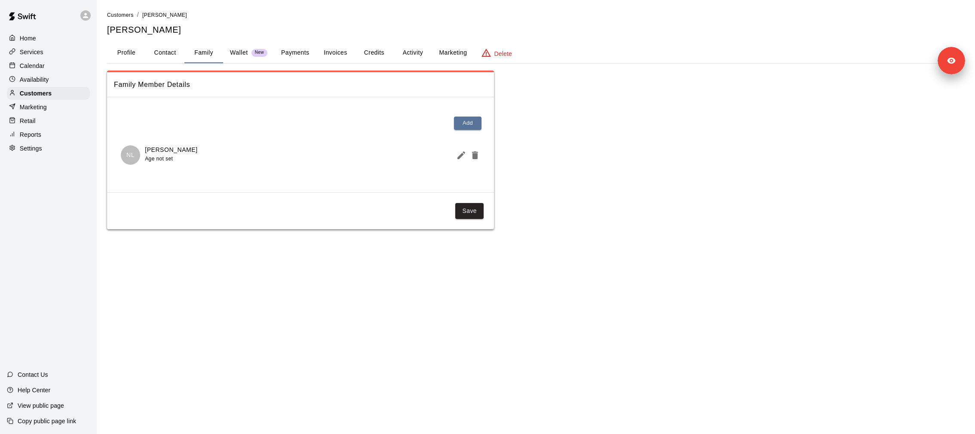
click at [143, 145] on div "NL Noah Longo Age not set" at bounding box center [159, 154] width 77 height 19
copy p "Noah"
click at [420, 50] on button "Activity" at bounding box center [412, 53] width 39 height 21
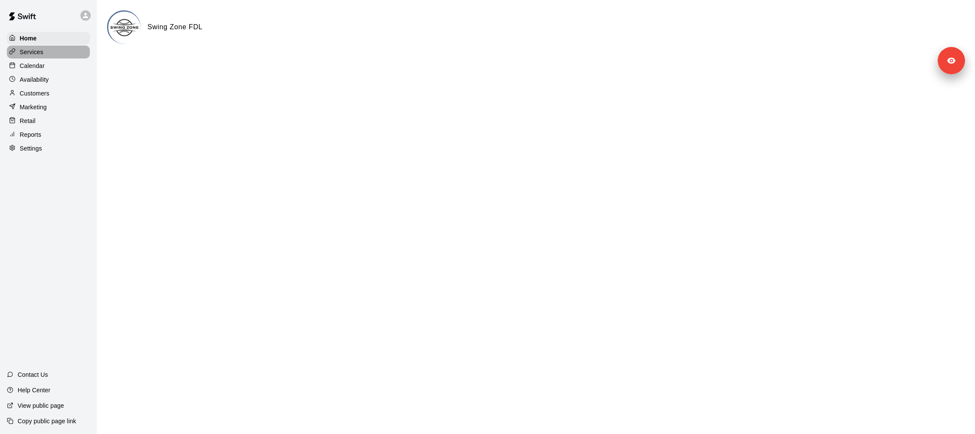
click at [54, 49] on div "Services" at bounding box center [48, 52] width 83 height 13
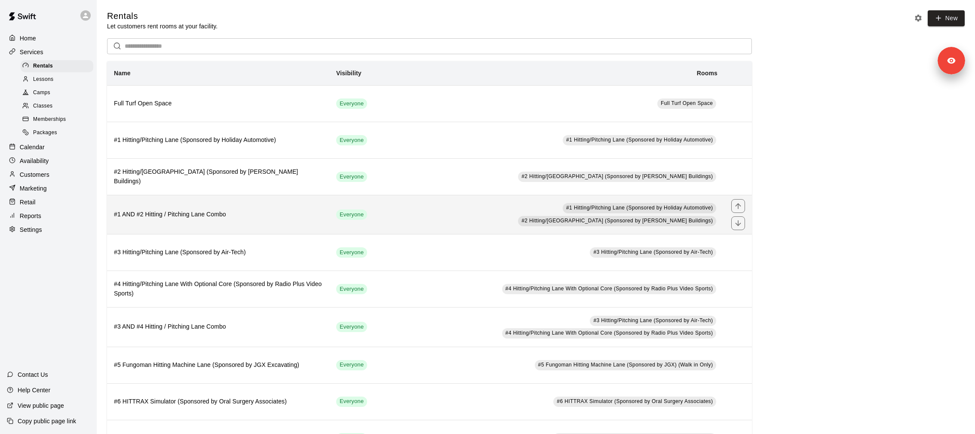
click at [185, 215] on h6 "#1 AND #2 Hitting / Pitching Lane Combo" at bounding box center [218, 214] width 208 height 9
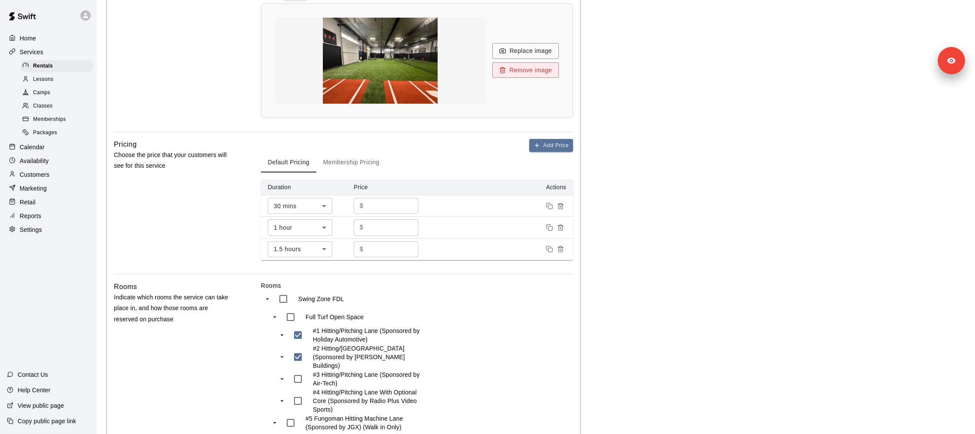
scroll to position [456, 0]
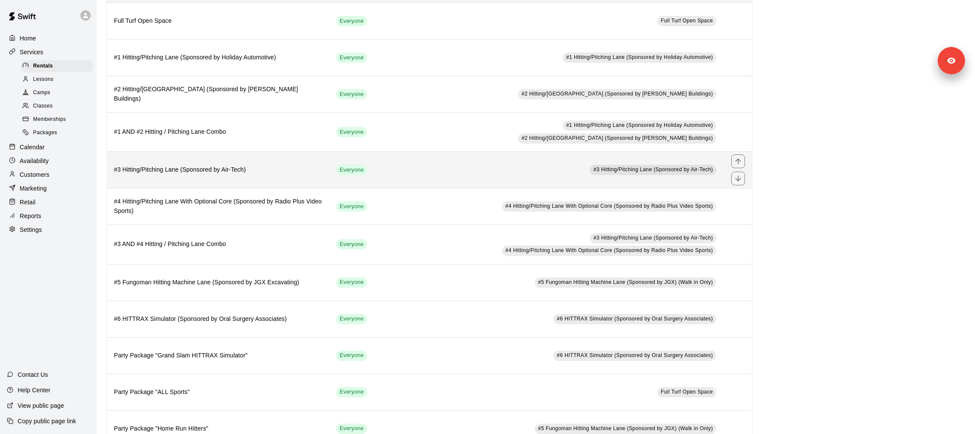
scroll to position [94, 0]
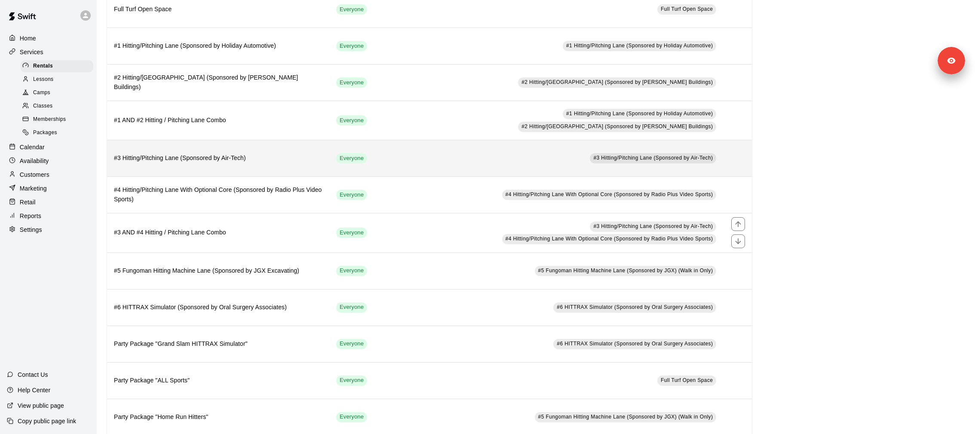
click at [244, 242] on th "#3 AND #4 Hitting / Pitching Lane Combo" at bounding box center [218, 232] width 222 height 39
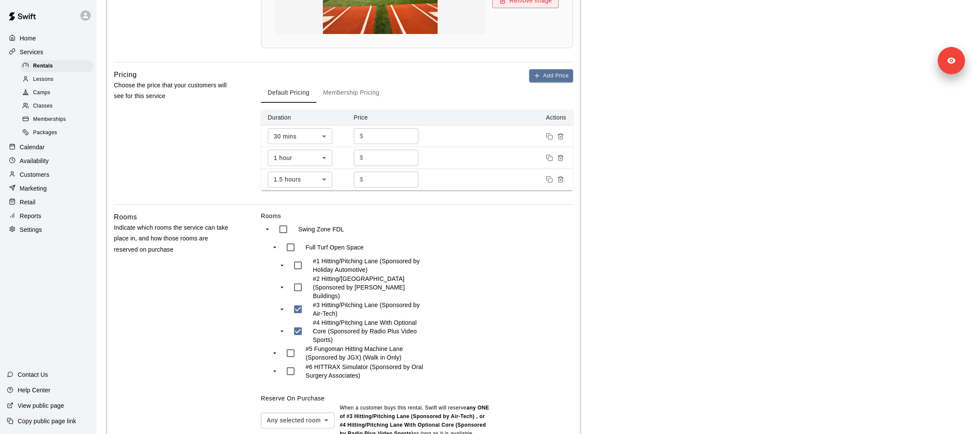
scroll to position [384, 0]
